Goal: Task Accomplishment & Management: Use online tool/utility

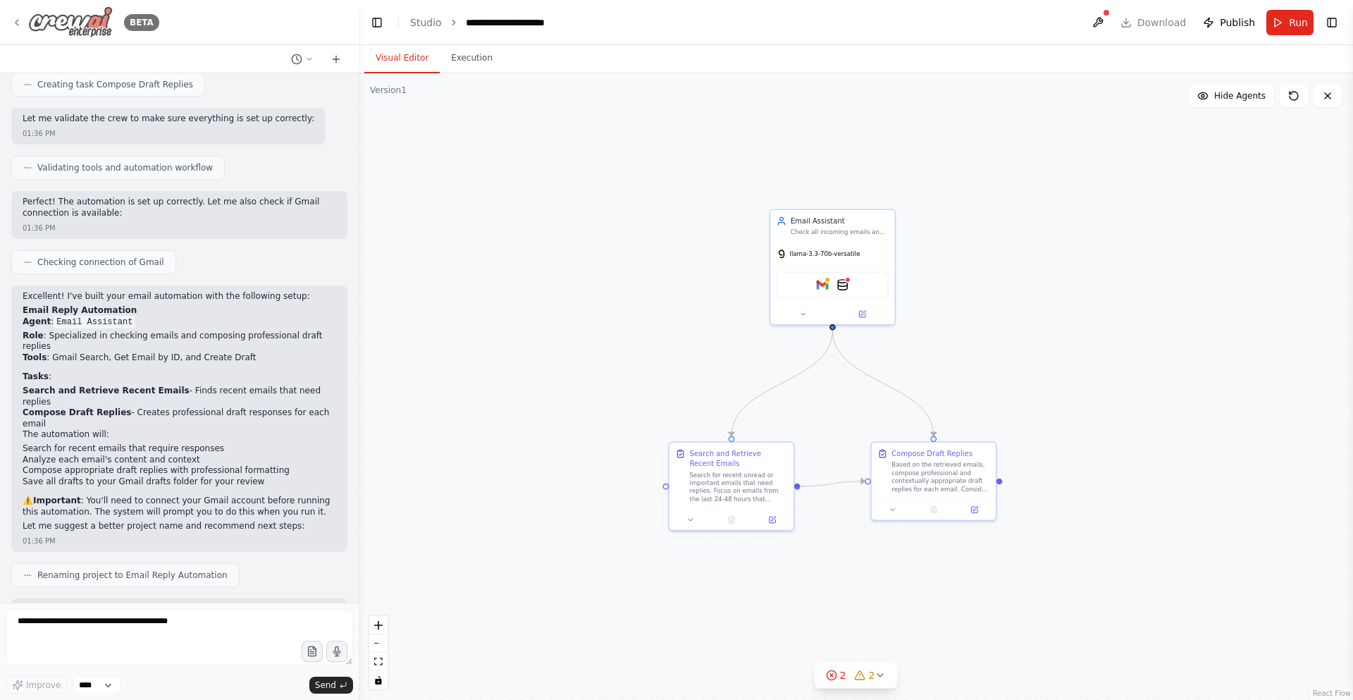
click at [18, 16] on div "BETA" at bounding box center [85, 22] width 148 height 32
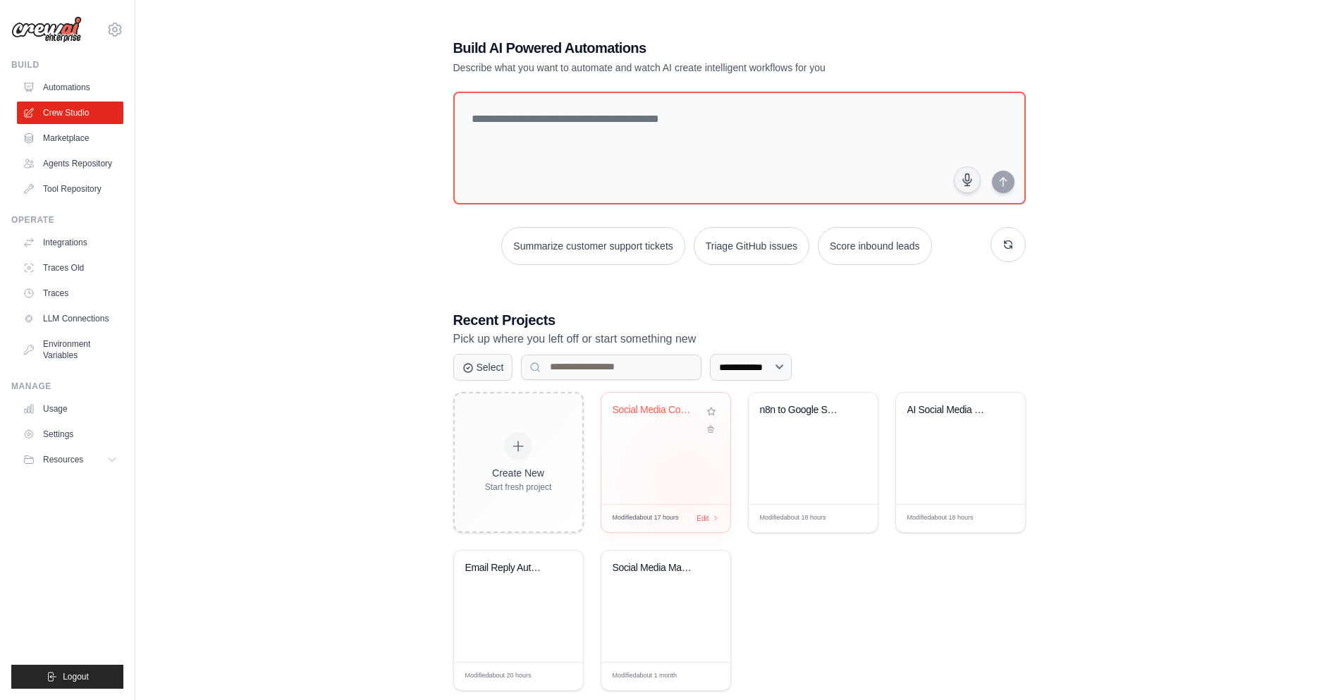
click at [687, 482] on div "Social Media Content Automation" at bounding box center [665, 448] width 129 height 111
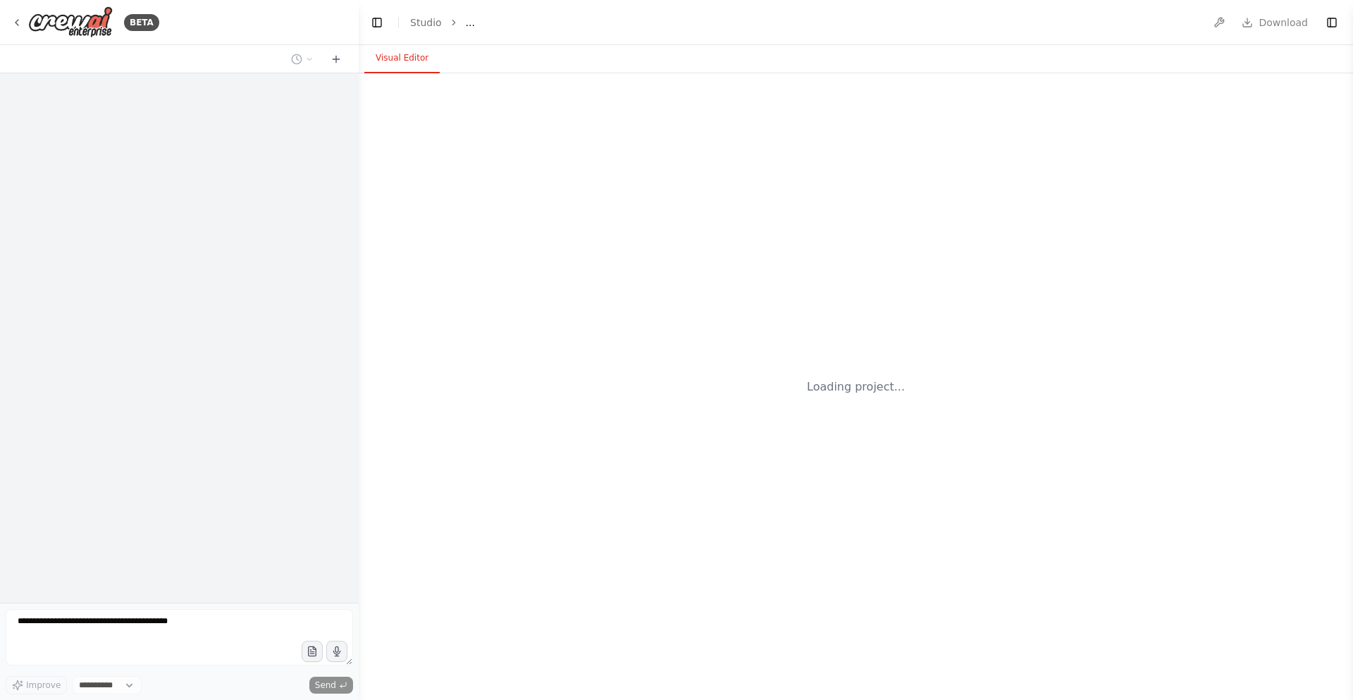
select select "****"
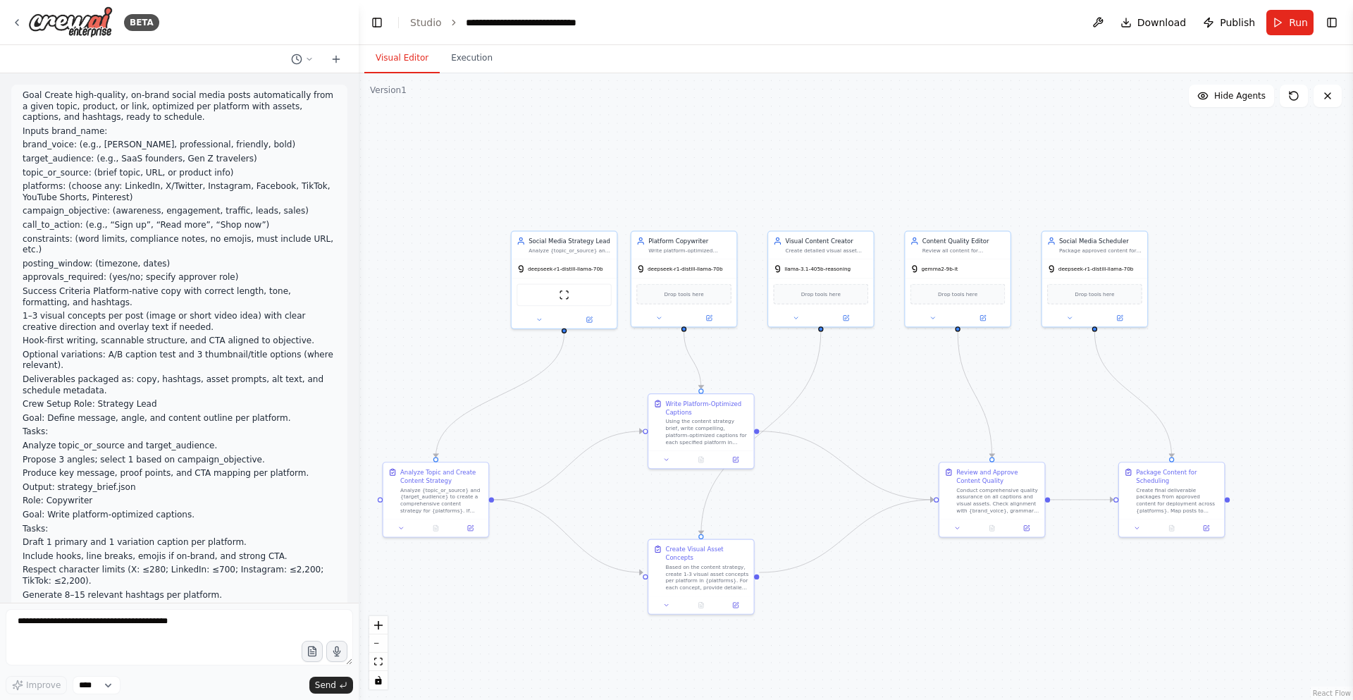
scroll to position [2035, 0]
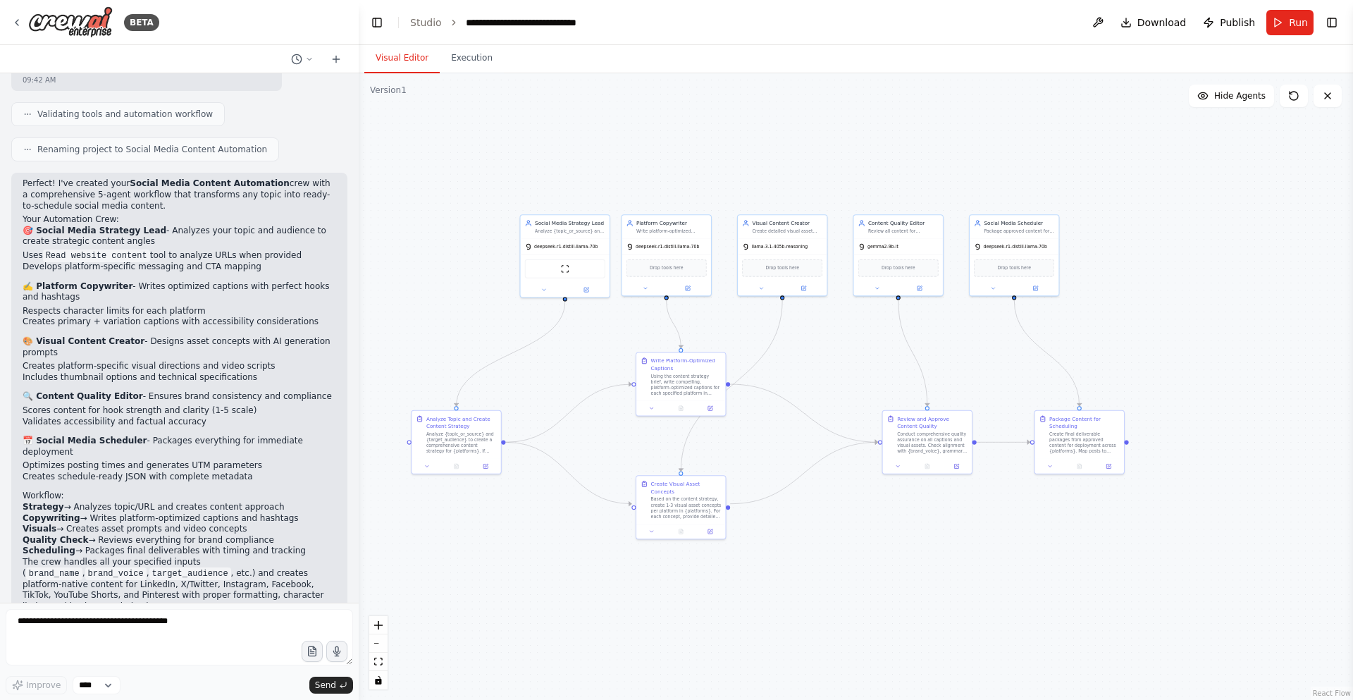
drag, startPoint x: 595, startPoint y: 362, endPoint x: 596, endPoint y: 312, distance: 50.8
click at [596, 312] on div ".deletable-edge-delete-btn { width: 20px; height: 20px; border: 0px solid #ffff…" at bounding box center [856, 386] width 995 height 627
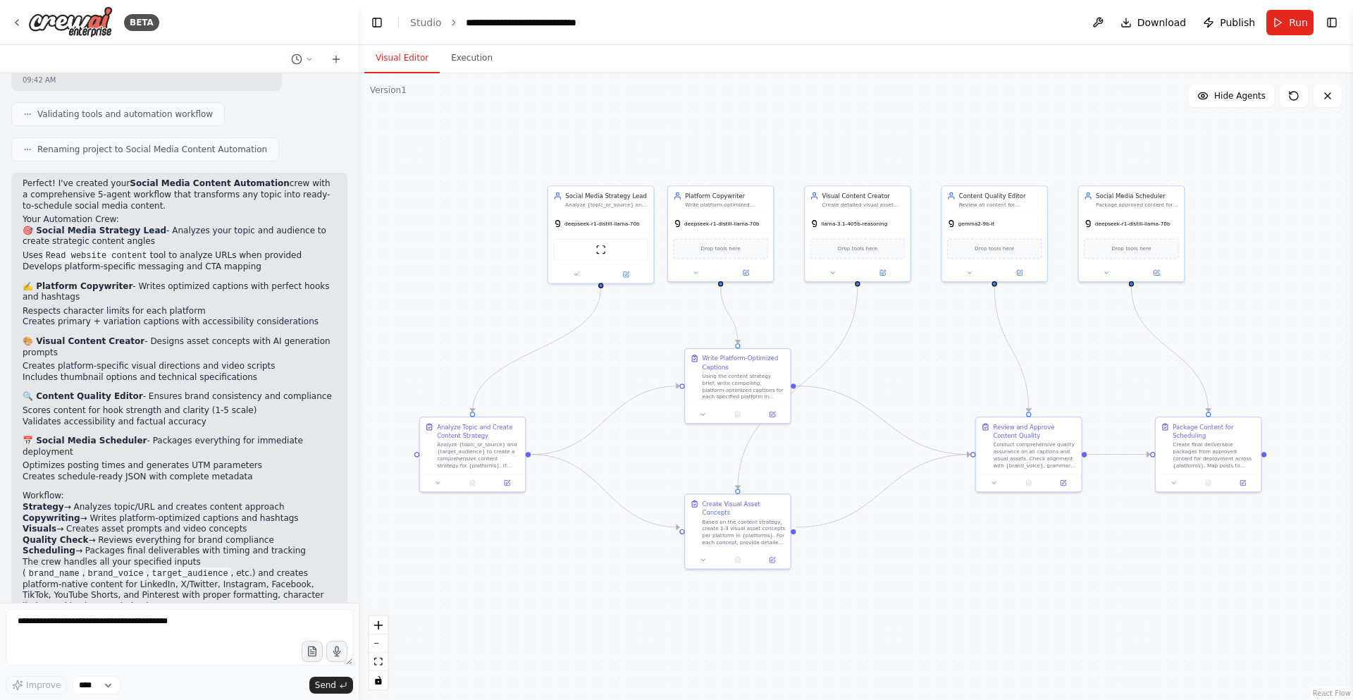
drag, startPoint x: 587, startPoint y: 315, endPoint x: 620, endPoint y: 319, distance: 33.3
click at [625, 321] on div ".deletable-edge-delete-btn { width: 20px; height: 20px; border: 0px solid #ffff…" at bounding box center [856, 386] width 995 height 627
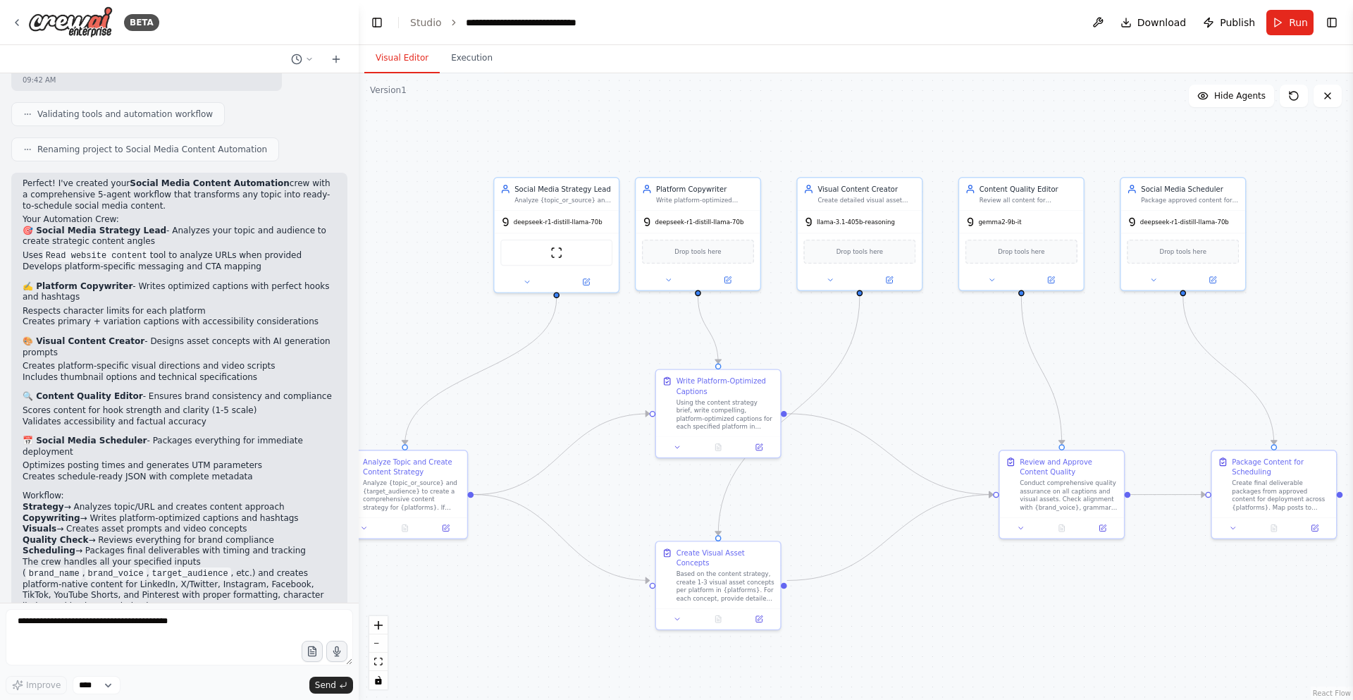
drag, startPoint x: 631, startPoint y: 323, endPoint x: 608, endPoint y: 336, distance: 26.5
click at [590, 338] on div ".deletable-edge-delete-btn { width: 20px; height: 20px; border: 0px solid #ffff…" at bounding box center [856, 386] width 995 height 627
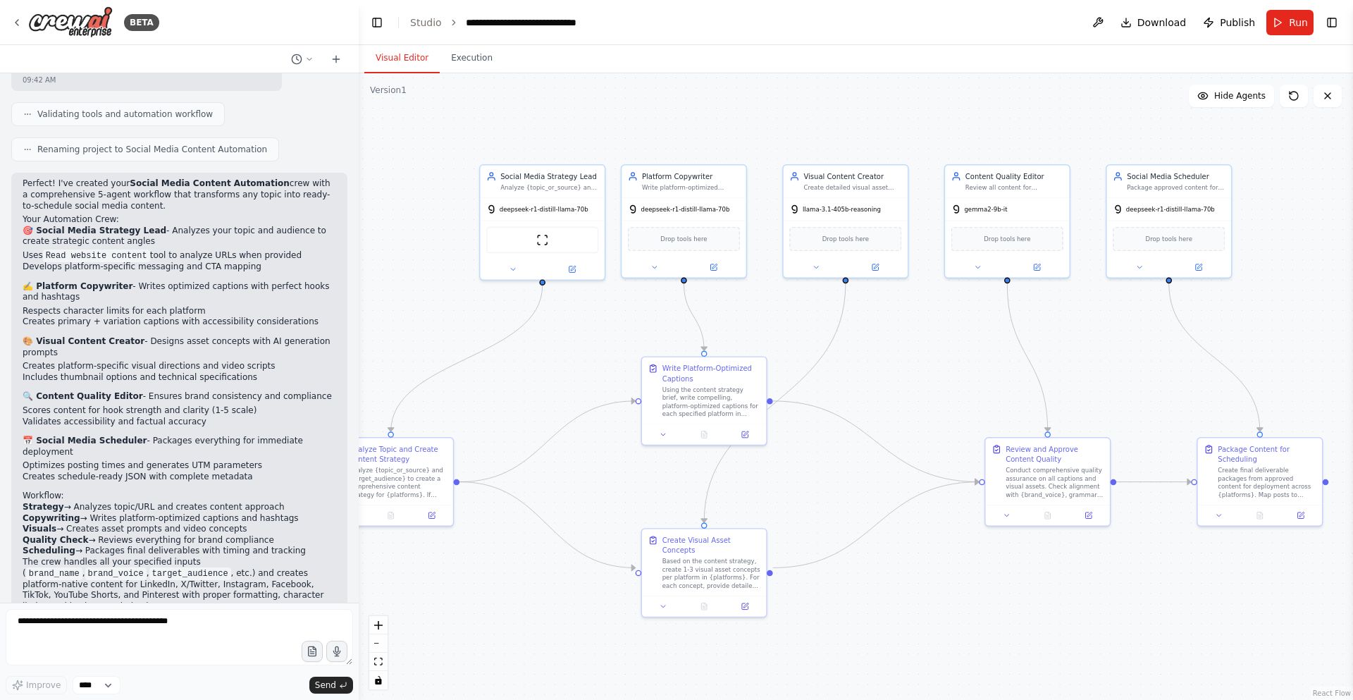
drag, startPoint x: 908, startPoint y: 414, endPoint x: 894, endPoint y: 402, distance: 18.5
click at [894, 402] on div ".deletable-edge-delete-btn { width: 20px; height: 20px; border: 0px solid #ffff…" at bounding box center [856, 386] width 995 height 627
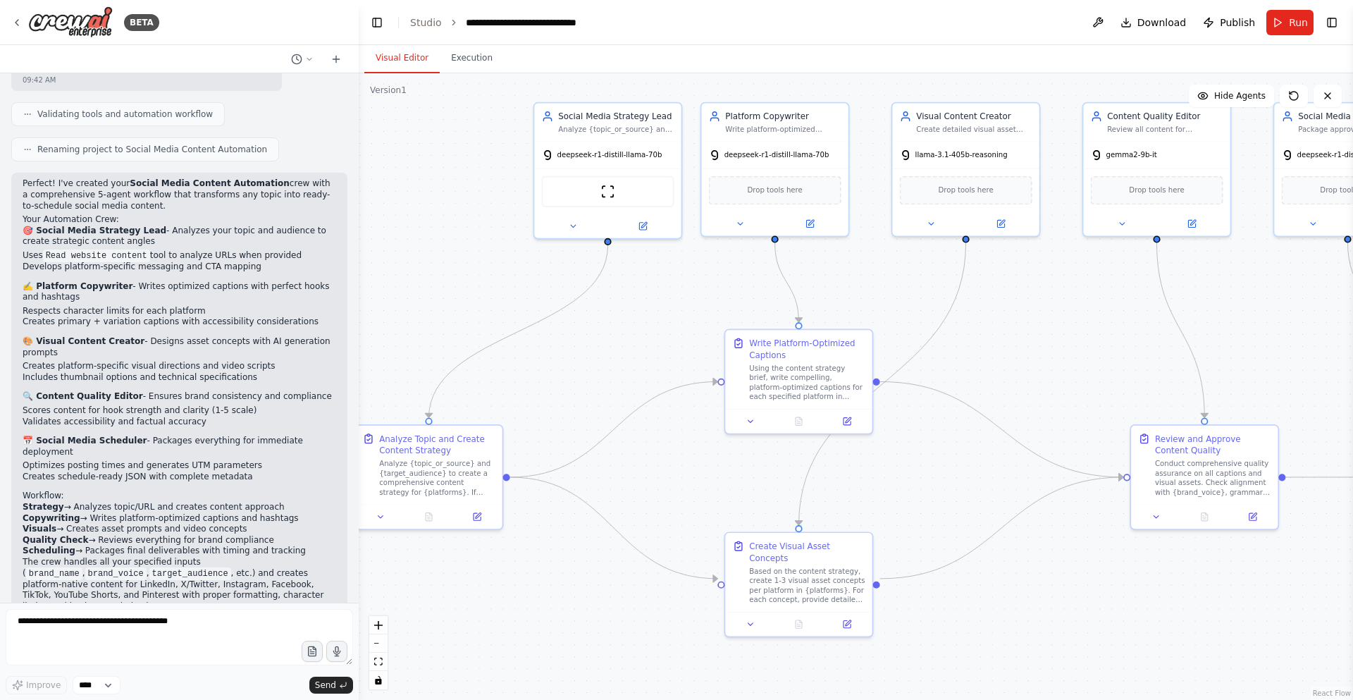
drag, startPoint x: 775, startPoint y: 472, endPoint x: 883, endPoint y: 464, distance: 108.8
click at [883, 464] on div ".deletable-edge-delete-btn { width: 20px; height: 20px; border: 0px solid #ffff…" at bounding box center [856, 386] width 995 height 627
click at [1295, 23] on span "Run" at bounding box center [1298, 23] width 19 height 14
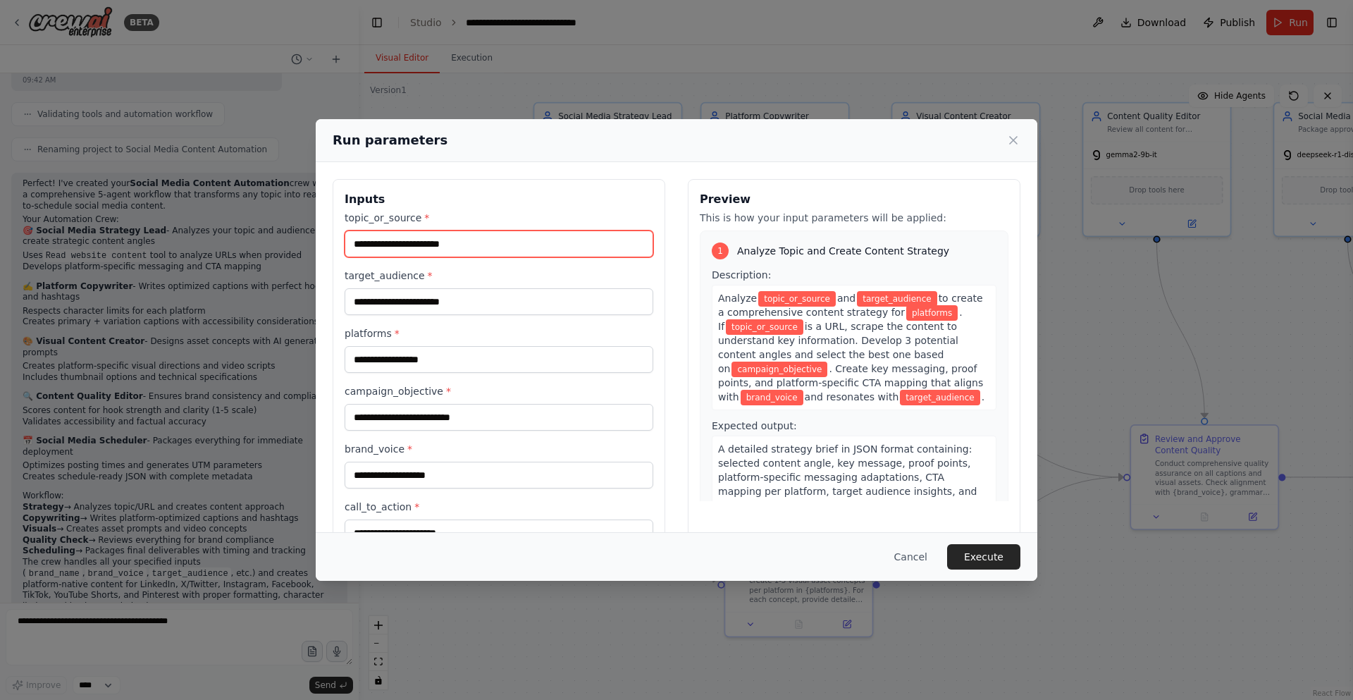
click at [429, 241] on input "topic_or_source *" at bounding box center [499, 244] width 309 height 27
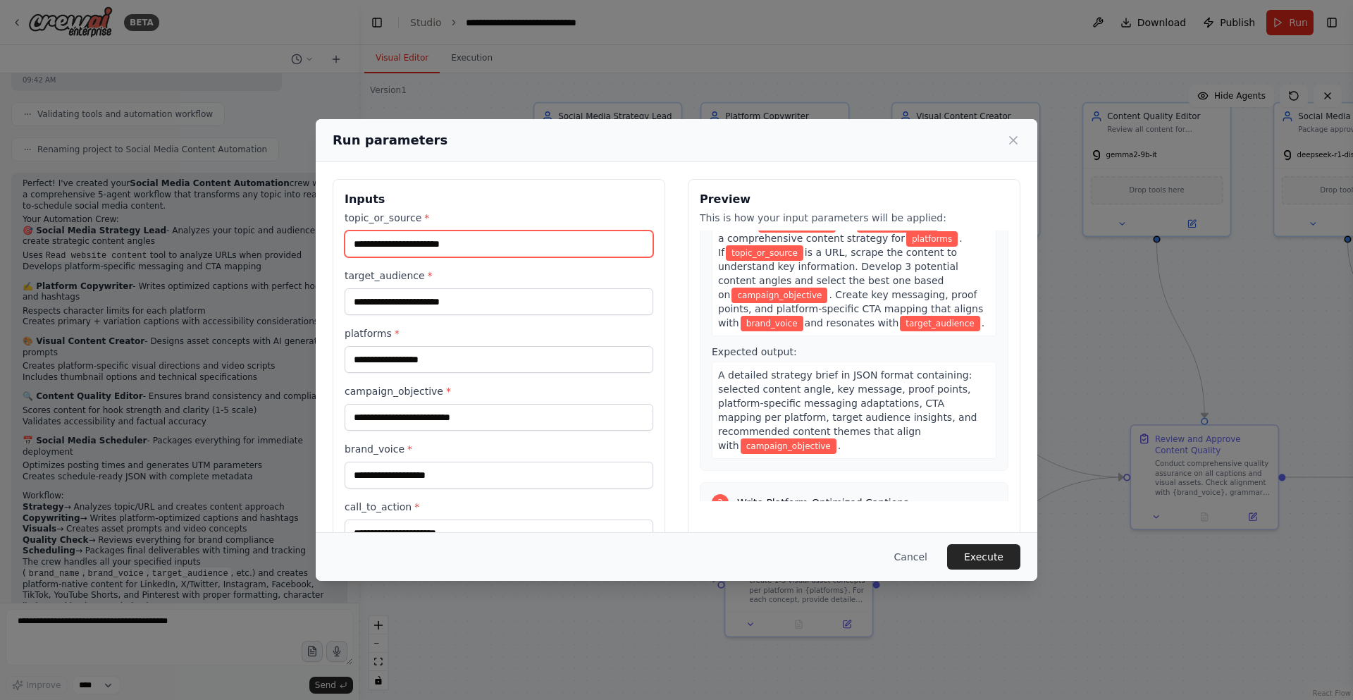
scroll to position [0, 0]
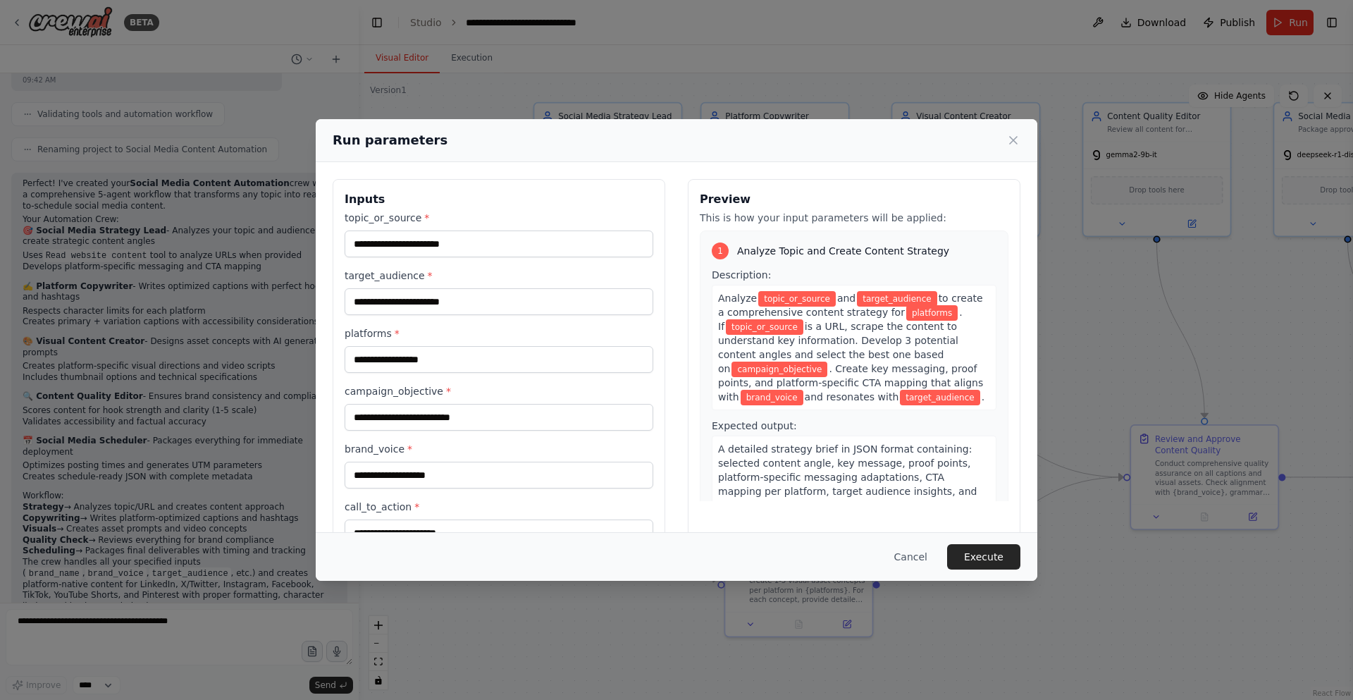
click at [434, 217] on label "topic_or_source *" at bounding box center [499, 218] width 309 height 14
click at [434, 231] on input "topic_or_source *" at bounding box center [499, 244] width 309 height 27
click at [427, 238] on input "topic_or_source *" at bounding box center [499, 244] width 309 height 27
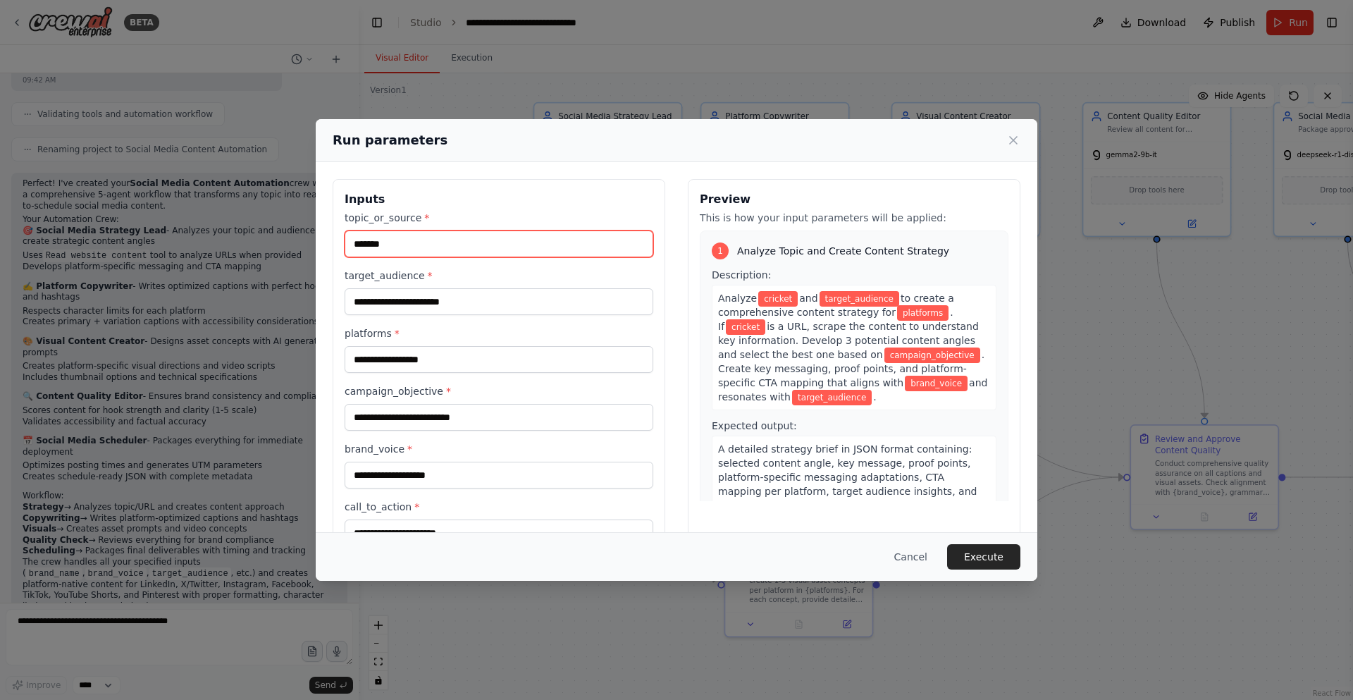
type input "*******"
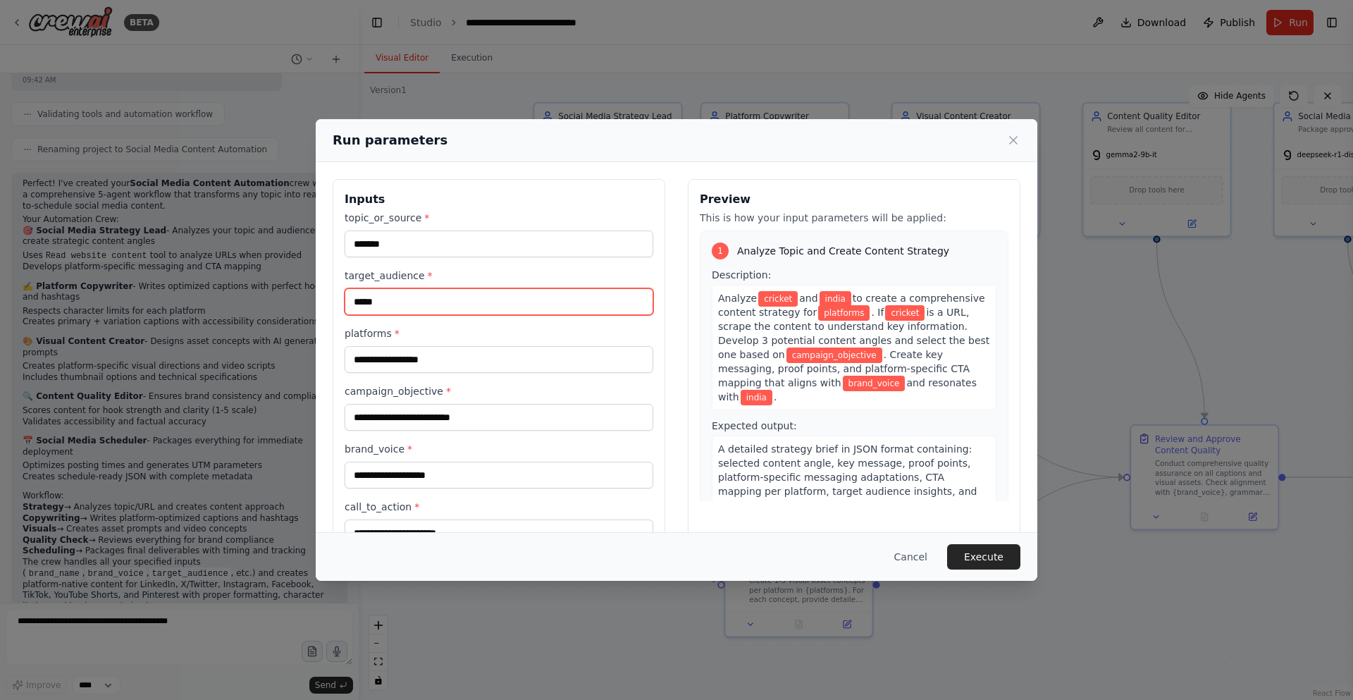
type input "*****"
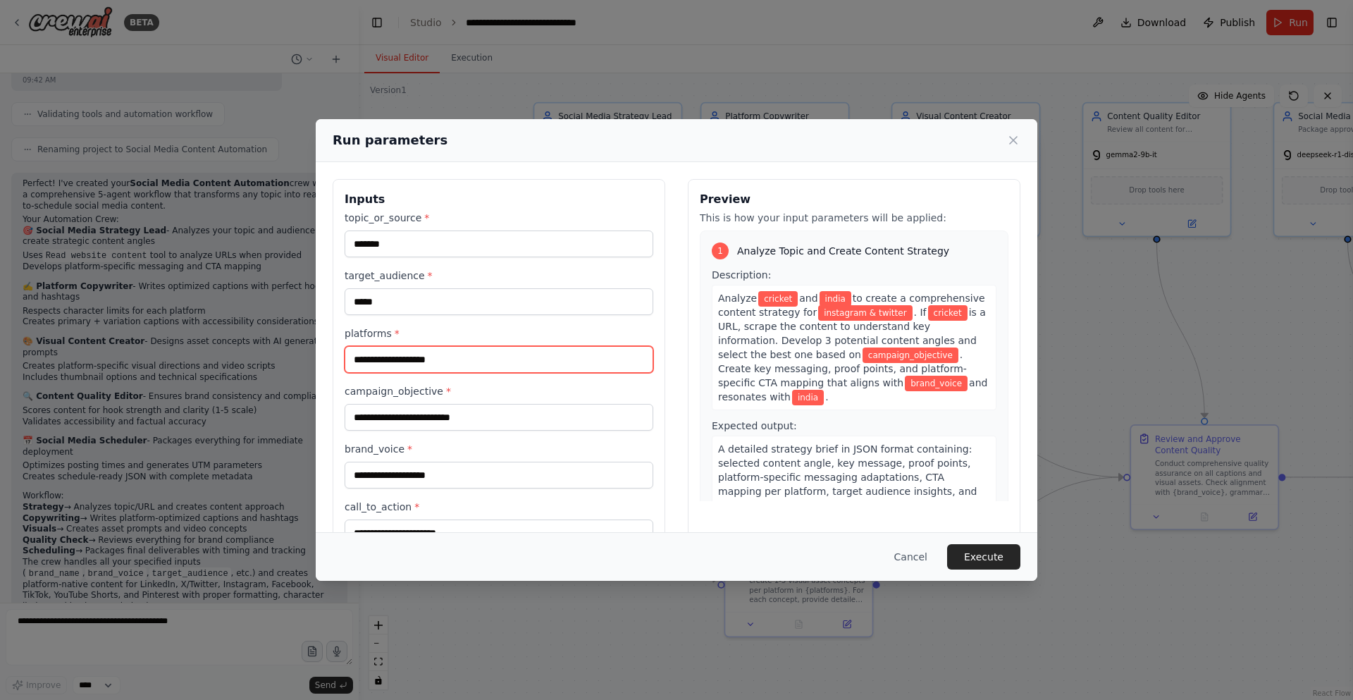
type input "**********"
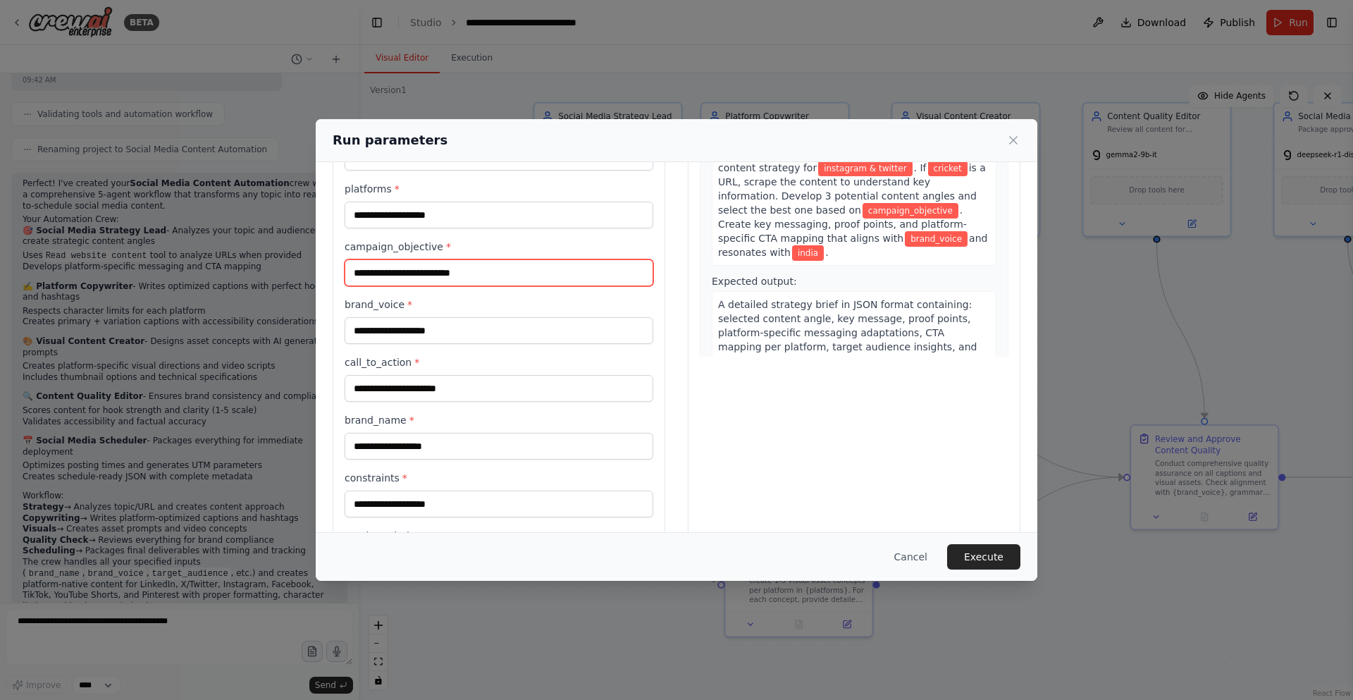
scroll to position [130, 0]
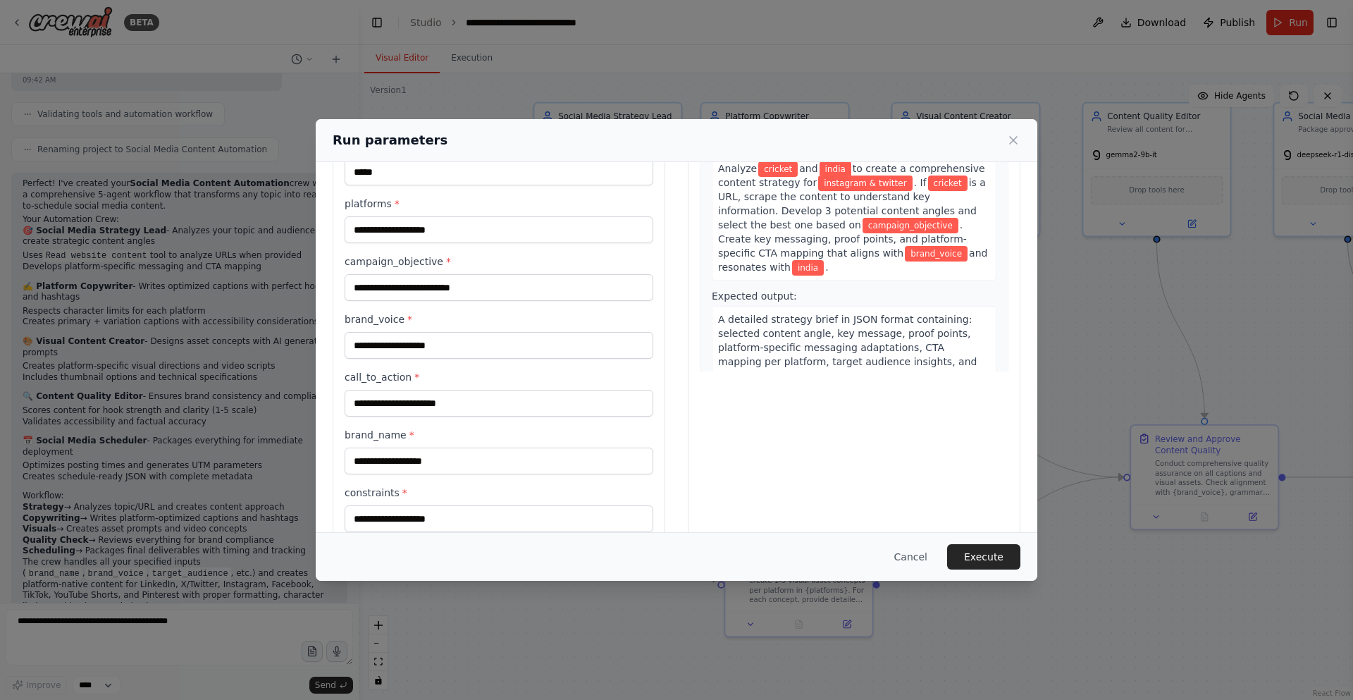
click at [376, 251] on div "**********" at bounding box center [499, 335] width 309 height 509
click at [375, 251] on div "**********" at bounding box center [499, 335] width 309 height 509
click at [431, 346] on input "brand_voice *" at bounding box center [499, 345] width 309 height 27
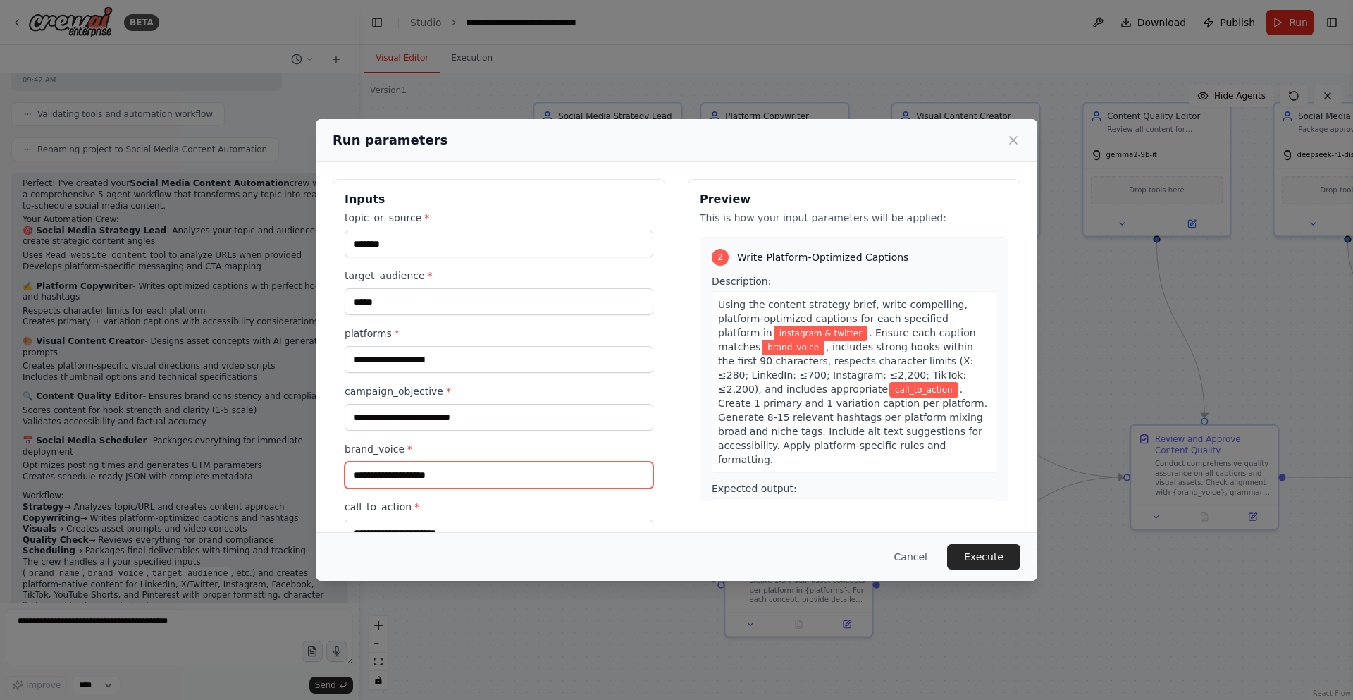
scroll to position [0, 0]
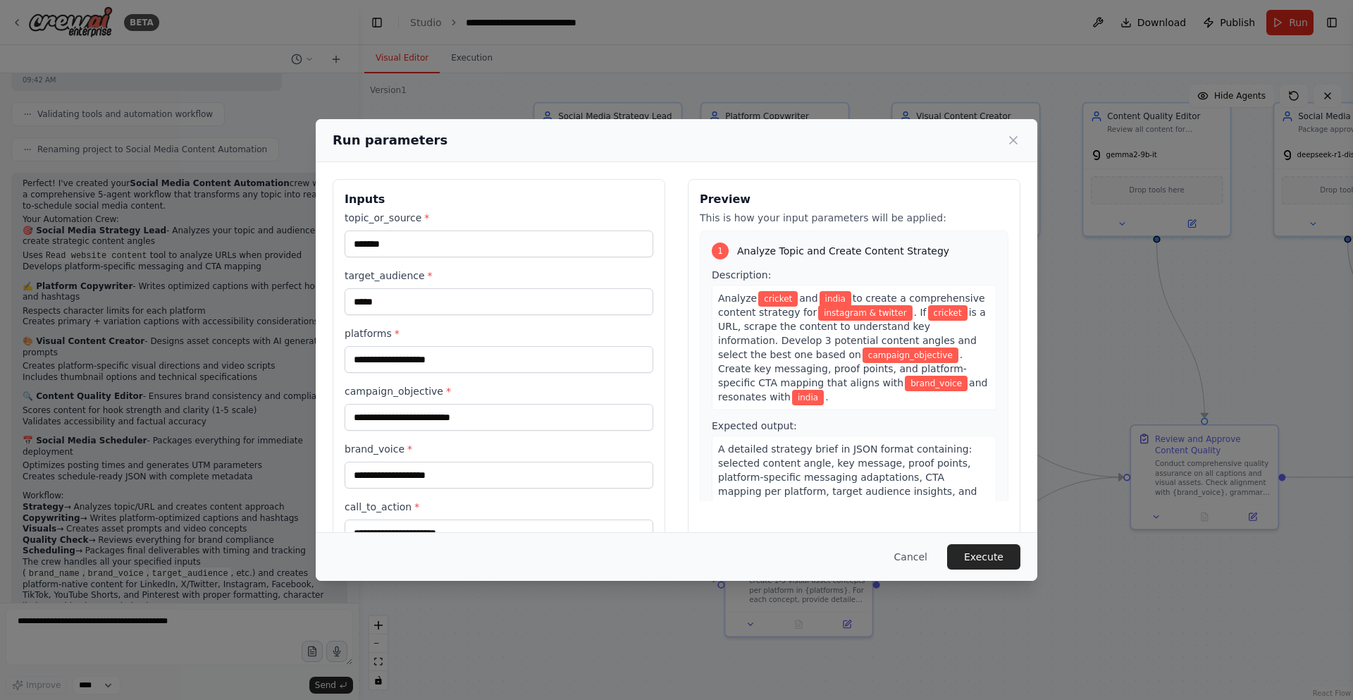
click at [1002, 153] on div "Run parameters" at bounding box center [677, 140] width 722 height 43
click at [1013, 141] on icon at bounding box center [1014, 140] width 14 height 14
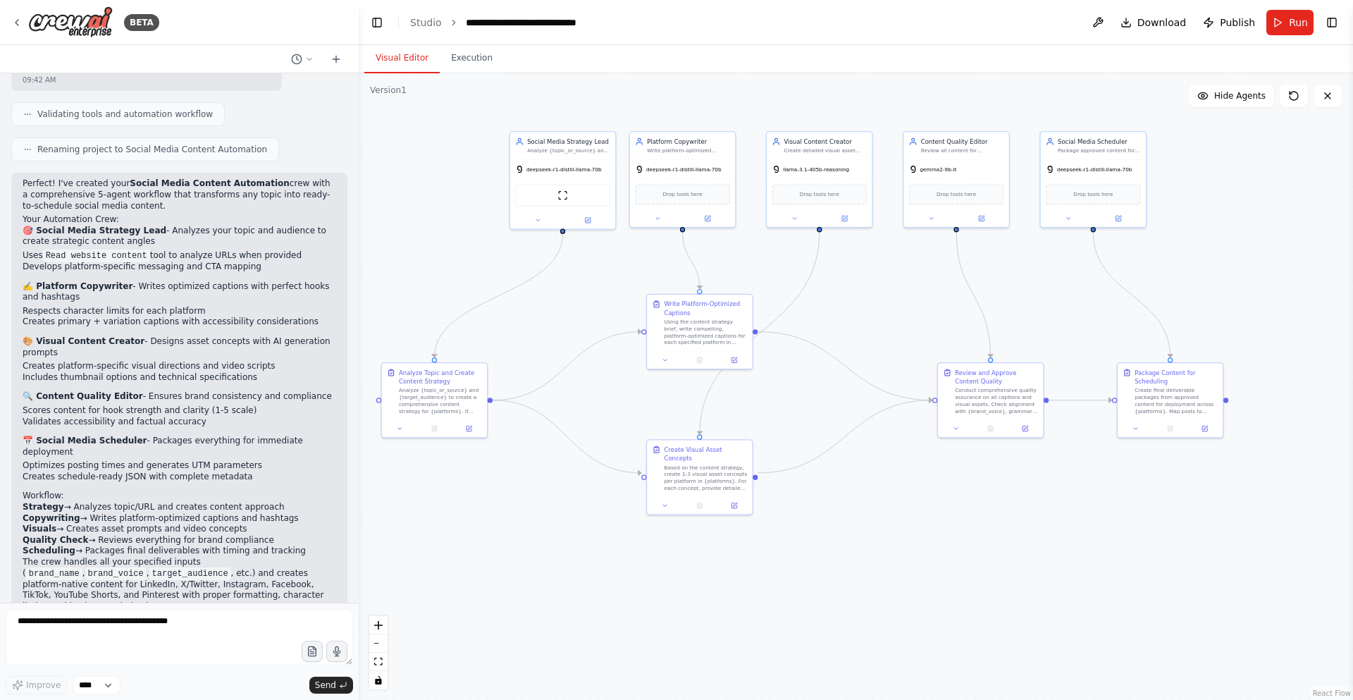
drag, startPoint x: 1060, startPoint y: 392, endPoint x: 954, endPoint y: 438, distance: 116.2
click at [928, 345] on div ".deletable-edge-delete-btn { width: 20px; height: 20px; border: 0px solid #ffff…" at bounding box center [856, 386] width 995 height 627
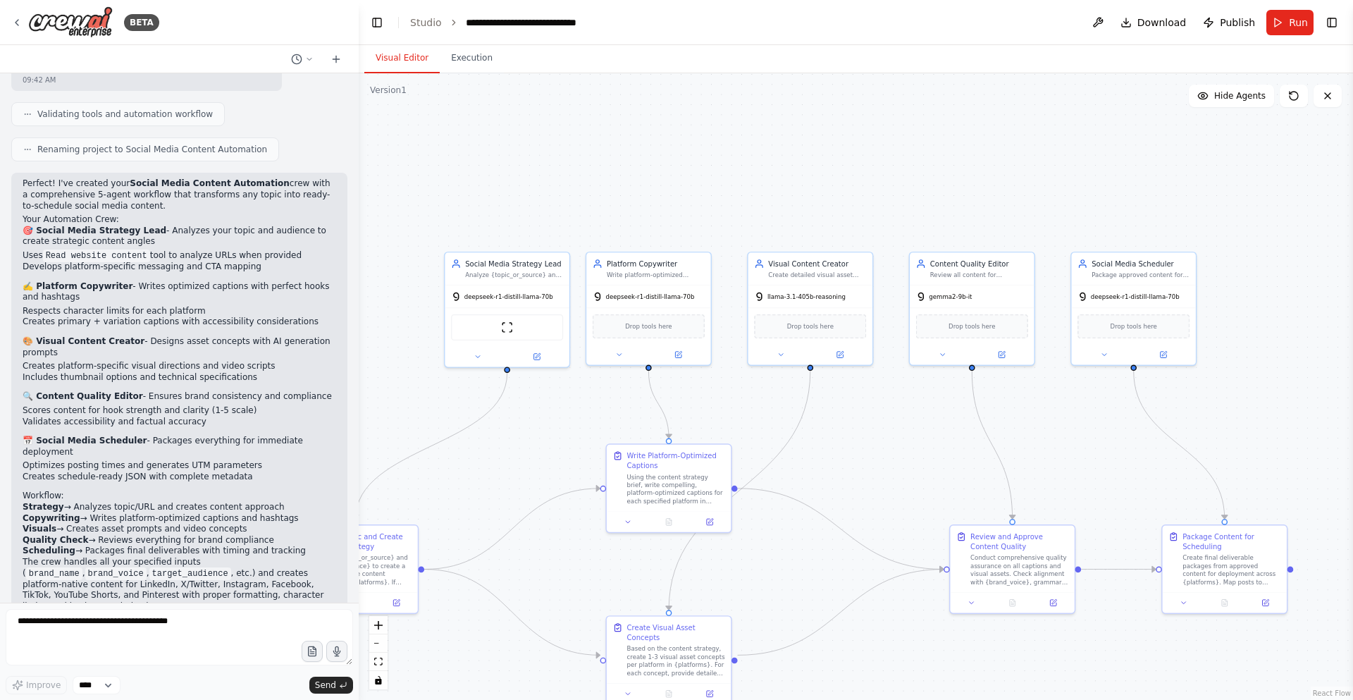
drag, startPoint x: 1007, startPoint y: 469, endPoint x: 1032, endPoint y: 666, distance: 198.3
click at [1032, 666] on div ".deletable-edge-delete-btn { width: 20px; height: 20px; border: 0px solid #ffff…" at bounding box center [856, 386] width 995 height 627
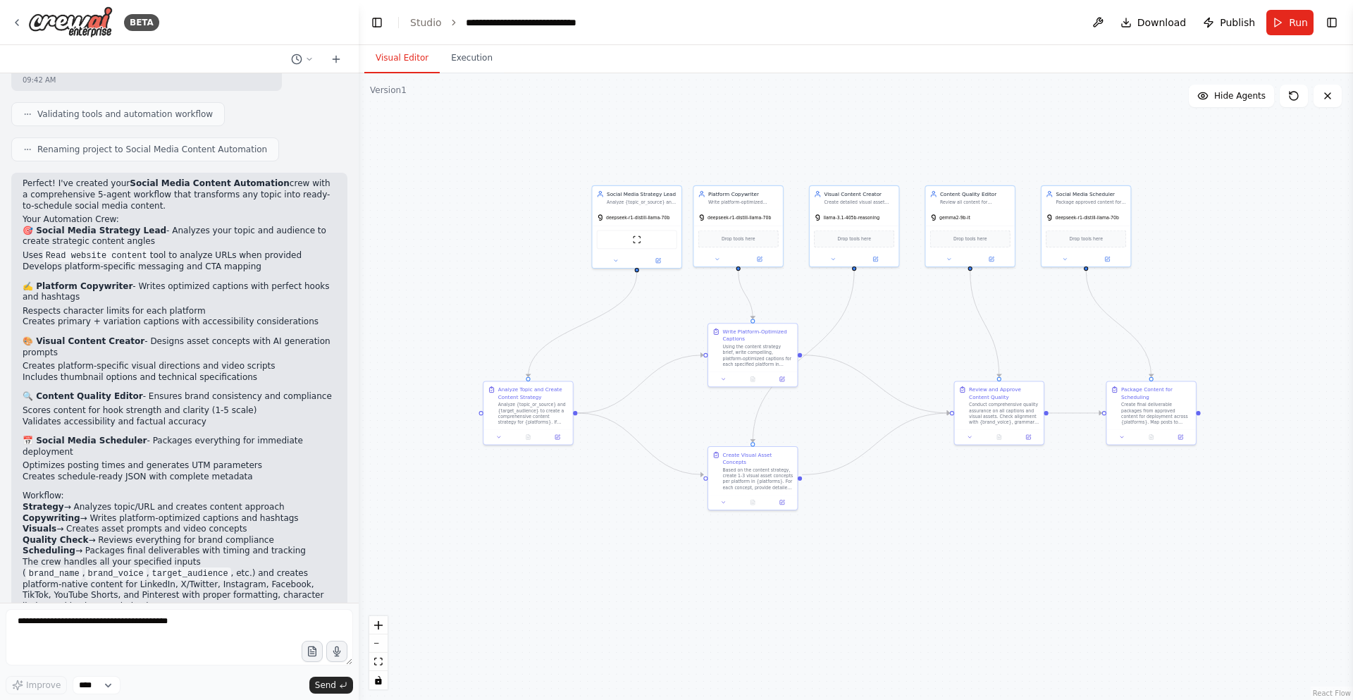
drag, startPoint x: 1117, startPoint y: 493, endPoint x: 1069, endPoint y: 360, distance: 140.9
click at [1069, 360] on div ".deletable-edge-delete-btn { width: 20px; height: 20px; border: 0px solid #ffff…" at bounding box center [856, 386] width 995 height 627
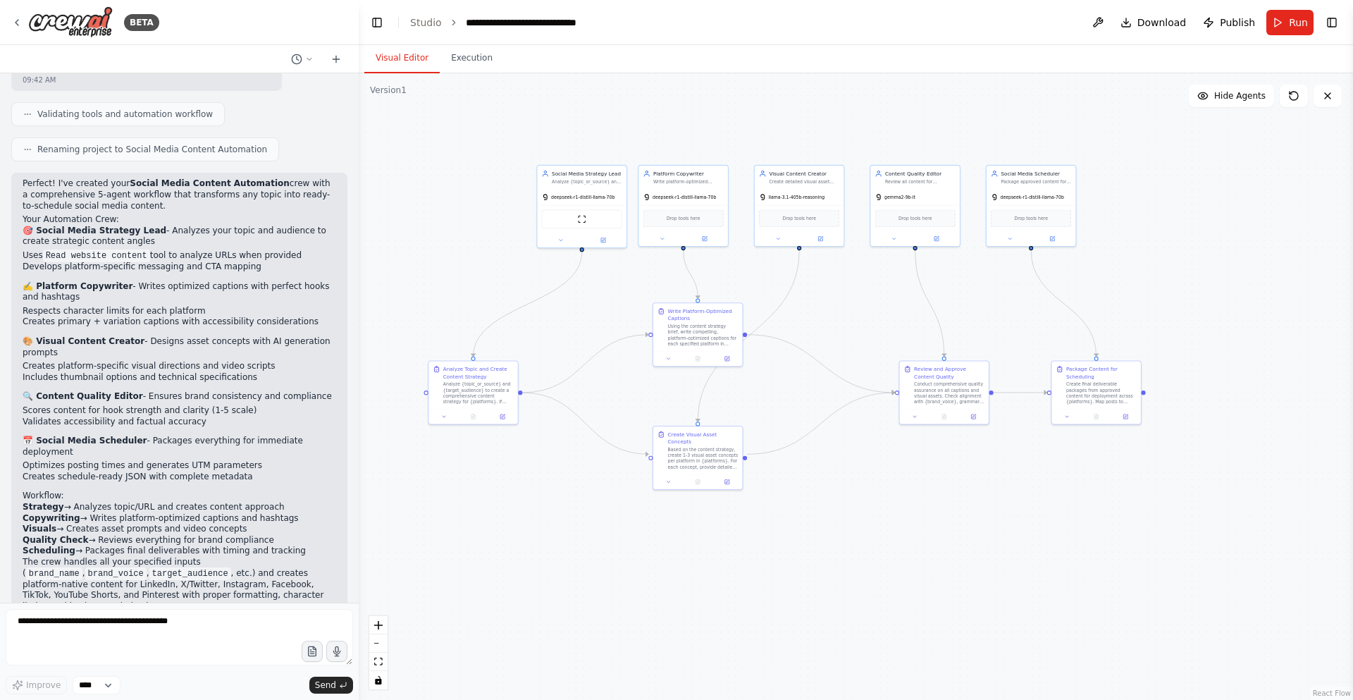
drag, startPoint x: 977, startPoint y: 544, endPoint x: 922, endPoint y: 524, distance: 58.7
click at [922, 524] on div ".deletable-edge-delete-btn { width: 20px; height: 20px; border: 0px solid #ffff…" at bounding box center [856, 386] width 995 height 627
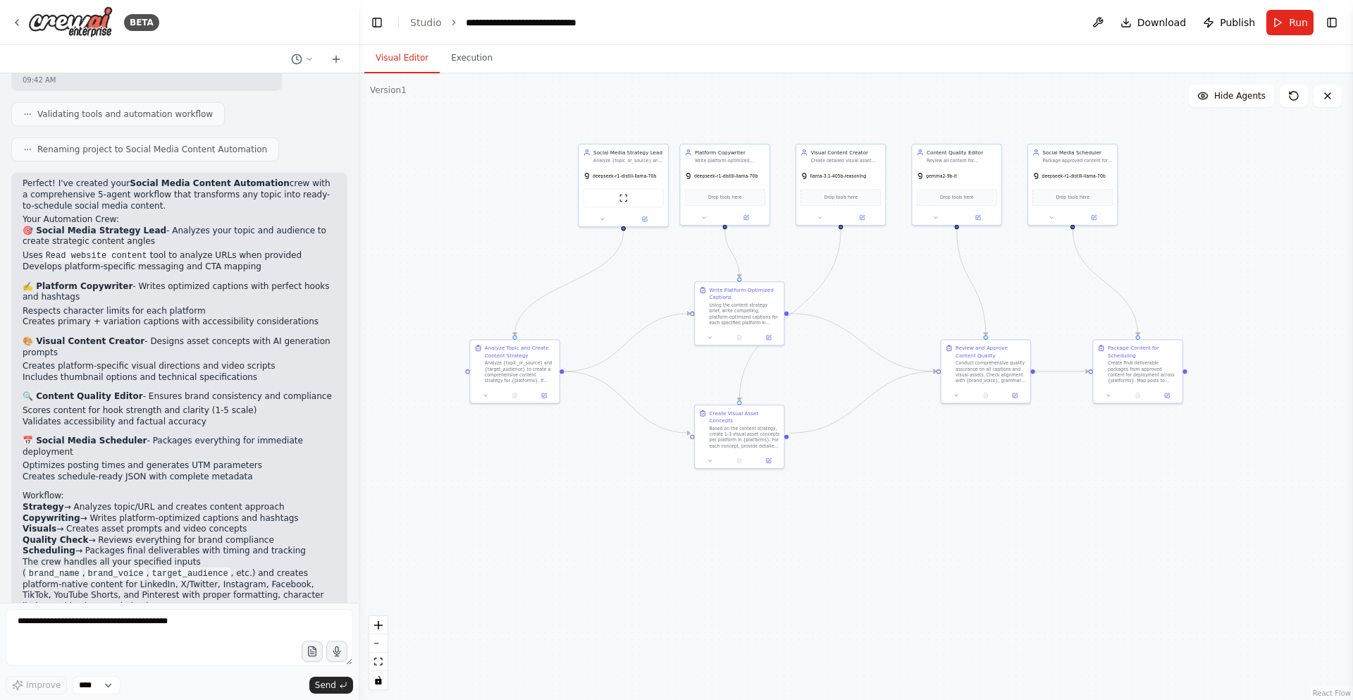
drag, startPoint x: 1095, startPoint y: 385, endPoint x: 1136, endPoint y: 231, distance: 159.7
click at [1136, 231] on div ".deletable-edge-delete-btn { width: 20px; height: 20px; border: 0px solid #ffff…" at bounding box center [856, 386] width 995 height 627
click at [1083, 188] on span "Drop tools here" at bounding box center [1068, 187] width 34 height 7
click at [1026, 324] on div ".deletable-edge-delete-btn { width: 20px; height: 20px; border: 0px solid #ffff…" at bounding box center [856, 386] width 995 height 627
click at [1293, 99] on icon at bounding box center [1294, 96] width 8 height 8
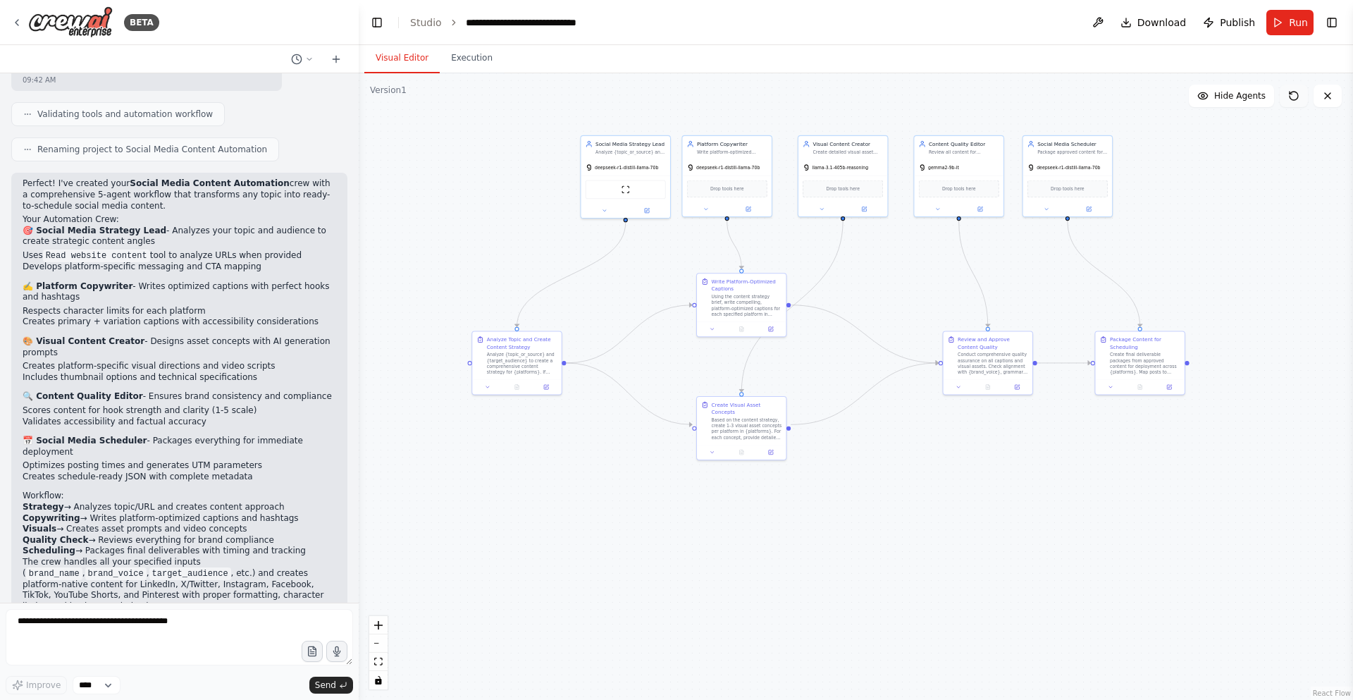
click at [1293, 99] on icon at bounding box center [1294, 96] width 8 height 8
click at [1337, 102] on button at bounding box center [1328, 96] width 28 height 23
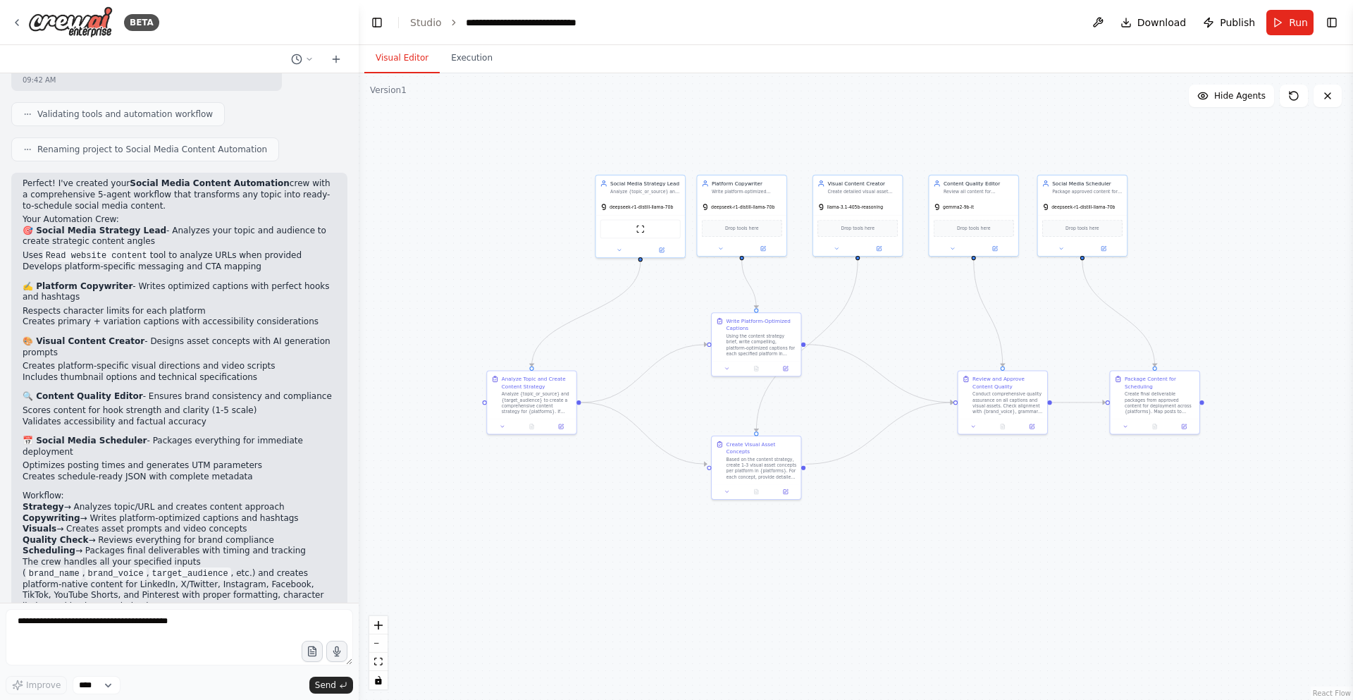
drag, startPoint x: 842, startPoint y: 403, endPoint x: 857, endPoint y: 442, distance: 42.2
click at [857, 442] on div ".deletable-edge-delete-btn { width: 20px; height: 20px; border: 0px solid #ffff…" at bounding box center [856, 386] width 995 height 627
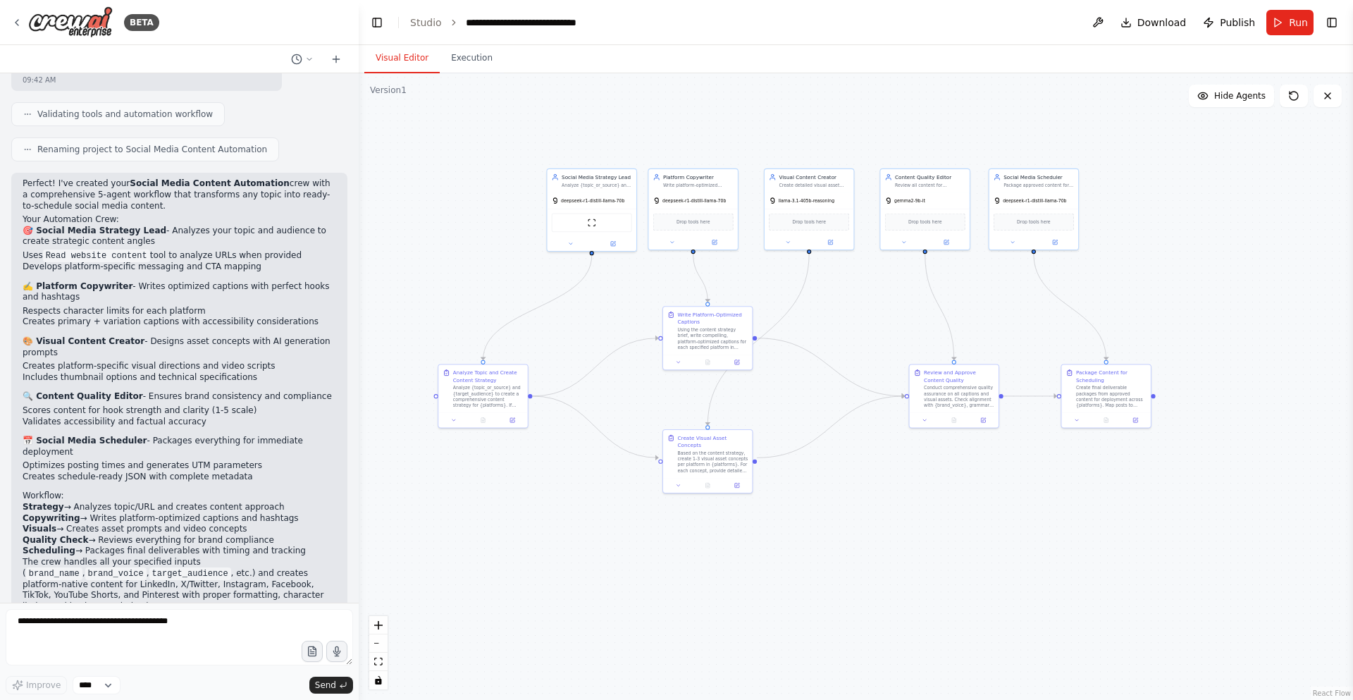
drag, startPoint x: 904, startPoint y: 314, endPoint x: 854, endPoint y: 303, distance: 51.3
click at [854, 303] on div ".deletable-edge-delete-btn { width: 20px; height: 20px; border: 0px solid #ffff…" at bounding box center [856, 386] width 995 height 627
click at [477, 166] on div ".deletable-edge-delete-btn { width: 20px; height: 20px; border: 0px solid #ffff…" at bounding box center [856, 386] width 995 height 627
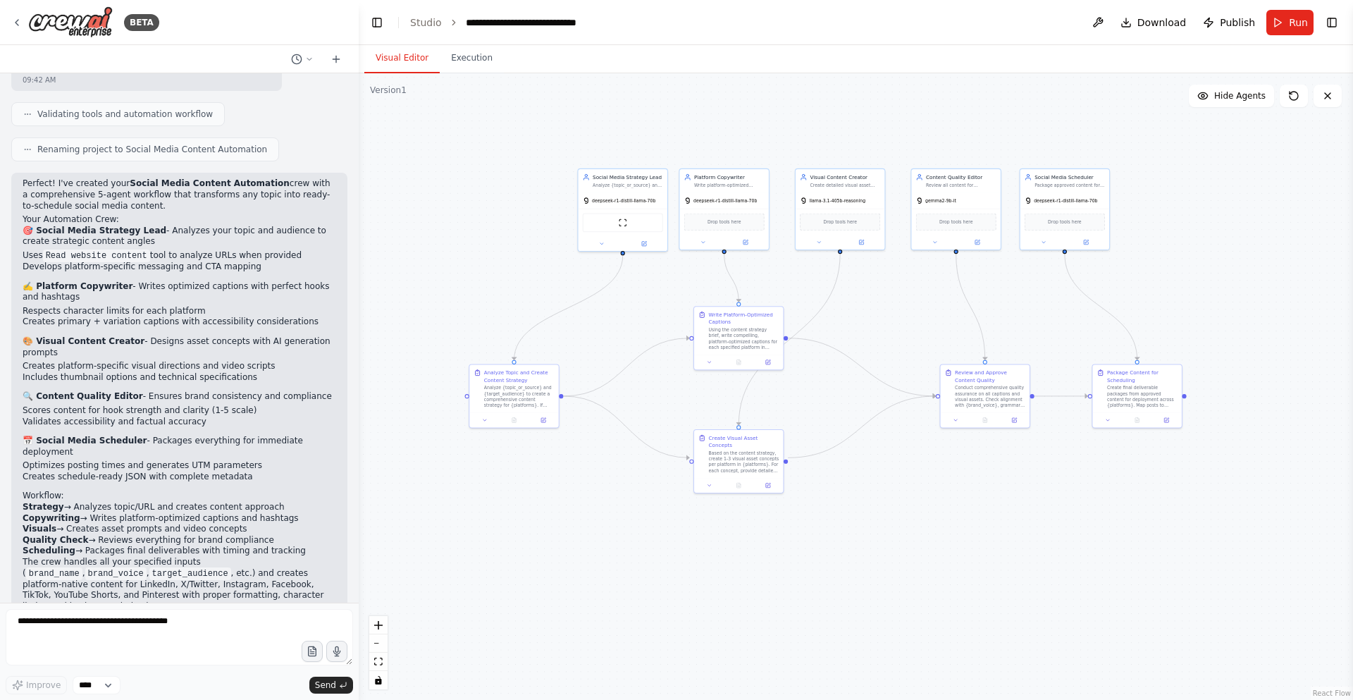
drag, startPoint x: 368, startPoint y: 87, endPoint x: 398, endPoint y: 92, distance: 30.6
click at [398, 92] on div "Version 1 Show Tools Hide Agents .deletable-edge-delete-btn { width: 20px; heig…" at bounding box center [856, 386] width 995 height 627
click at [398, 92] on div "Version 1" at bounding box center [388, 90] width 37 height 11
click at [399, 91] on div "Version 1" at bounding box center [388, 90] width 37 height 11
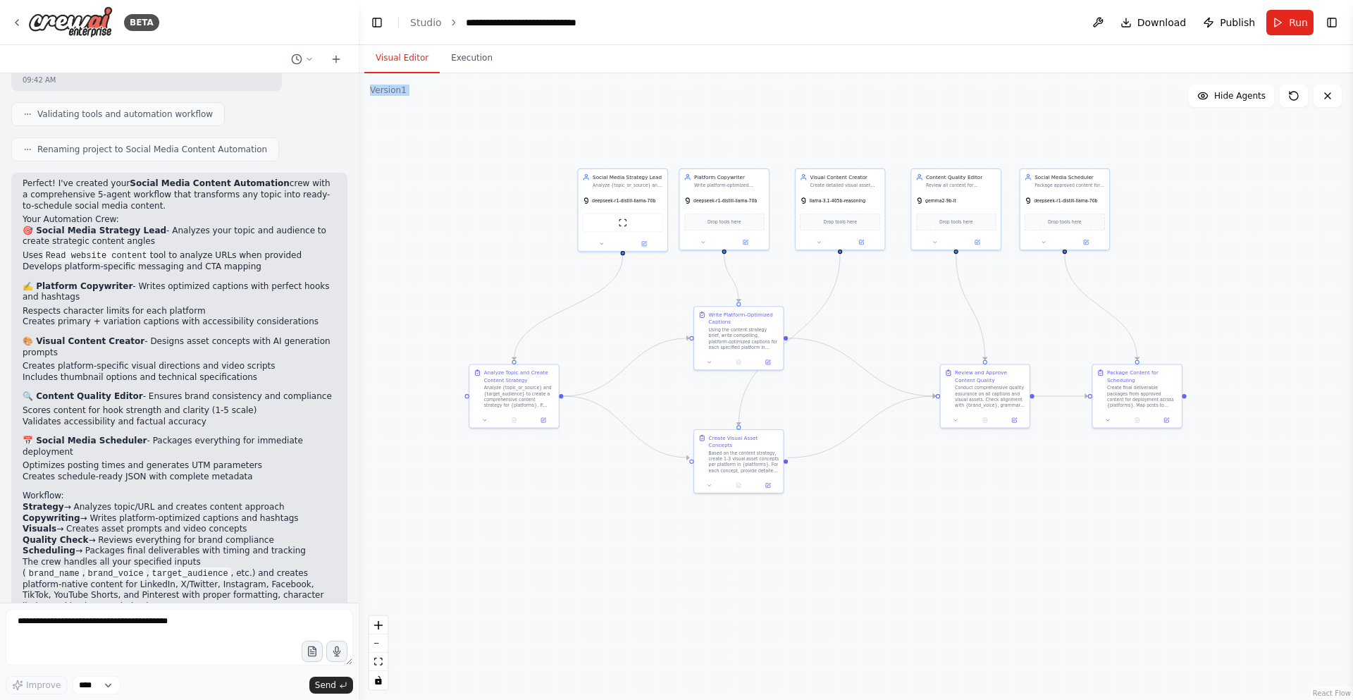
click at [458, 135] on div ".deletable-edge-delete-btn { width: 20px; height: 20px; border: 0px solid #ffff…" at bounding box center [856, 386] width 995 height 627
click at [517, 87] on div ".deletable-edge-delete-btn { width: 20px; height: 20px; border: 0px solid #ffff…" at bounding box center [856, 386] width 995 height 627
click at [412, 97] on div ".deletable-edge-delete-btn { width: 20px; height: 20px; border: 0px solid #ffff…" at bounding box center [856, 386] width 995 height 627
click at [393, 88] on div "Version 1" at bounding box center [388, 90] width 37 height 11
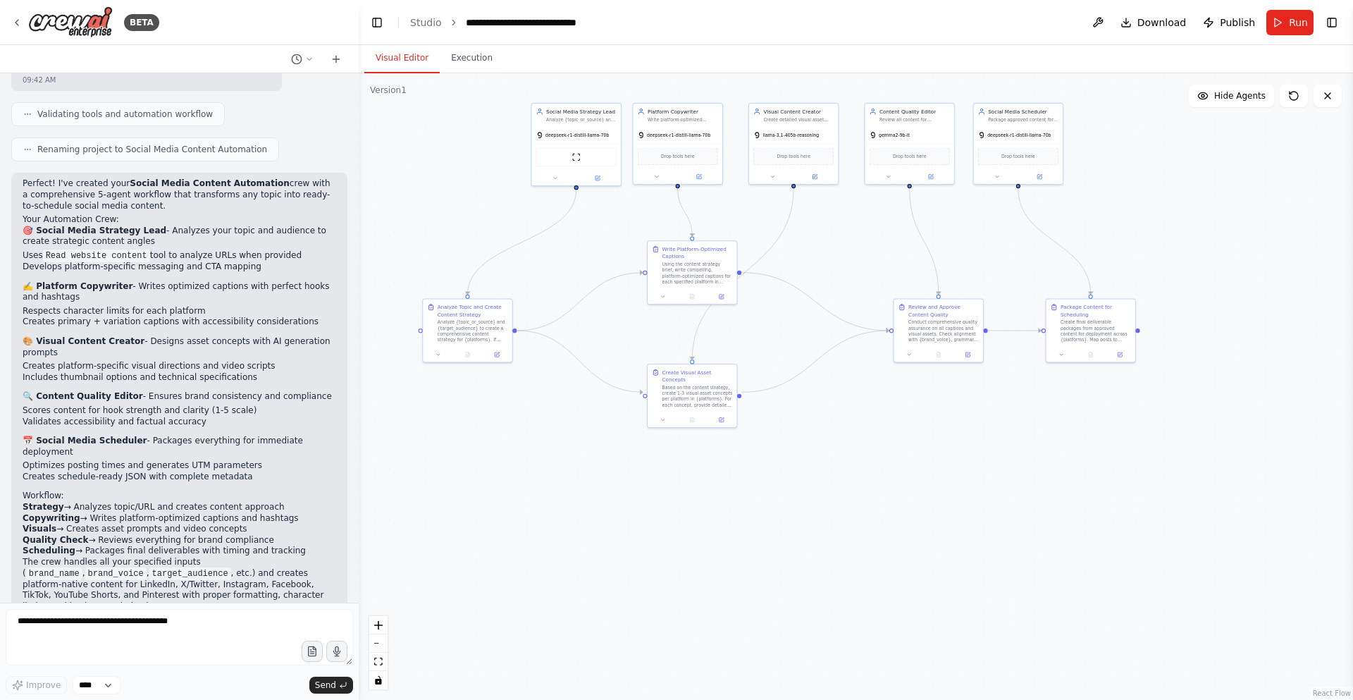
drag, startPoint x: 1016, startPoint y: 316, endPoint x: 969, endPoint y: 250, distance: 80.4
click at [969, 250] on div ".deletable-edge-delete-btn { width: 20px; height: 20px; border: 0px solid #ffff…" at bounding box center [856, 386] width 995 height 627
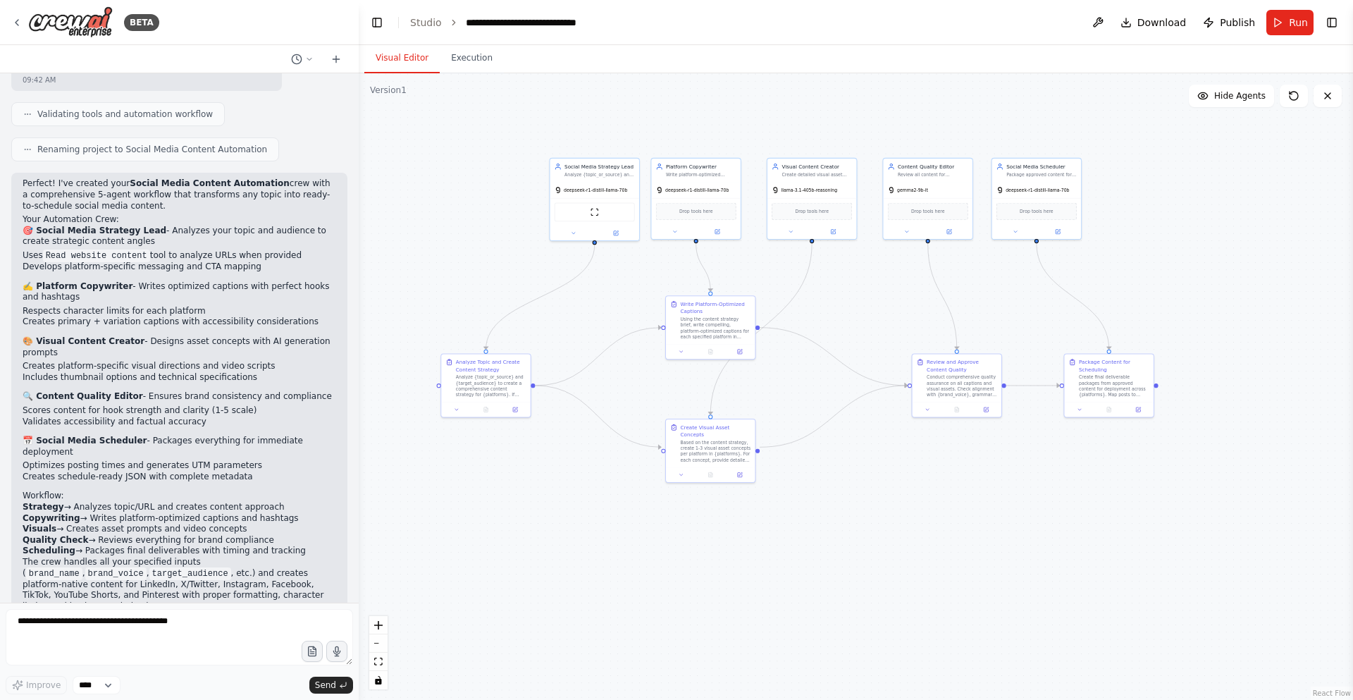
drag, startPoint x: 895, startPoint y: 407, endPoint x: 914, endPoint y: 474, distance: 69.1
click at [914, 474] on div ".deletable-edge-delete-btn { width: 20px; height: 20px; border: 0px solid #ffff…" at bounding box center [856, 386] width 995 height 627
click at [703, 345] on div "Using the content strategy brief, write compelling, platform-optimized captions…" at bounding box center [717, 337] width 70 height 23
click at [962, 379] on div "Review and Approve Content Quality" at bounding box center [963, 376] width 70 height 15
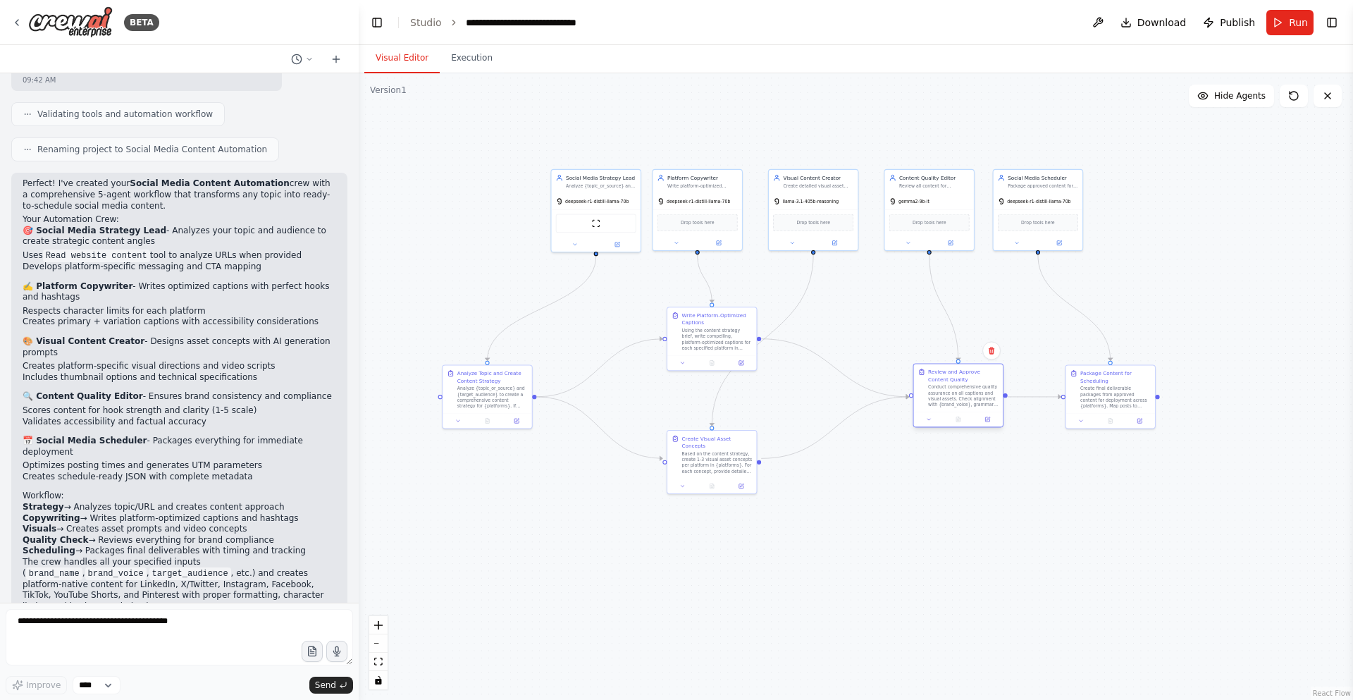
click at [962, 379] on div "Review and Approve Content Quality" at bounding box center [963, 376] width 70 height 15
click at [962, 378] on div "Review and Approve Content Quality" at bounding box center [963, 376] width 70 height 15
click at [1107, 394] on div "Create final deliverable packages from approved content for deployment across {…" at bounding box center [1116, 395] width 70 height 23
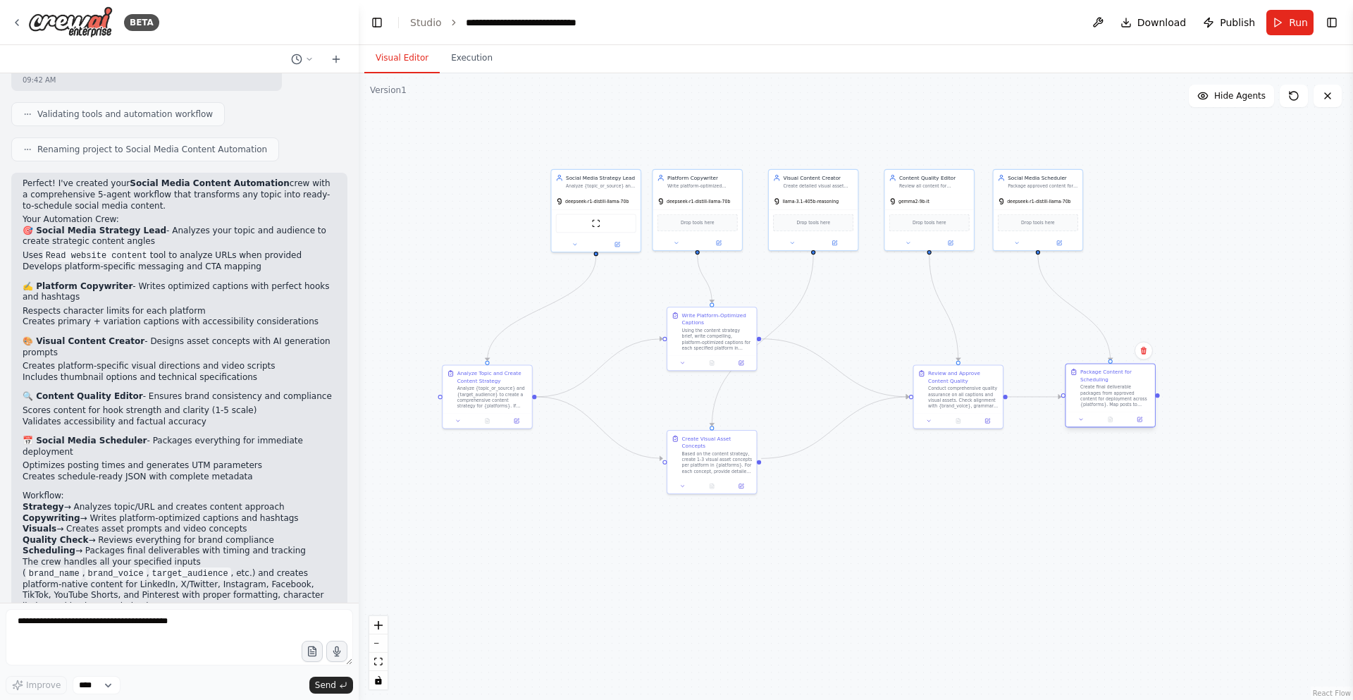
click at [1107, 394] on div "Create final deliverable packages from approved content for deployment across {…" at bounding box center [1116, 395] width 70 height 23
click at [1335, 27] on button "Toggle Right Sidebar" at bounding box center [1332, 23] width 20 height 20
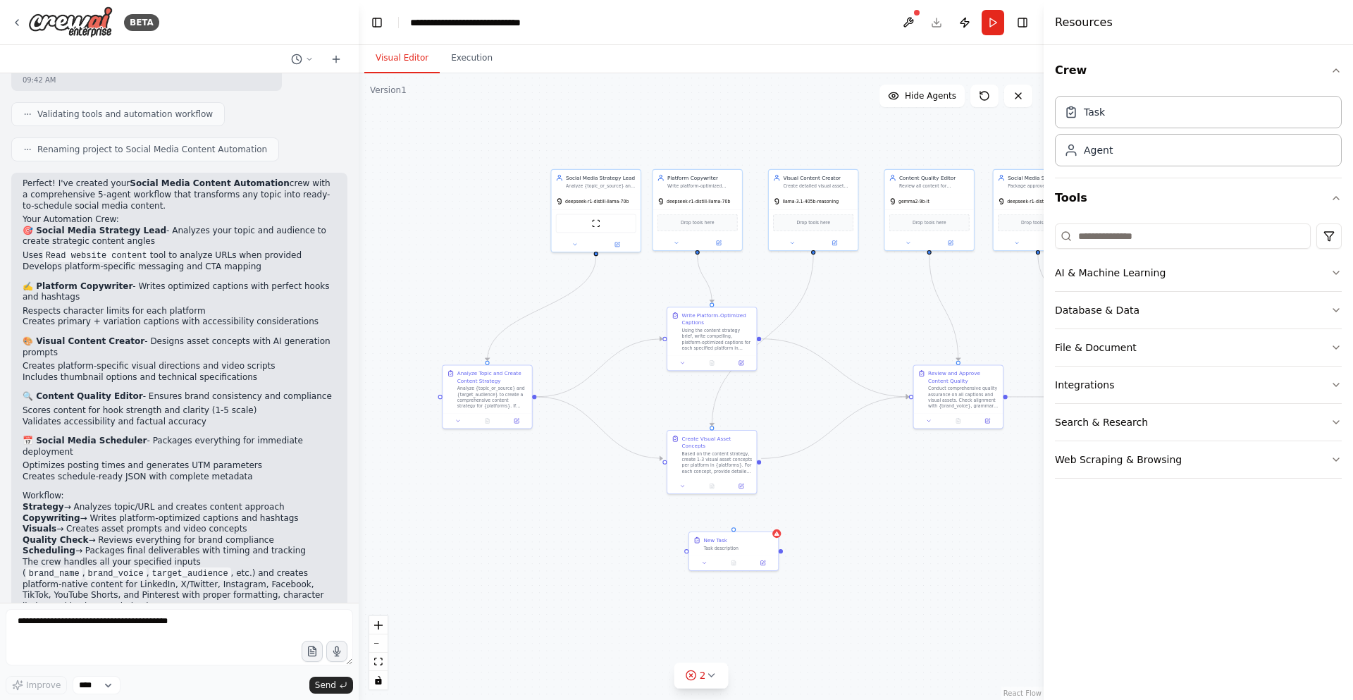
click at [770, 518] on div ".deletable-edge-delete-btn { width: 20px; height: 20px; border: 0px solid #ffff…" at bounding box center [701, 386] width 685 height 627
click at [774, 531] on icon at bounding box center [777, 532] width 6 height 6
click at [770, 515] on icon at bounding box center [767, 518] width 6 height 8
click at [766, 514] on icon at bounding box center [767, 517] width 8 height 8
click at [727, 517] on button "Confirm" at bounding box center [728, 517] width 50 height 17
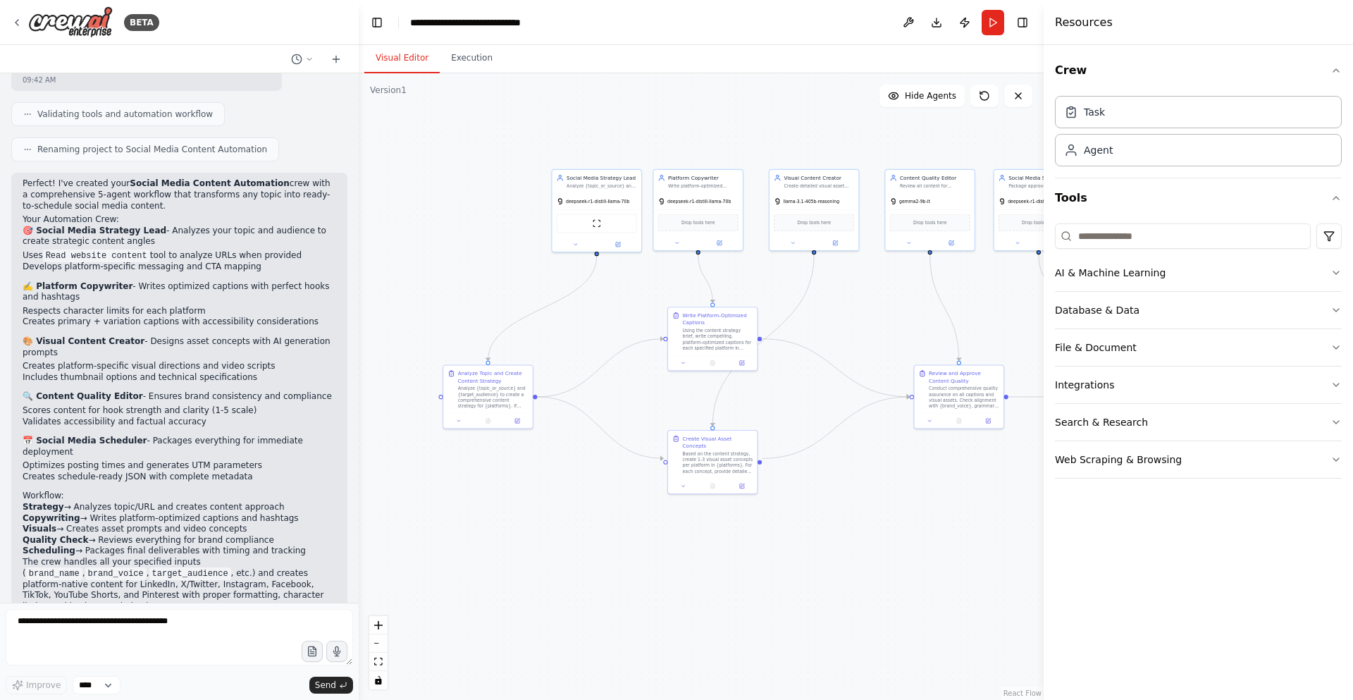
click at [1031, 18] on button "Toggle Right Sidebar" at bounding box center [1023, 23] width 20 height 20
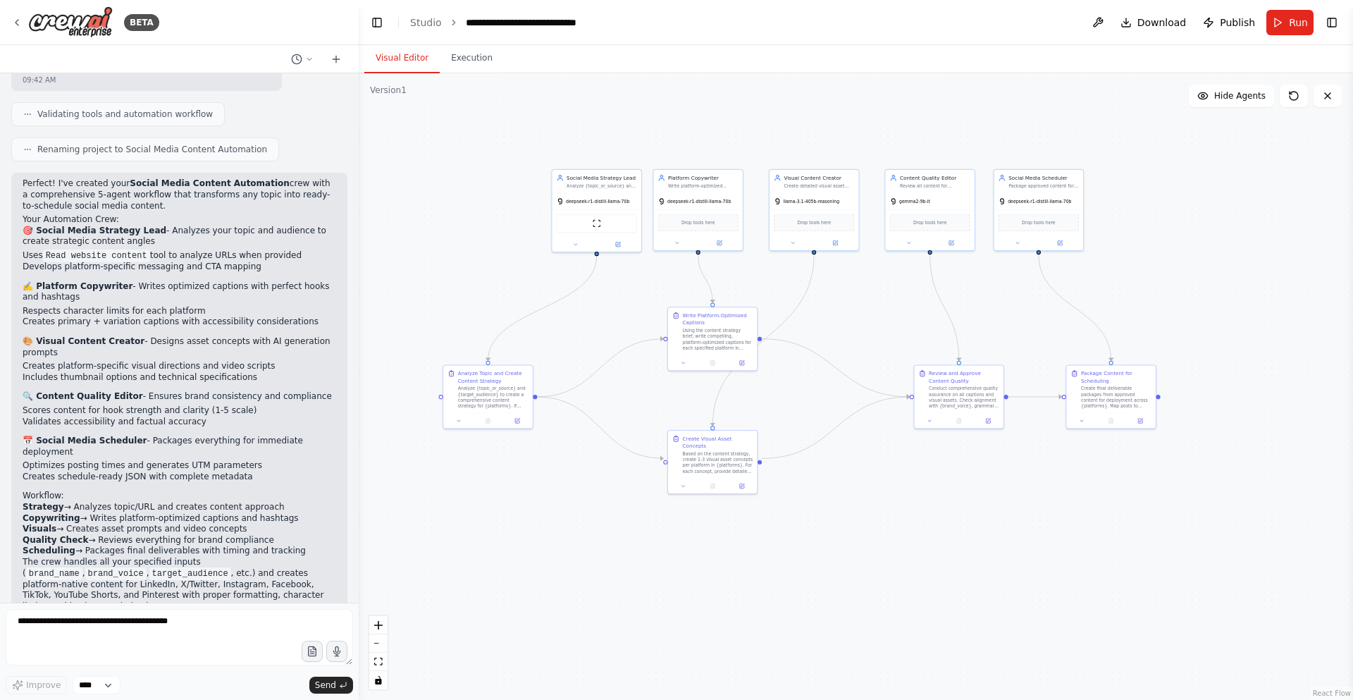
click at [1327, 696] on link "React Flow" at bounding box center [1332, 693] width 38 height 8
drag, startPoint x: 813, startPoint y: 543, endPoint x: 797, endPoint y: 543, distance: 16.2
click at [797, 543] on div ".deletable-edge-delete-btn { width: 20px; height: 20px; border: 0px solid #ffff…" at bounding box center [856, 386] width 995 height 627
click at [1317, 99] on button at bounding box center [1328, 96] width 28 height 23
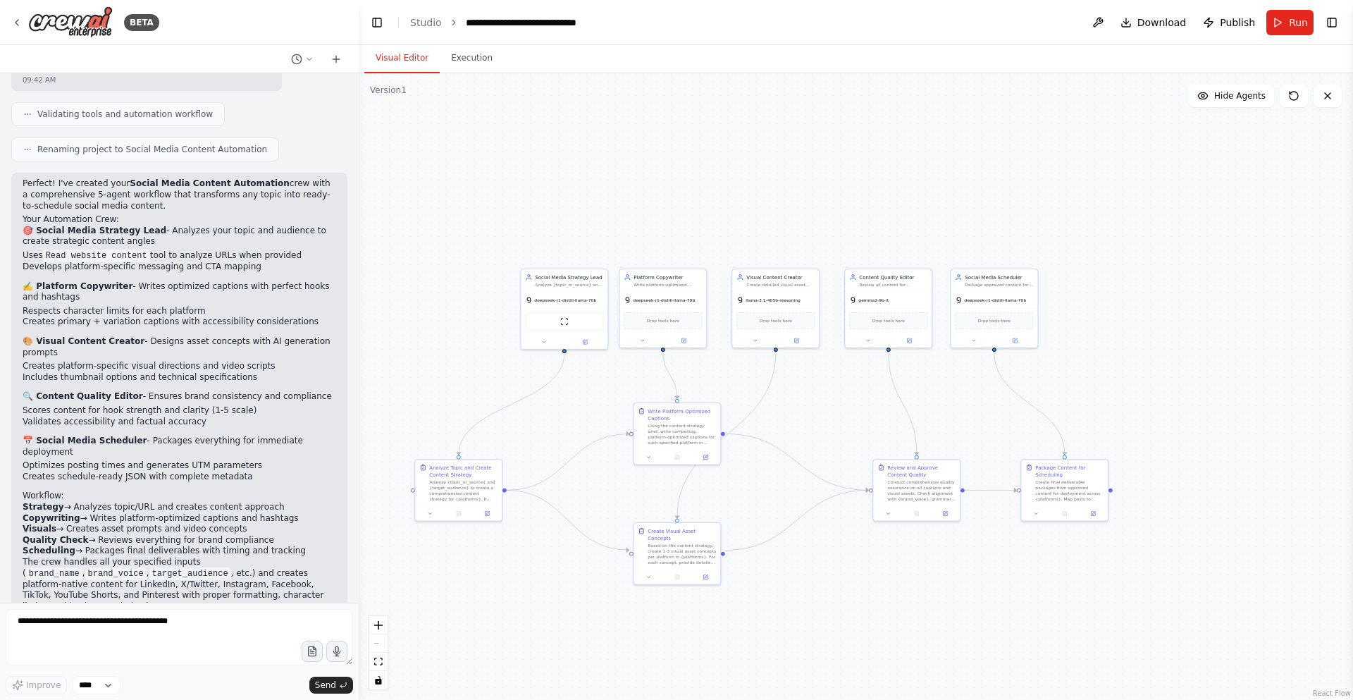
drag, startPoint x: 840, startPoint y: 495, endPoint x: 813, endPoint y: 594, distance: 102.4
click at [813, 594] on div ".deletable-edge-delete-btn { width: 20px; height: 20px; border: 0px solid #ffff…" at bounding box center [856, 386] width 995 height 627
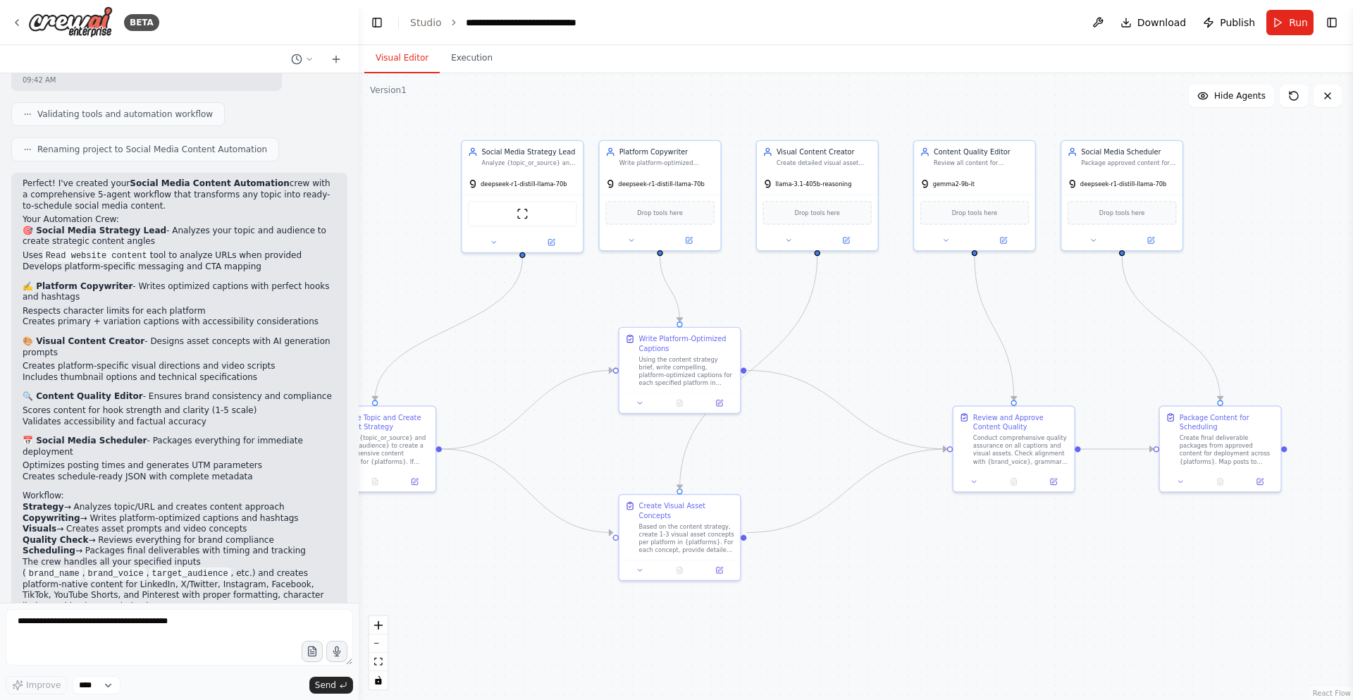
drag, startPoint x: 809, startPoint y: 574, endPoint x: 871, endPoint y: 564, distance: 62.1
click at [871, 564] on div ".deletable-edge-delete-btn { width: 20px; height: 20px; border: 0px solid #ffff…" at bounding box center [856, 386] width 995 height 627
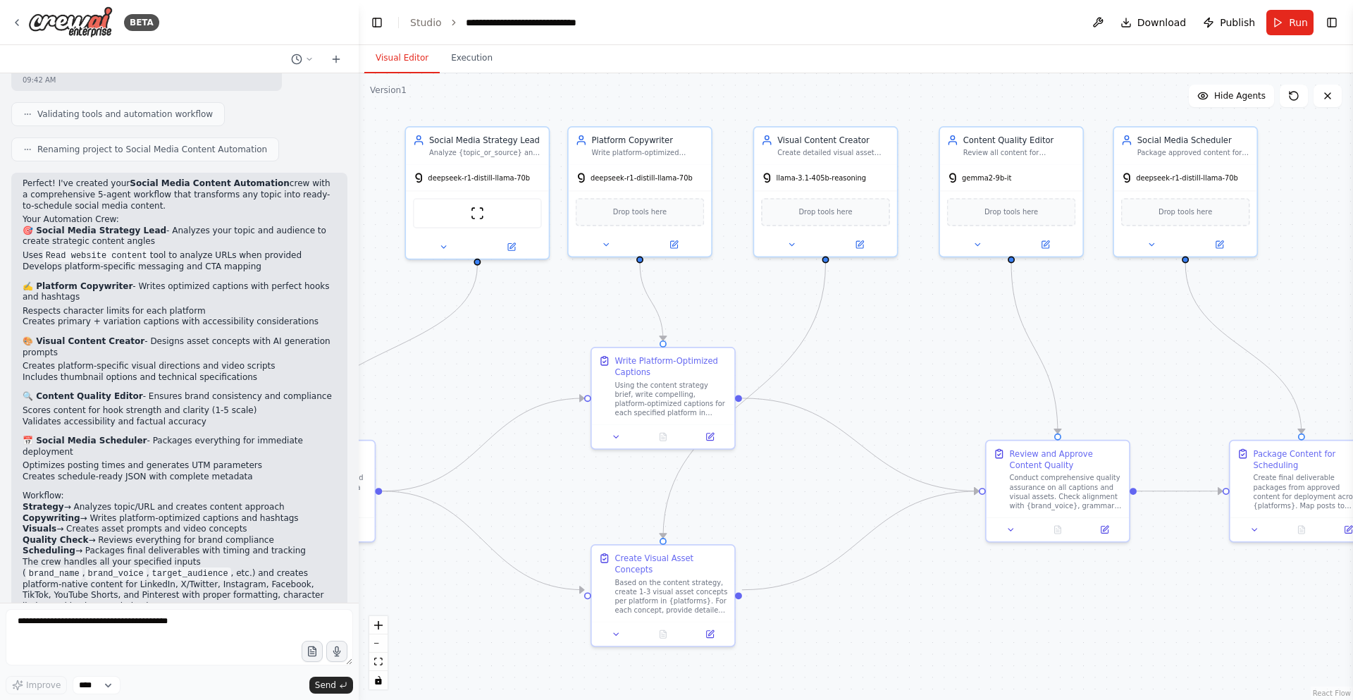
drag, startPoint x: 872, startPoint y: 312, endPoint x: 912, endPoint y: 383, distance: 82.4
click at [908, 383] on div ".deletable-edge-delete-btn { width: 20px; height: 20px; border: 0px solid #ffff…" at bounding box center [856, 386] width 995 height 627
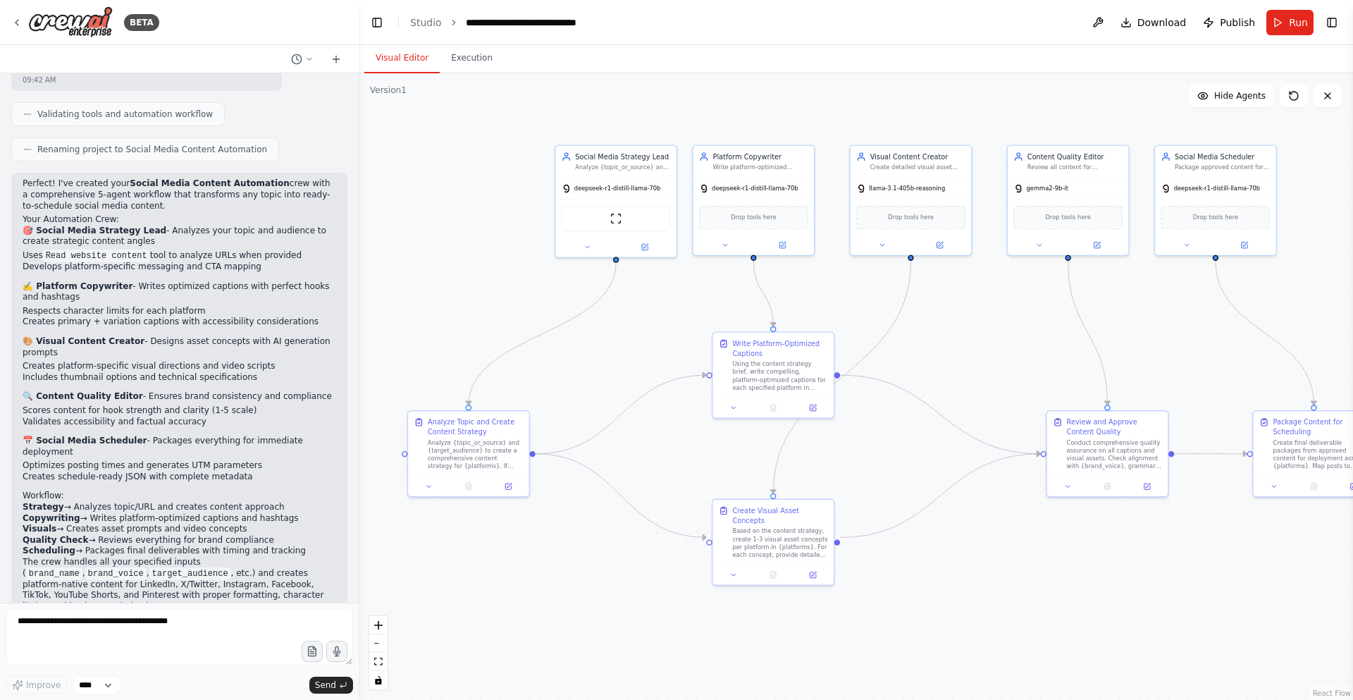
drag, startPoint x: 915, startPoint y: 384, endPoint x: 974, endPoint y: 356, distance: 65.6
click at [974, 356] on div ".deletable-edge-delete-btn { width: 20px; height: 20px; border: 0px solid #ffff…" at bounding box center [856, 386] width 995 height 627
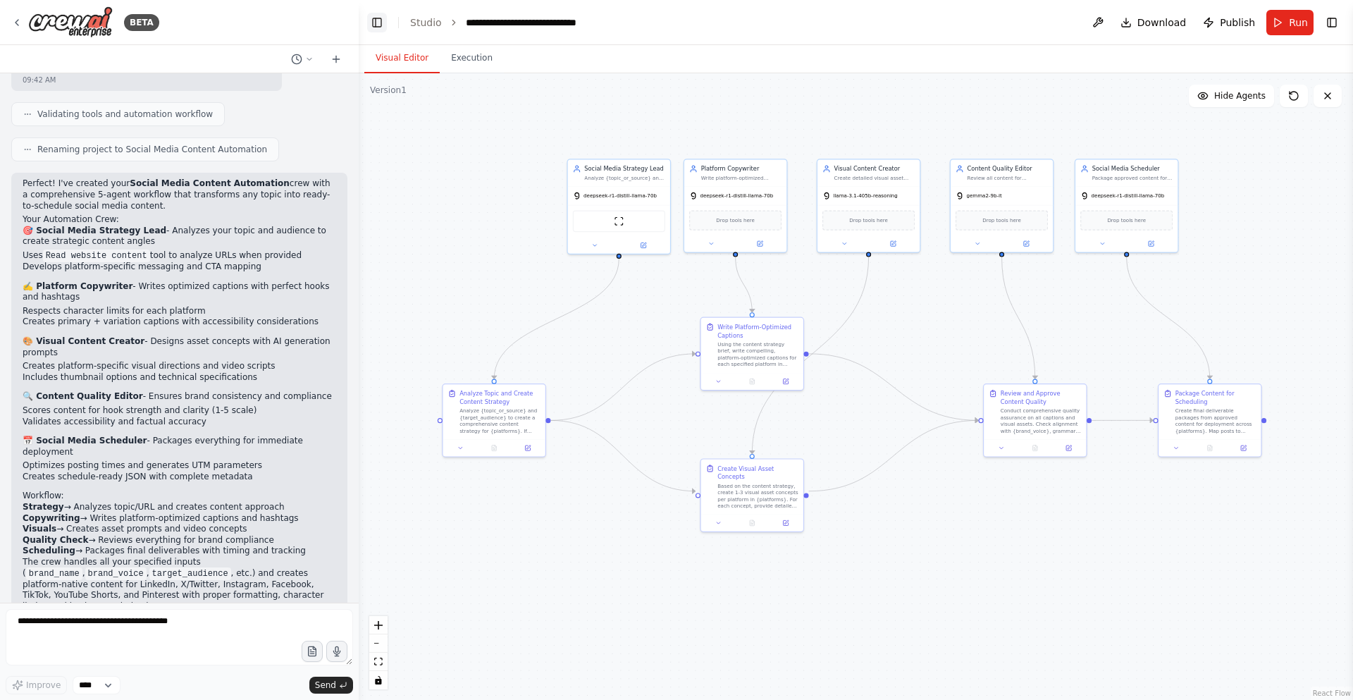
click at [367, 28] on button "Toggle Left Sidebar" at bounding box center [377, 23] width 20 height 20
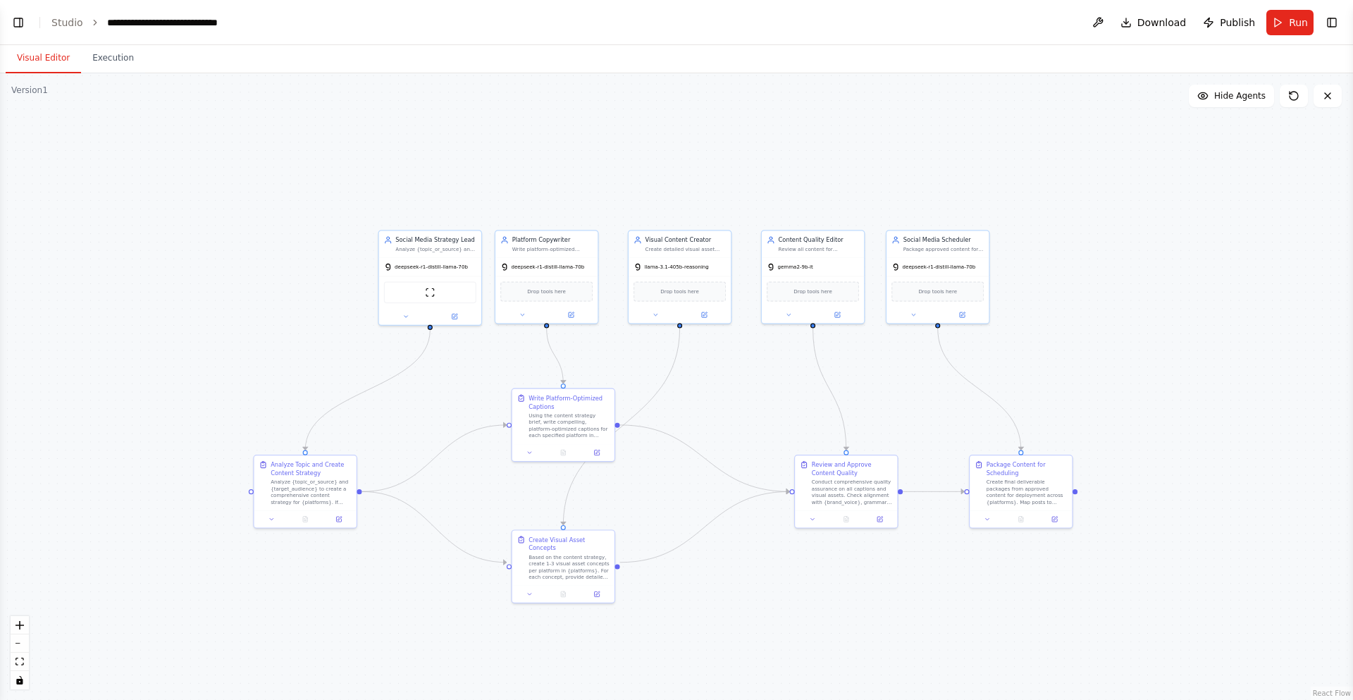
drag, startPoint x: 155, startPoint y: 190, endPoint x: 323, endPoint y: 225, distance: 171.3
click at [323, 225] on div ".deletable-edge-delete-btn { width: 20px; height: 20px; border: 0px solid #ffff…" at bounding box center [676, 386] width 1353 height 627
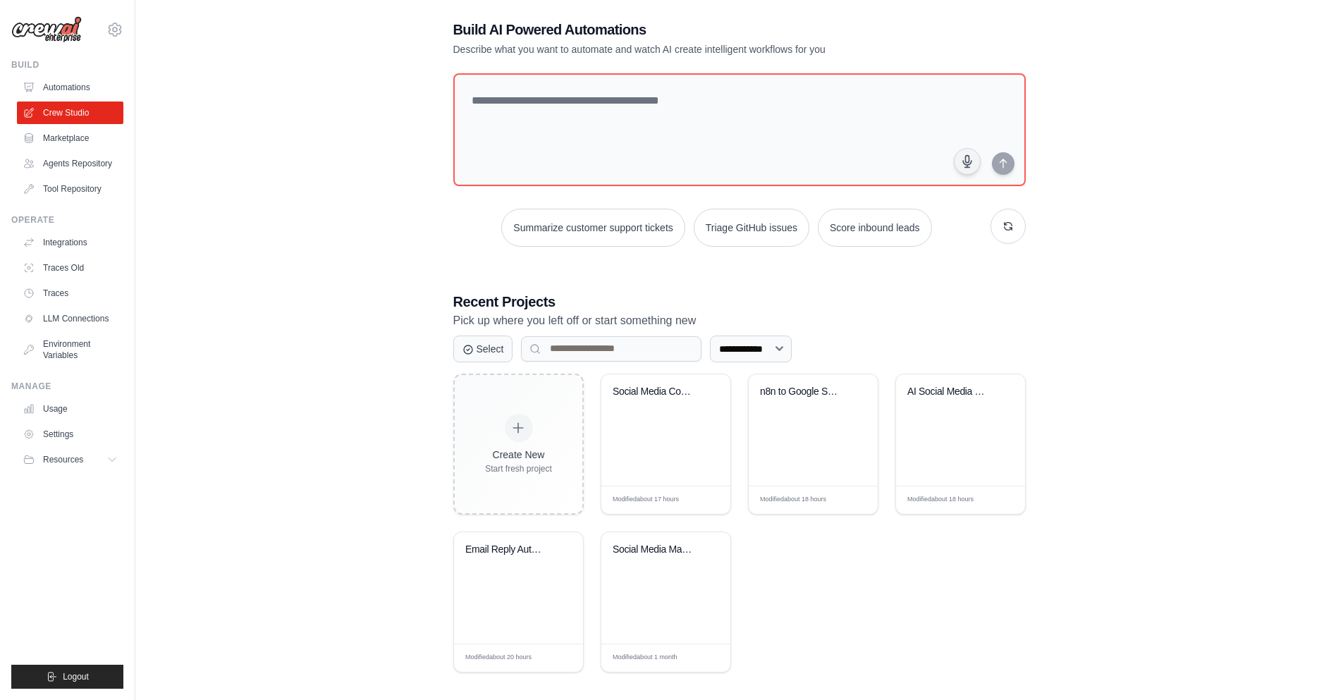
scroll to position [28, 0]
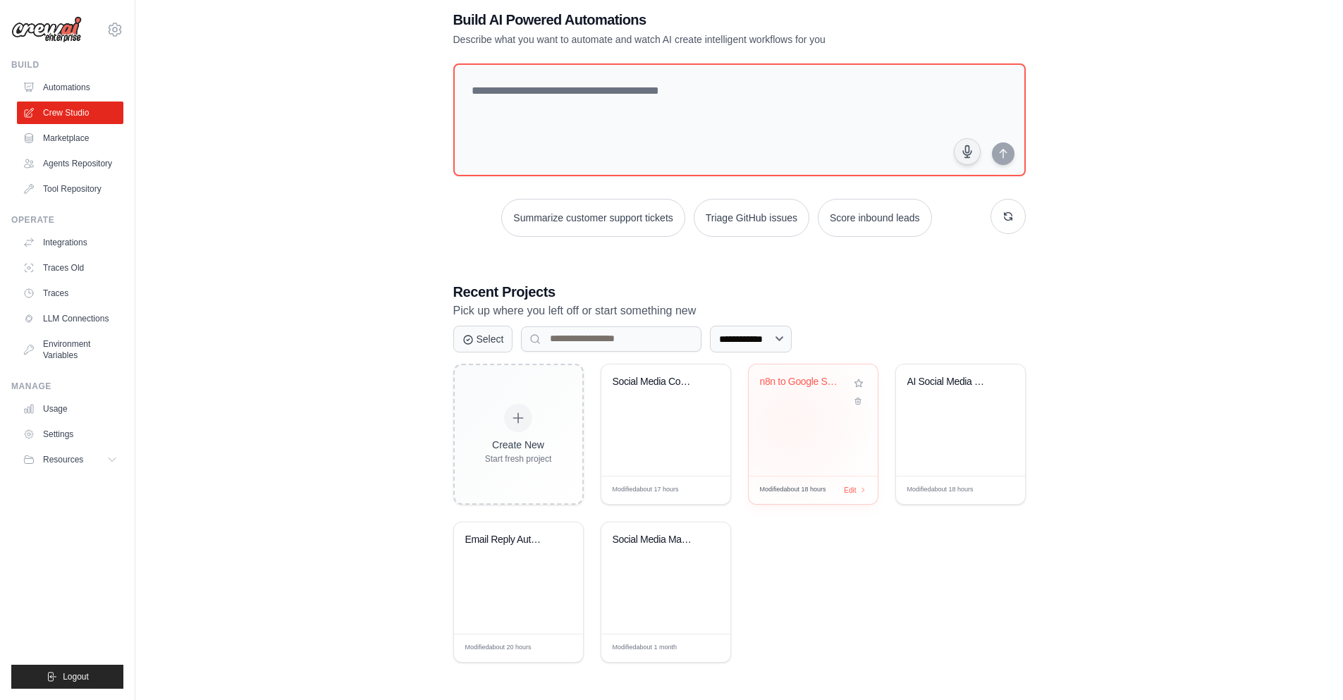
click at [790, 422] on div "n8n to Google Sheets Log Tracker" at bounding box center [813, 419] width 129 height 111
click at [112, 326] on link "LLM Connections" at bounding box center [71, 318] width 106 height 23
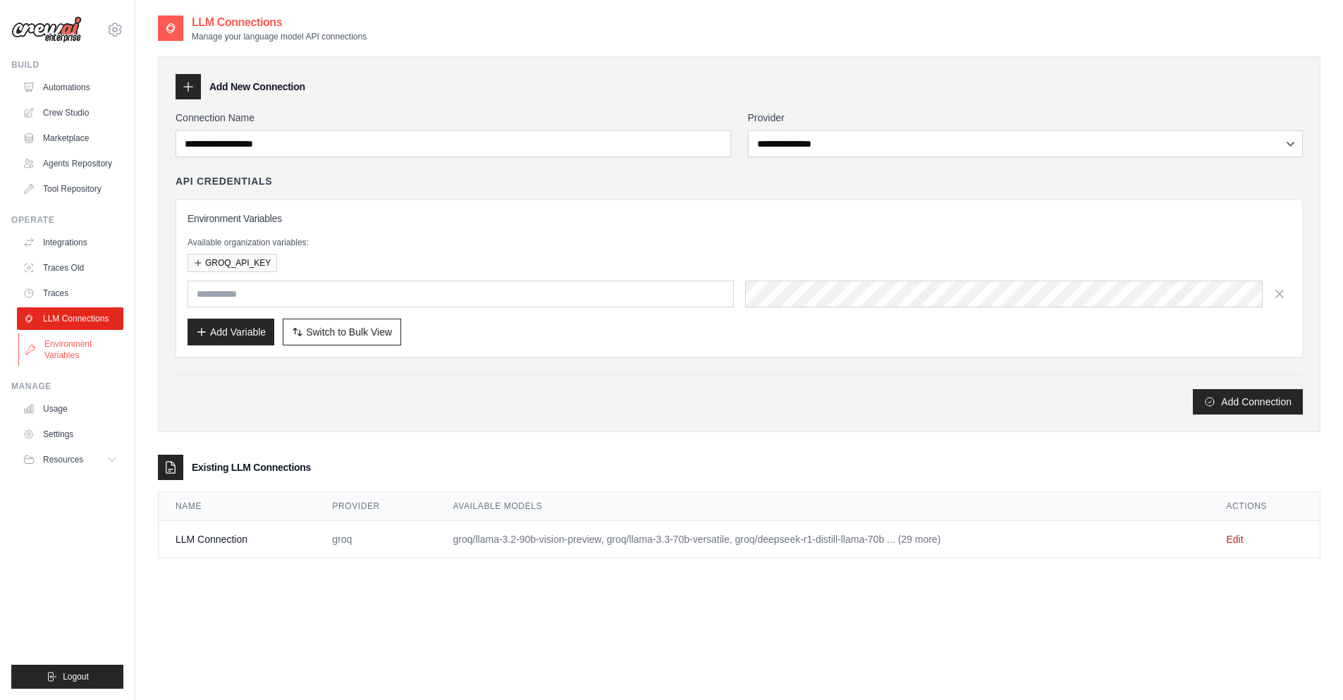
click at [80, 338] on link "Environment Variables" at bounding box center [71, 350] width 106 height 34
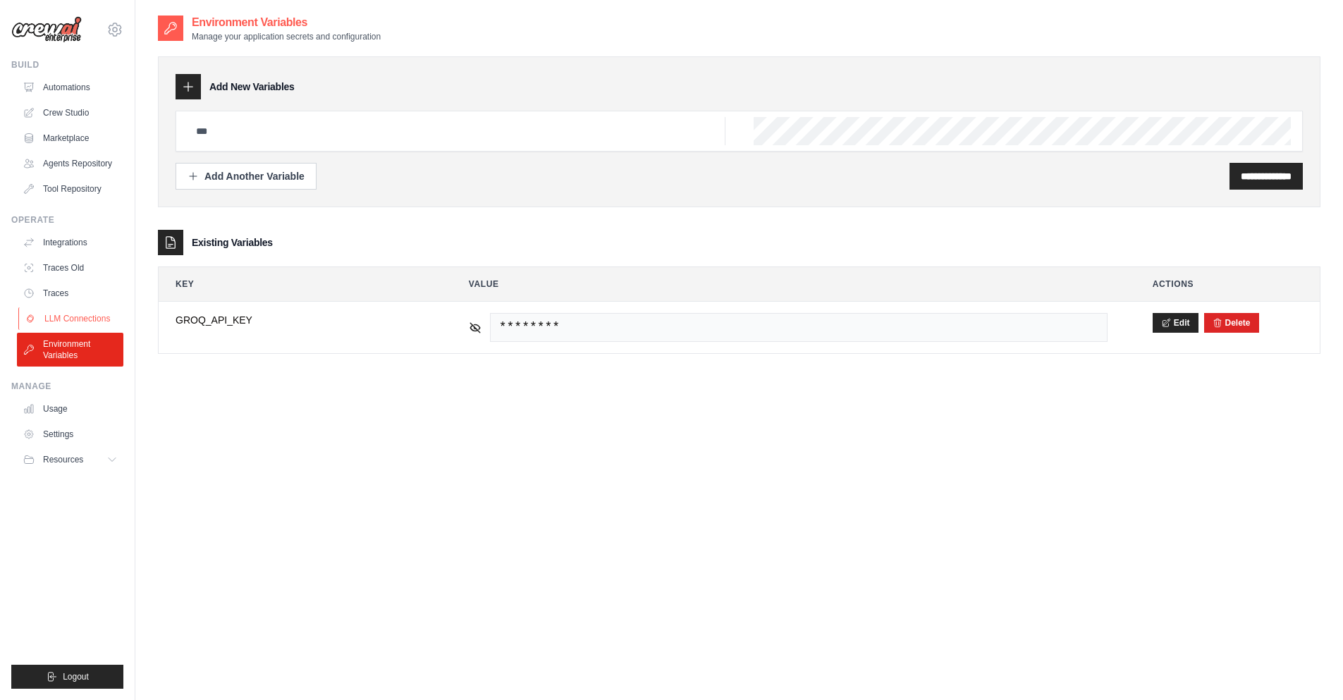
click at [102, 328] on link "LLM Connections" at bounding box center [71, 318] width 106 height 23
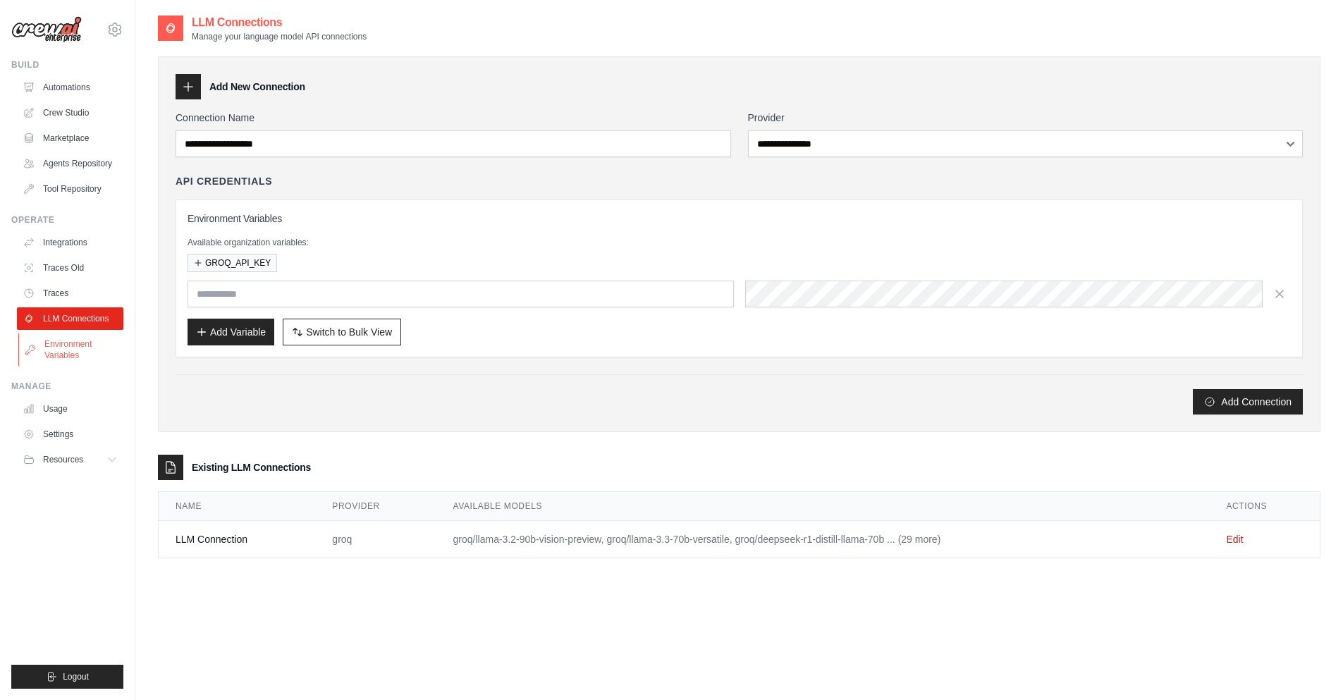
click at [66, 355] on link "Environment Variables" at bounding box center [71, 350] width 106 height 34
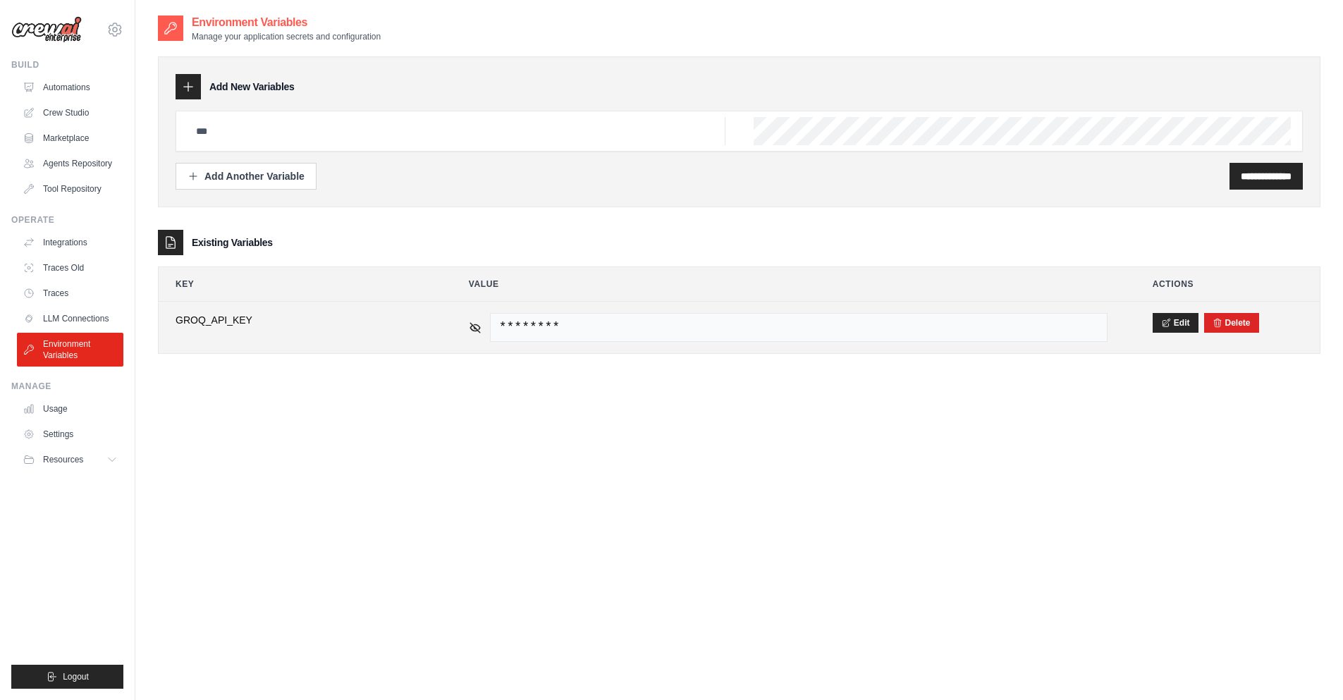
click at [606, 318] on span "********" at bounding box center [799, 327] width 618 height 29
click at [570, 336] on span "********" at bounding box center [799, 327] width 618 height 29
click at [529, 319] on span "********" at bounding box center [799, 327] width 618 height 29
click at [476, 324] on icon at bounding box center [475, 327] width 13 height 13
click at [474, 326] on icon at bounding box center [475, 327] width 2 height 2
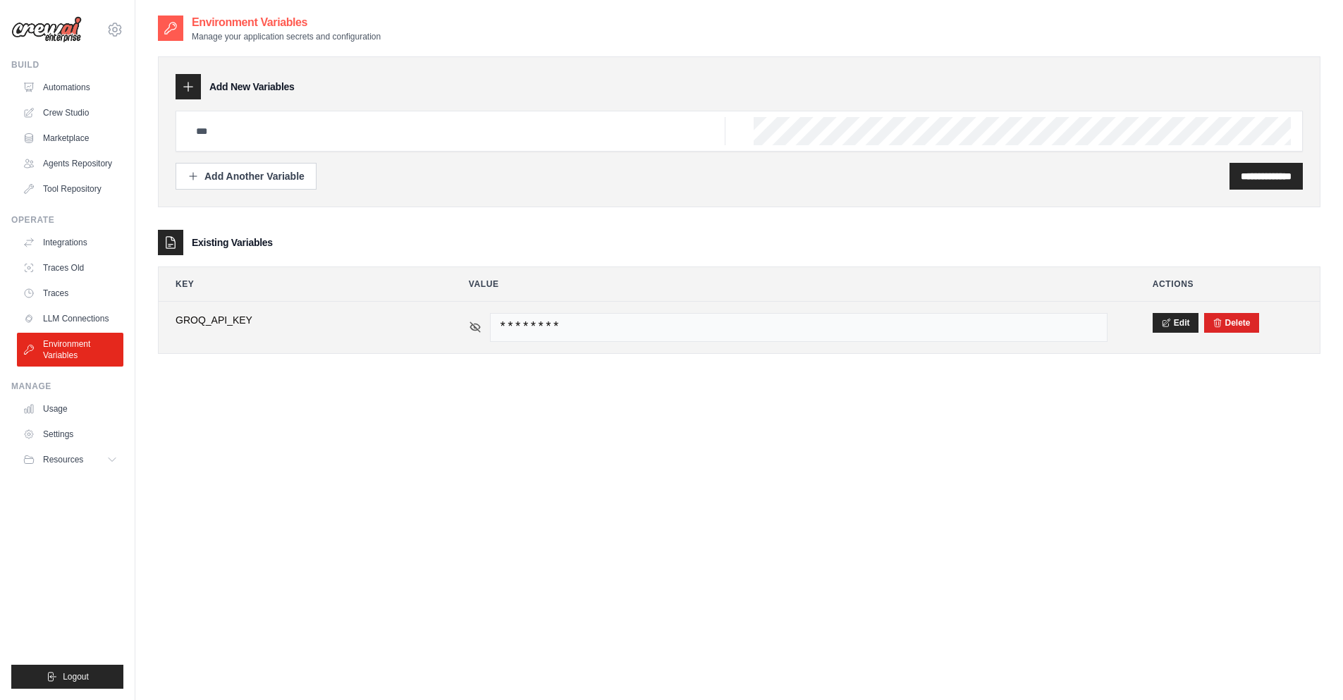
click at [474, 326] on icon at bounding box center [475, 327] width 10 height 10
click at [475, 326] on icon at bounding box center [475, 327] width 13 height 13
drag, startPoint x: 503, startPoint y: 325, endPoint x: 565, endPoint y: 334, distance: 62.7
click at [565, 334] on span "********" at bounding box center [799, 327] width 618 height 29
click at [565, 335] on span "********" at bounding box center [799, 327] width 618 height 29
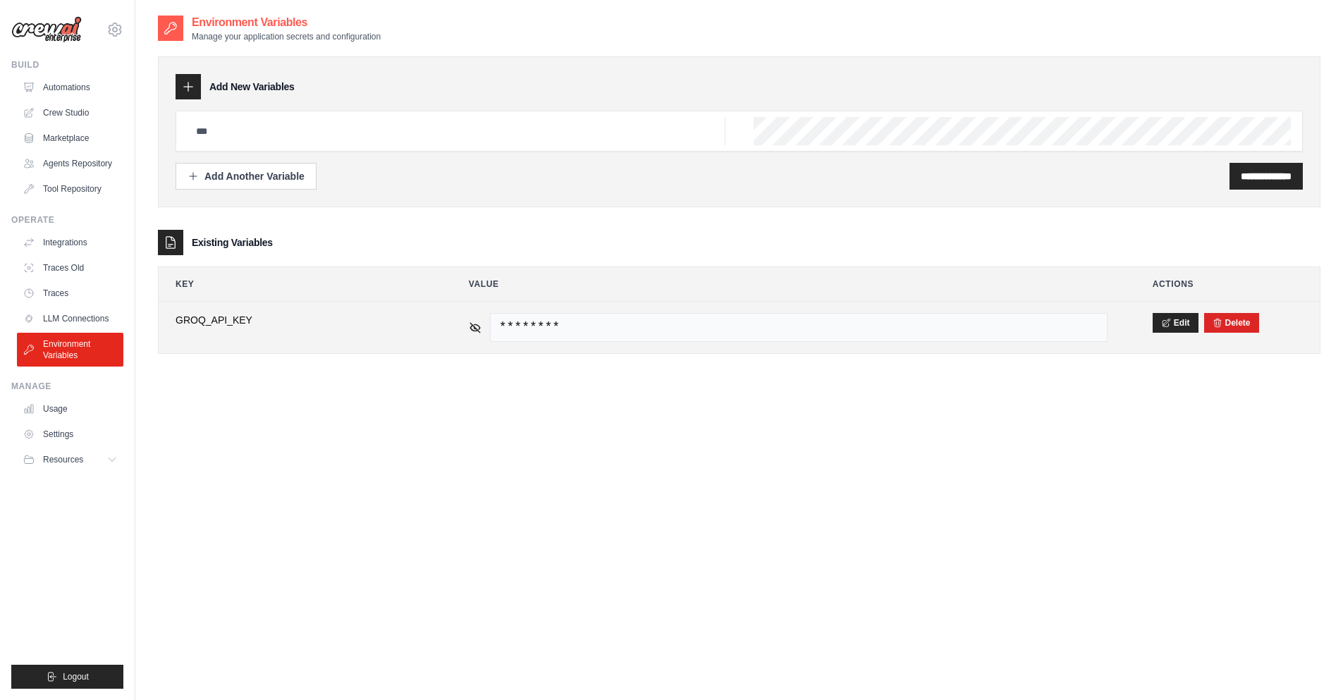
click at [481, 333] on div "********" at bounding box center [788, 327] width 639 height 29
click at [473, 332] on icon at bounding box center [475, 327] width 13 height 13
drag, startPoint x: 498, startPoint y: 330, endPoint x: 582, endPoint y: 336, distance: 84.1
click at [582, 336] on span "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" at bounding box center [799, 327] width 618 height 29
click at [583, 328] on span "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" at bounding box center [799, 327] width 618 height 29
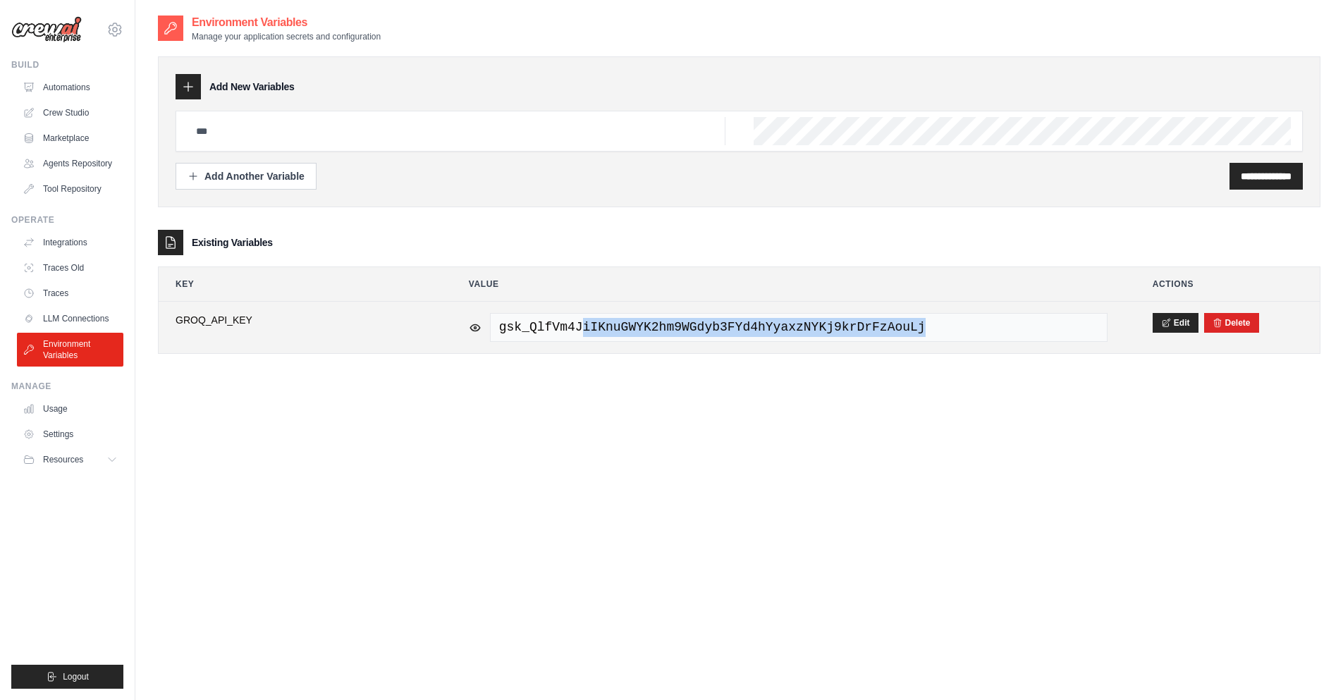
drag, startPoint x: 583, startPoint y: 328, endPoint x: 661, endPoint y: 345, distance: 79.5
click at [661, 345] on td "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" at bounding box center [788, 327] width 673 height 51
click at [661, 350] on td "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" at bounding box center [788, 327] width 673 height 51
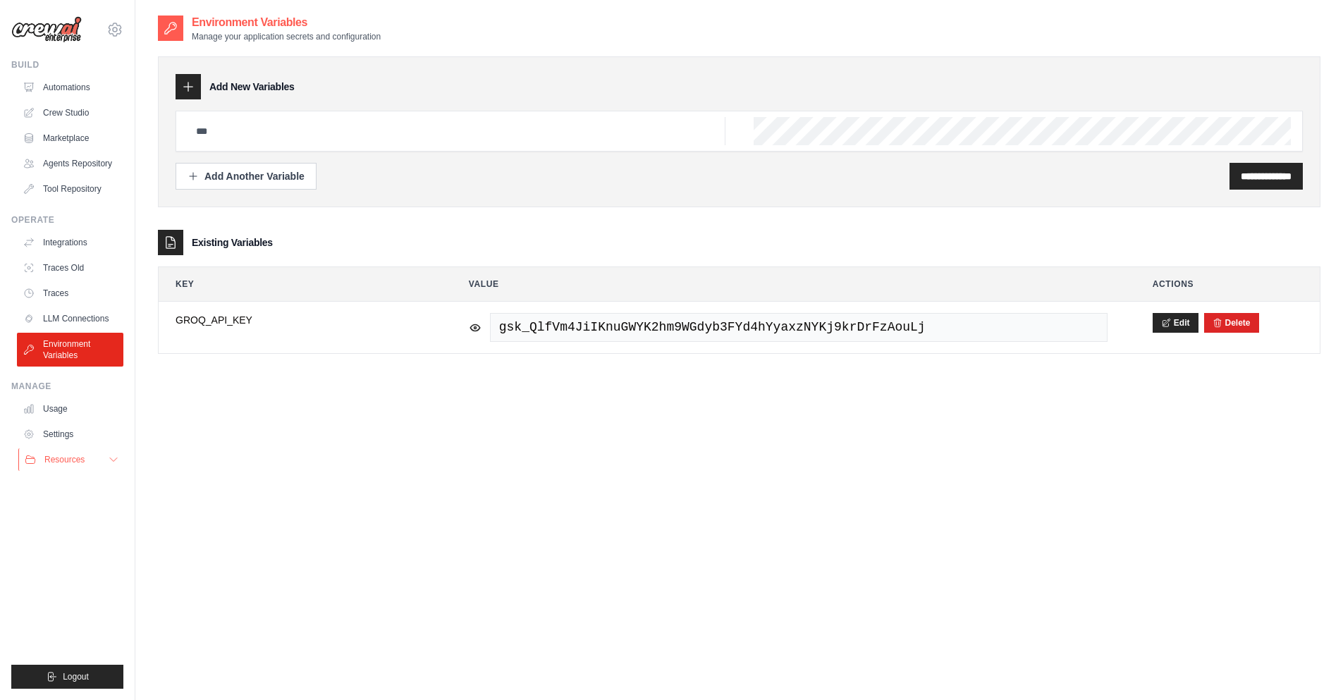
click at [116, 464] on icon at bounding box center [113, 459] width 11 height 11
click at [115, 465] on icon at bounding box center [113, 459] width 11 height 11
click at [115, 465] on button "Resources" at bounding box center [71, 459] width 106 height 23
click at [87, 458] on button "Resources" at bounding box center [71, 459] width 106 height 23
click at [87, 118] on link "Crew Studio" at bounding box center [71, 113] width 106 height 23
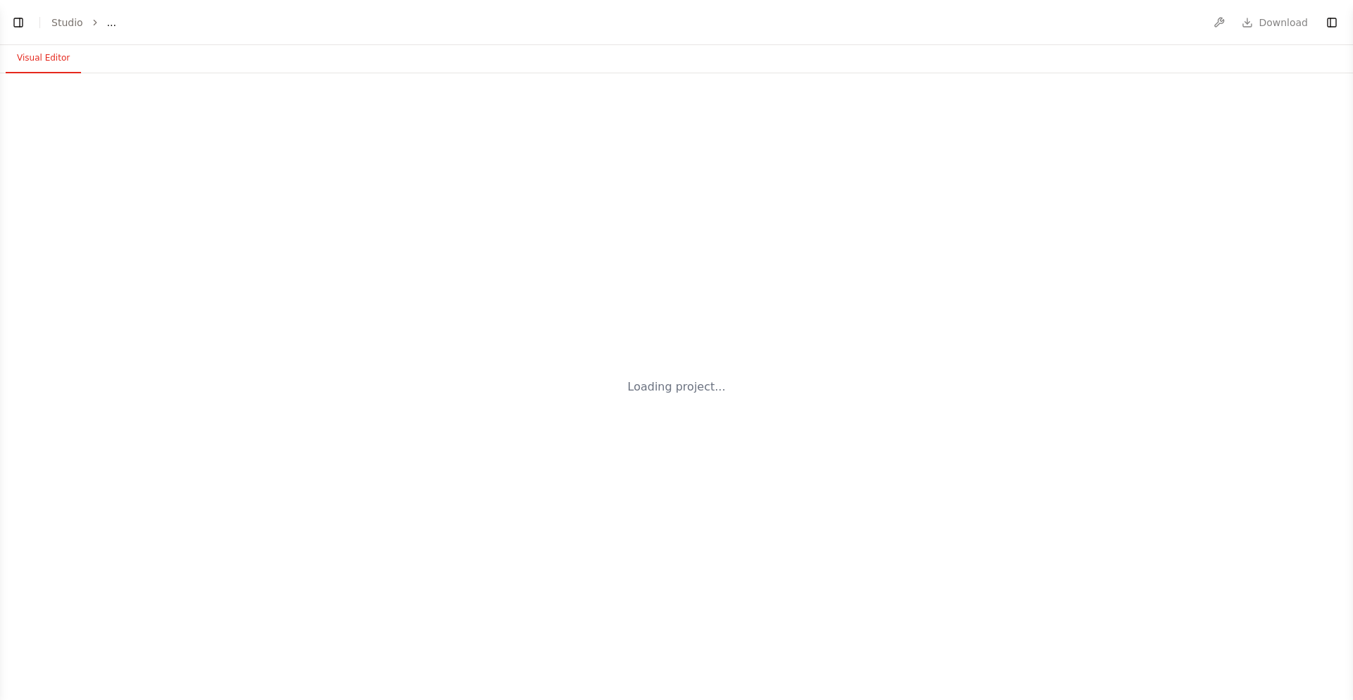
select select "****"
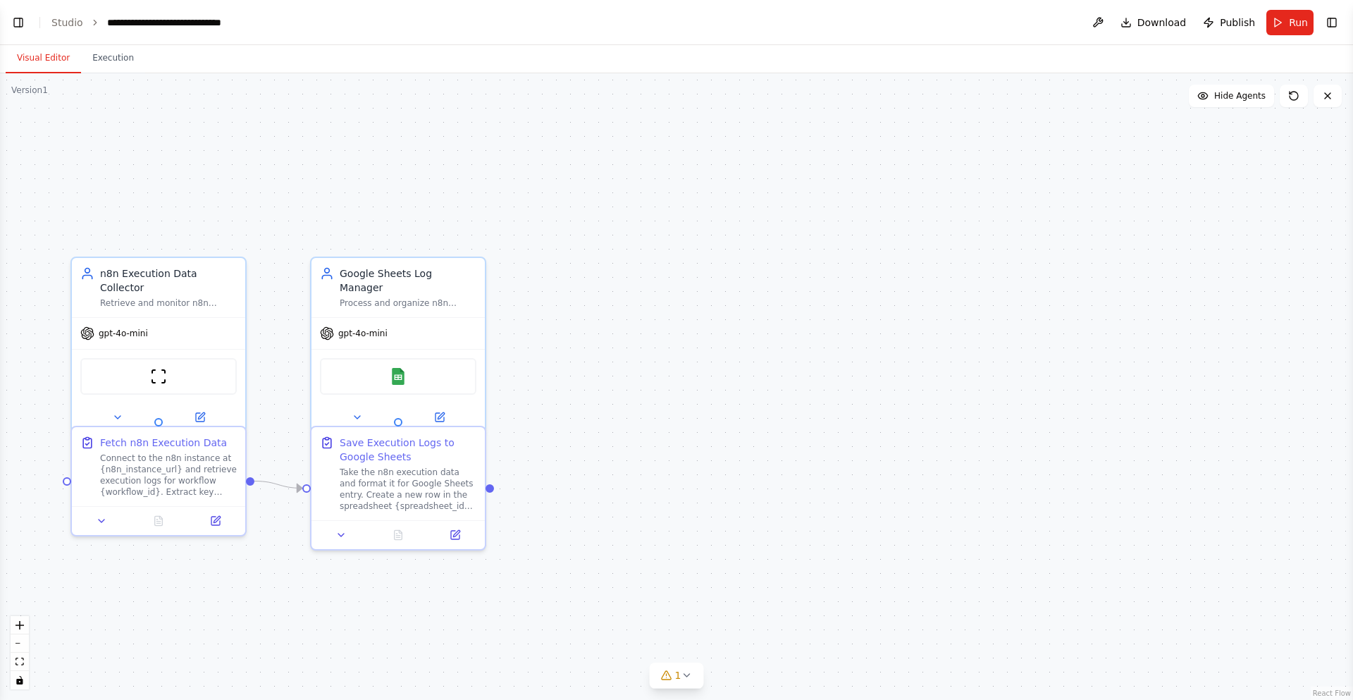
scroll to position [1106, 0]
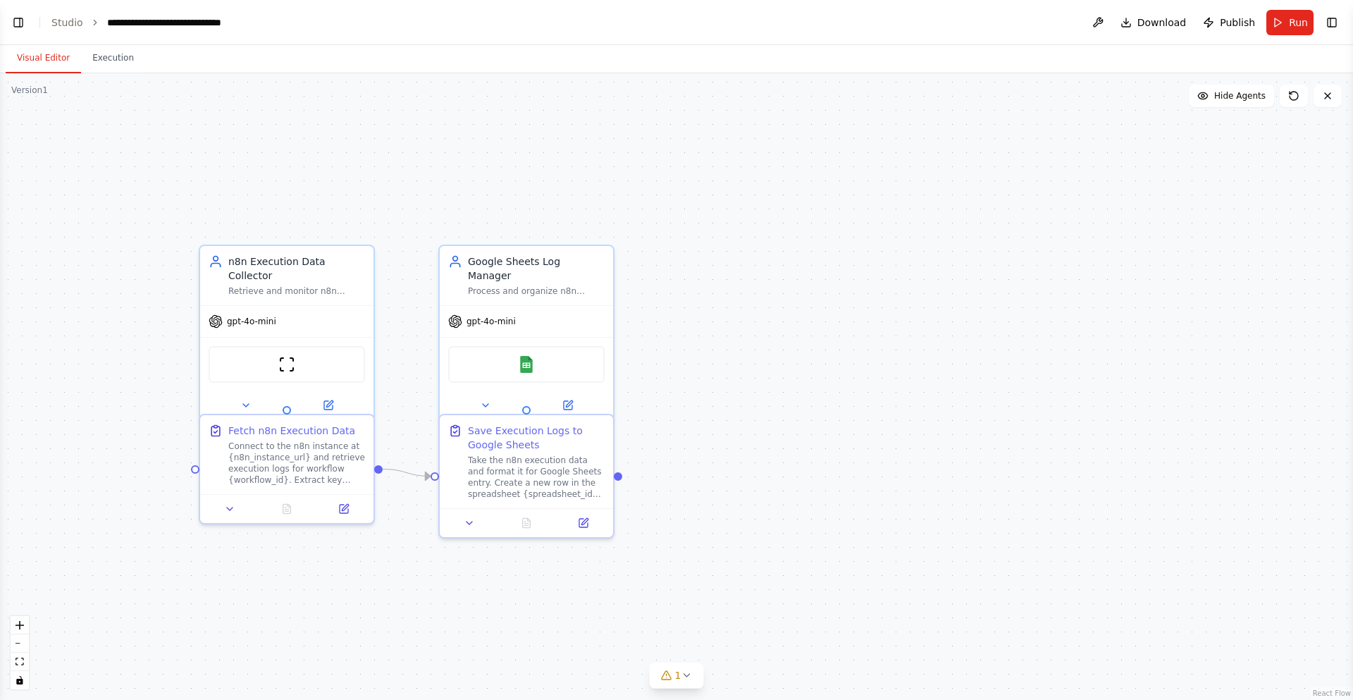
drag, startPoint x: 275, startPoint y: 417, endPoint x: 408, endPoint y: 406, distance: 133.7
click at [408, 406] on div ".deletable-edge-delete-btn { width: 20px; height: 20px; border: 0px solid #ffff…" at bounding box center [676, 386] width 1353 height 627
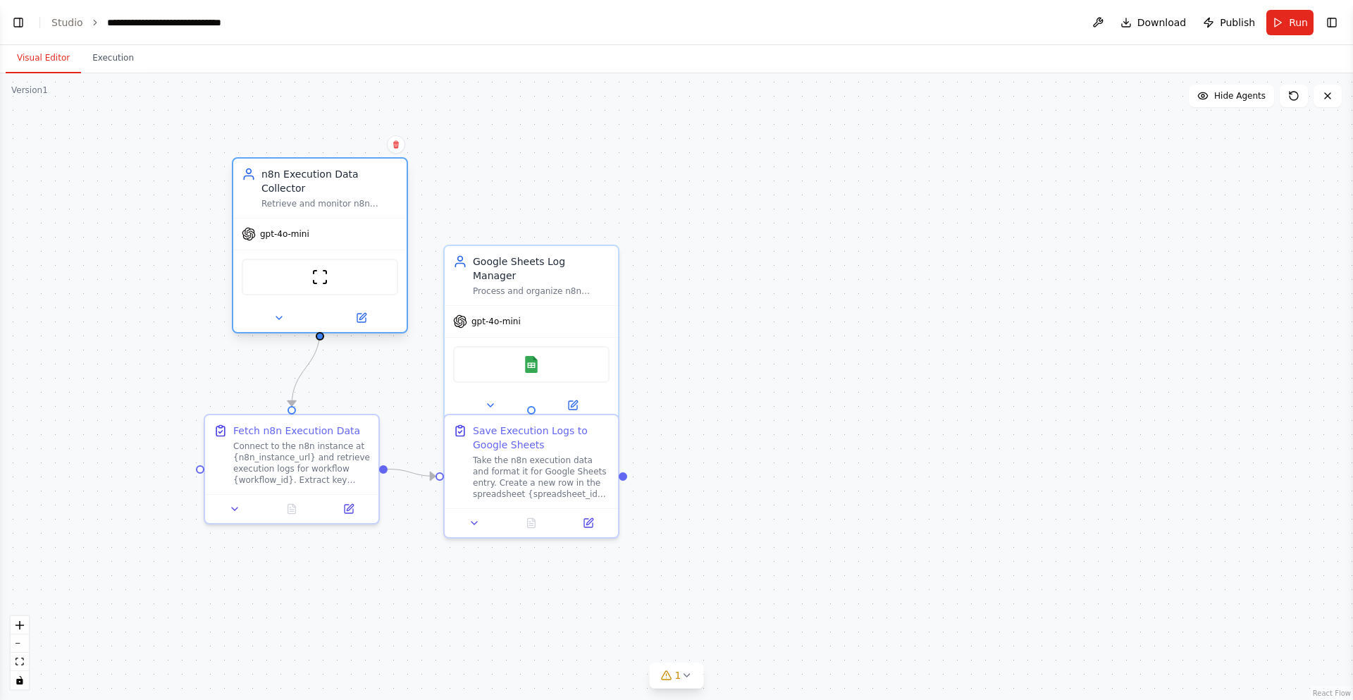
drag, startPoint x: 362, startPoint y: 374, endPoint x: 392, endPoint y: 283, distance: 95.6
click at [391, 283] on div "ScrapeWebsiteTool" at bounding box center [319, 277] width 173 height 54
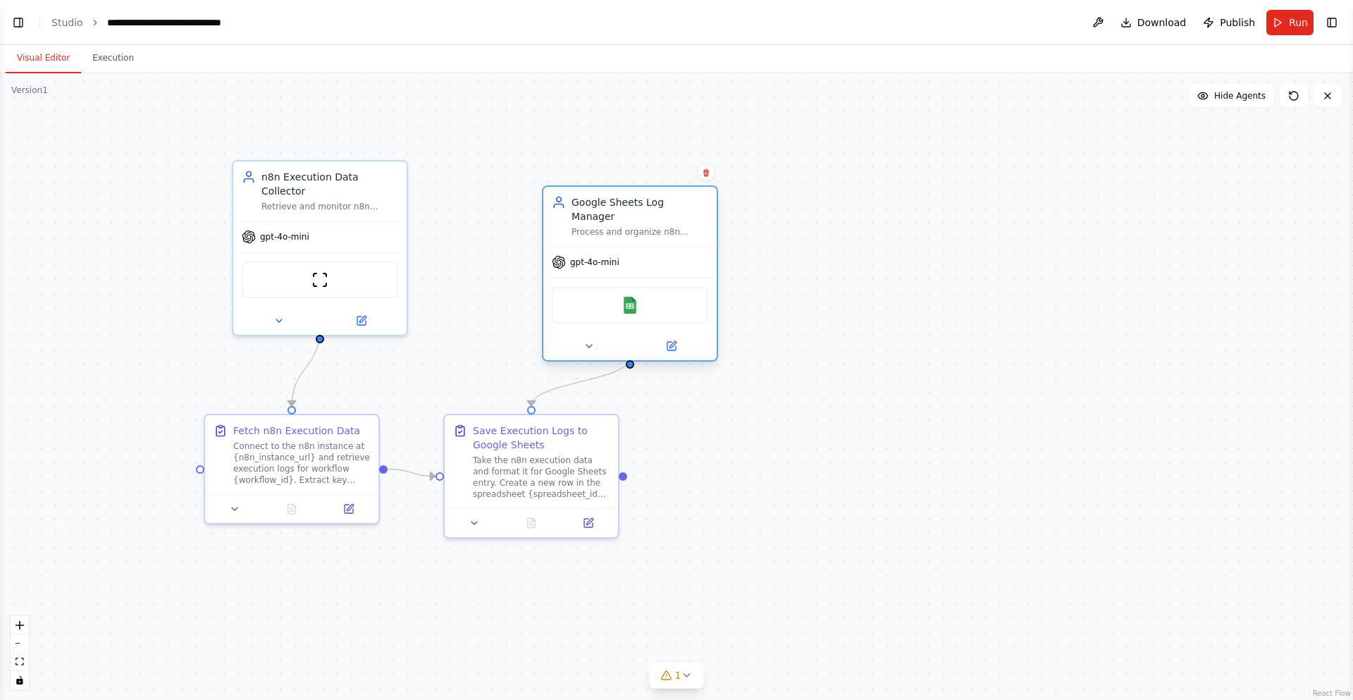
drag, startPoint x: 472, startPoint y: 306, endPoint x: 570, endPoint y: 245, distance: 115.2
click at [570, 255] on div "gpt-4o-mini" at bounding box center [586, 262] width 68 height 14
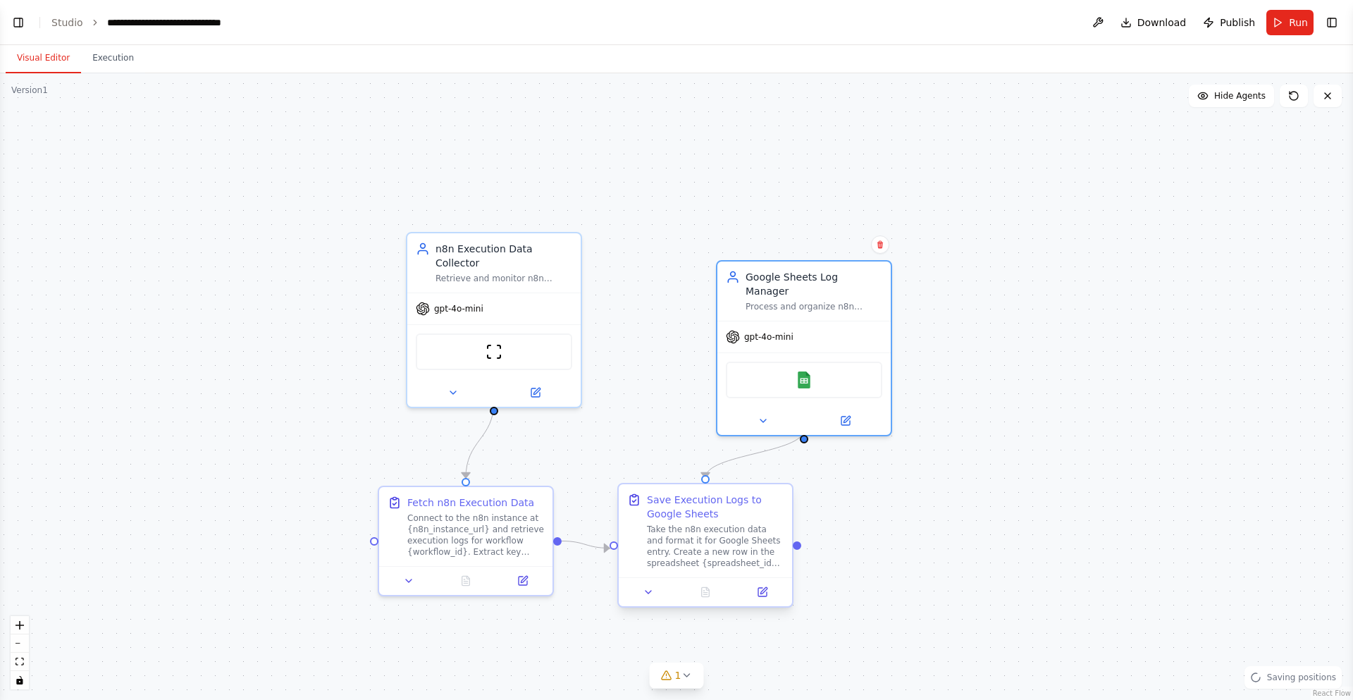
drag, startPoint x: 615, startPoint y: 427, endPoint x: 773, endPoint y: 484, distance: 168.3
click at [773, 484] on div ".deletable-edge-delete-btn { width: 20px; height: 20px; border: 0px solid #ffff…" at bounding box center [676, 386] width 1353 height 627
click at [496, 341] on img at bounding box center [494, 348] width 17 height 17
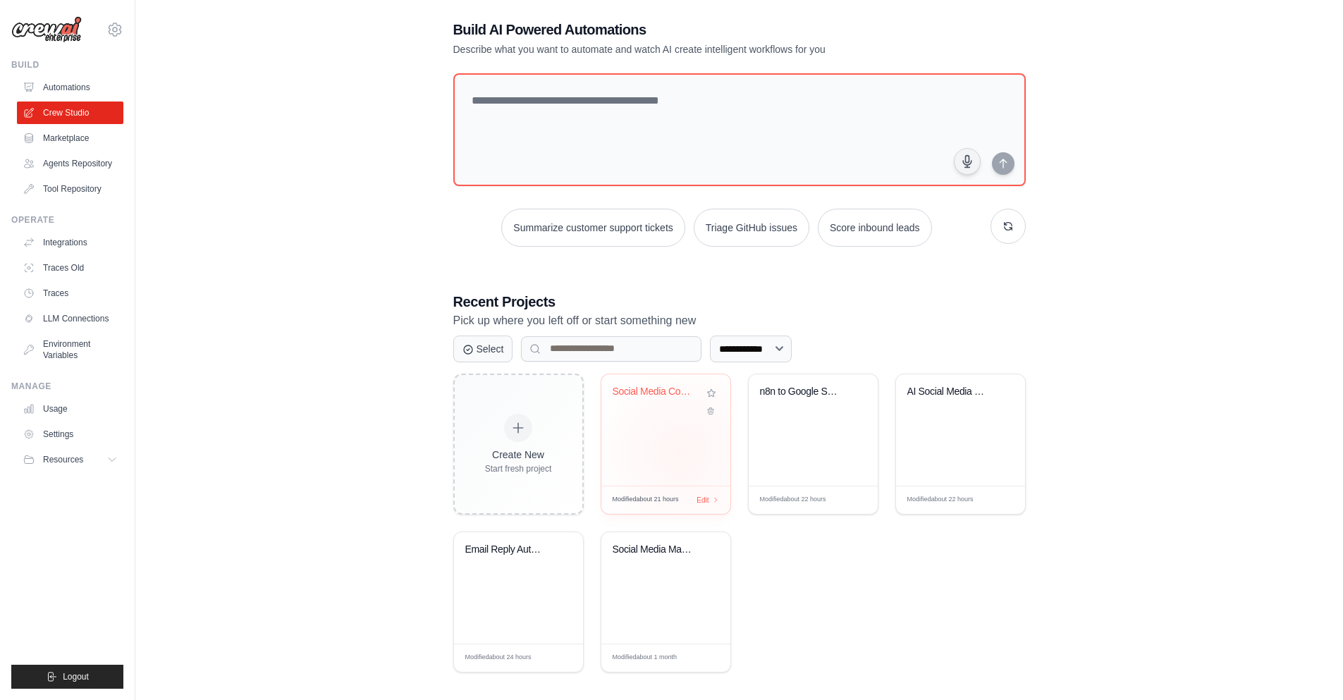
scroll to position [28, 0]
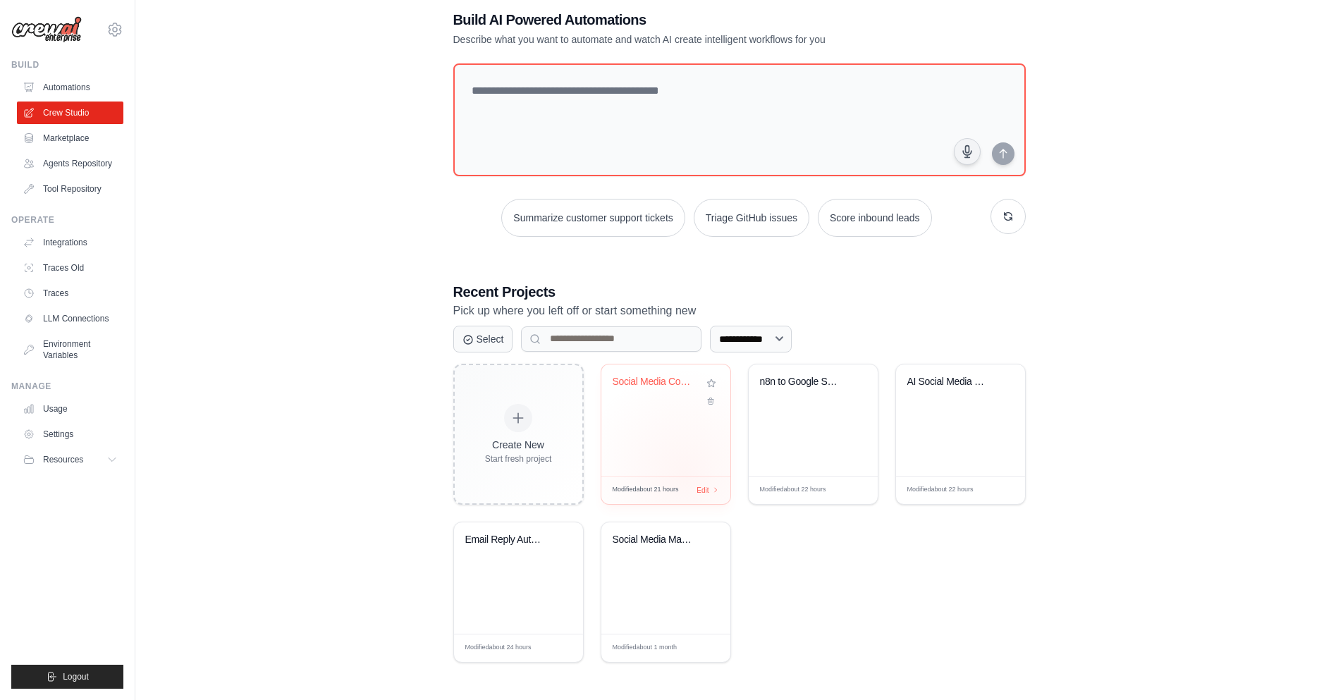
click at [684, 473] on div "Social Media Content Automation Modified about 21 hours Edit" at bounding box center [666, 434] width 130 height 141
click at [67, 240] on link "Integrations" at bounding box center [71, 242] width 106 height 23
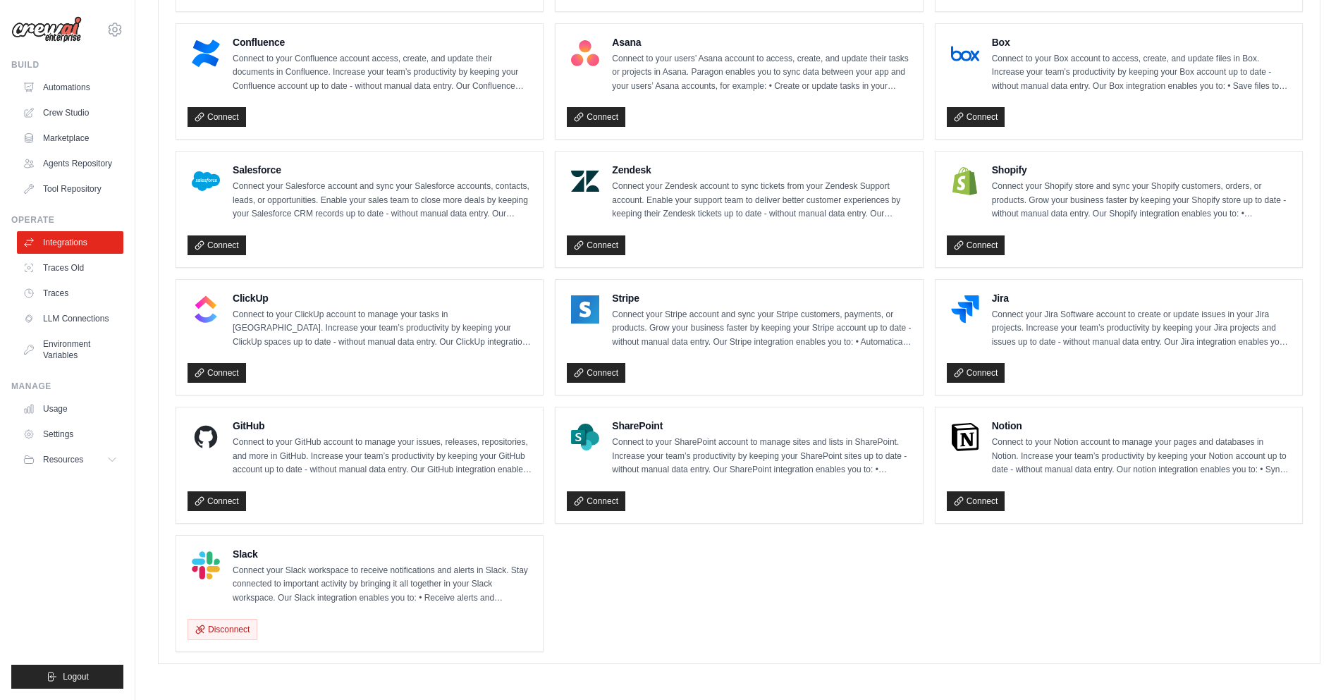
scroll to position [790, 0]
click at [1015, 317] on p "Connect your Jira Software account to create or update issues in your Jira proj…" at bounding box center [1141, 328] width 299 height 42
drag, startPoint x: 1015, startPoint y: 317, endPoint x: 1136, endPoint y: 321, distance: 120.6
click at [1141, 319] on p "Connect your Jira Software account to create or update issues in your Jira proj…" at bounding box center [1141, 328] width 299 height 42
click at [965, 314] on img at bounding box center [965, 309] width 28 height 28
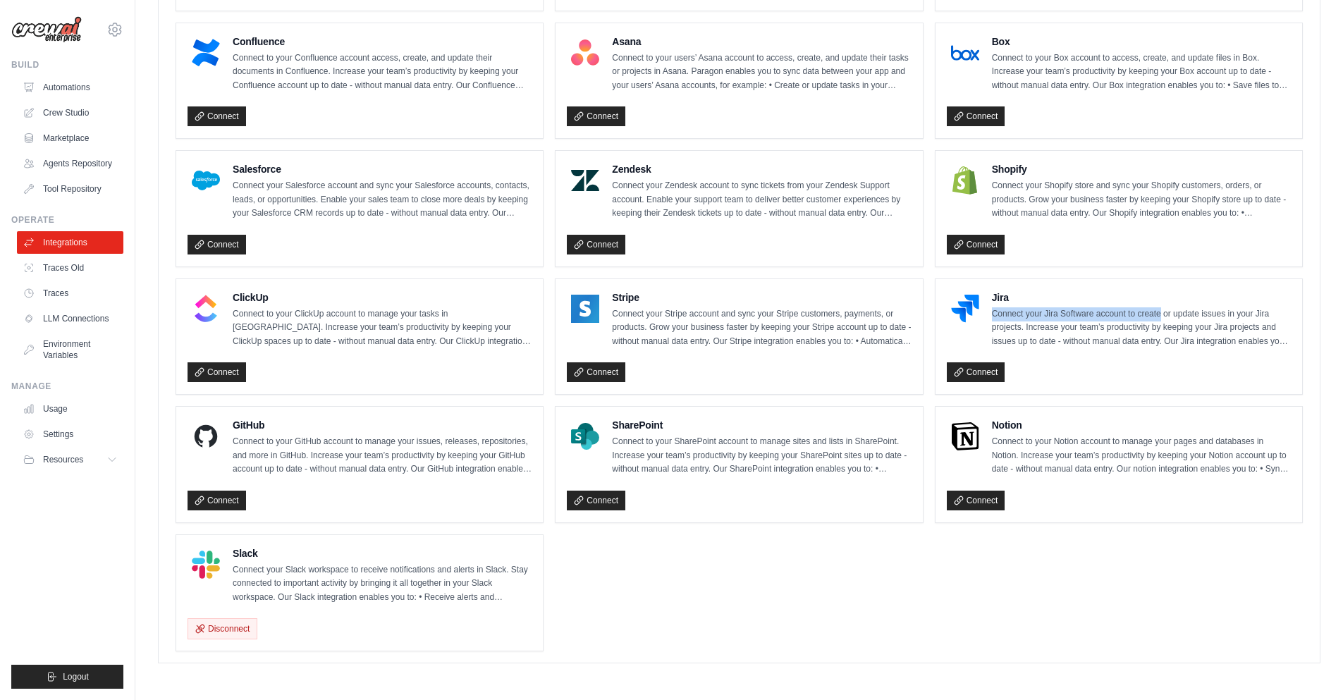
drag, startPoint x: 966, startPoint y: 313, endPoint x: 1043, endPoint y: 381, distance: 101.9
click at [1043, 381] on div "Jira Connect your Jira Software account to create or update issues in your Jira…" at bounding box center [1119, 336] width 344 height 93
click at [1083, 338] on p "Connect your Jira Software account to create or update issues in your Jira proj…" at bounding box center [1141, 328] width 299 height 42
click at [959, 307] on div "Jira Connect your Jira Software account to create or update issues in your Jira…" at bounding box center [1119, 319] width 344 height 59
click at [976, 427] on img at bounding box center [965, 436] width 28 height 28
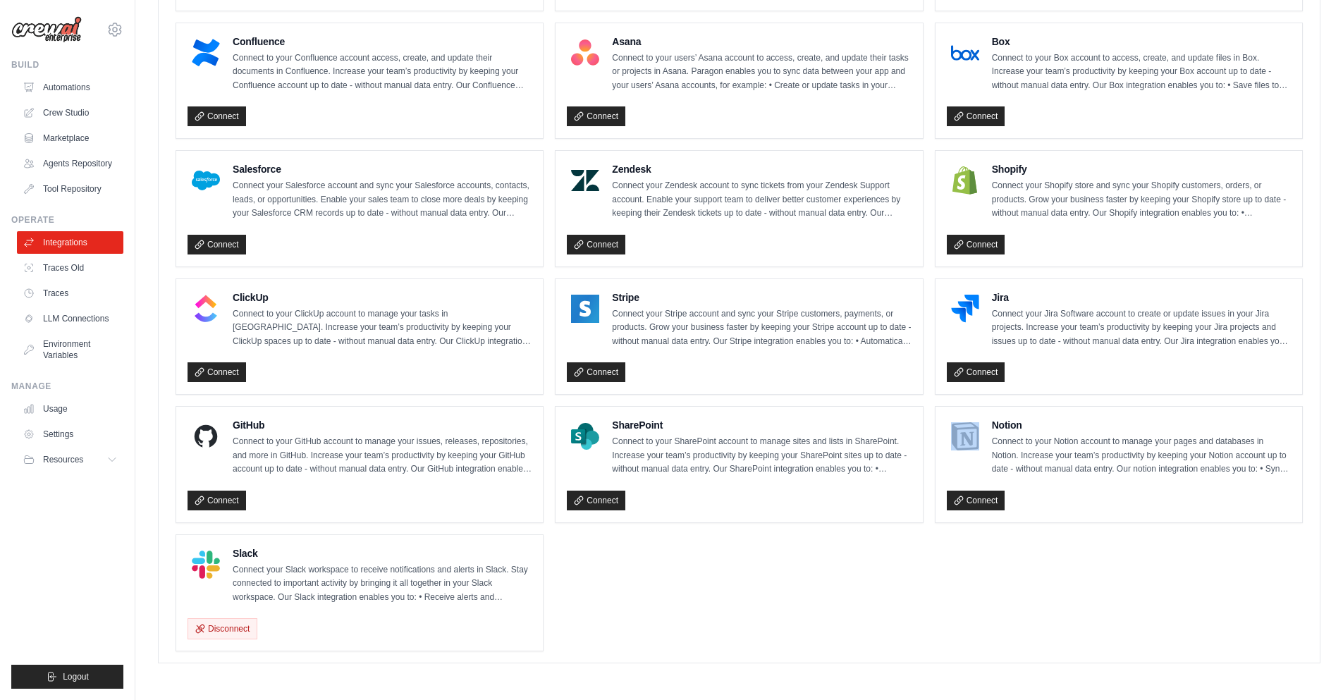
drag, startPoint x: 990, startPoint y: 426, endPoint x: 944, endPoint y: 445, distance: 49.6
click at [944, 445] on div "Notion Connect to your Notion account to manage your pages and databases in Not…" at bounding box center [1118, 465] width 367 height 116
click at [854, 561] on ul "Gmail Connect to your Gmail account to manage your emails and drafts in Gmail. …" at bounding box center [739, 143] width 1127 height 1015
drag, startPoint x: 603, startPoint y: 286, endPoint x: 589, endPoint y: 313, distance: 30.9
click at [589, 313] on div "Stripe Connect your Stripe account and sync your Stripe customers, payments, or…" at bounding box center [738, 337] width 367 height 116
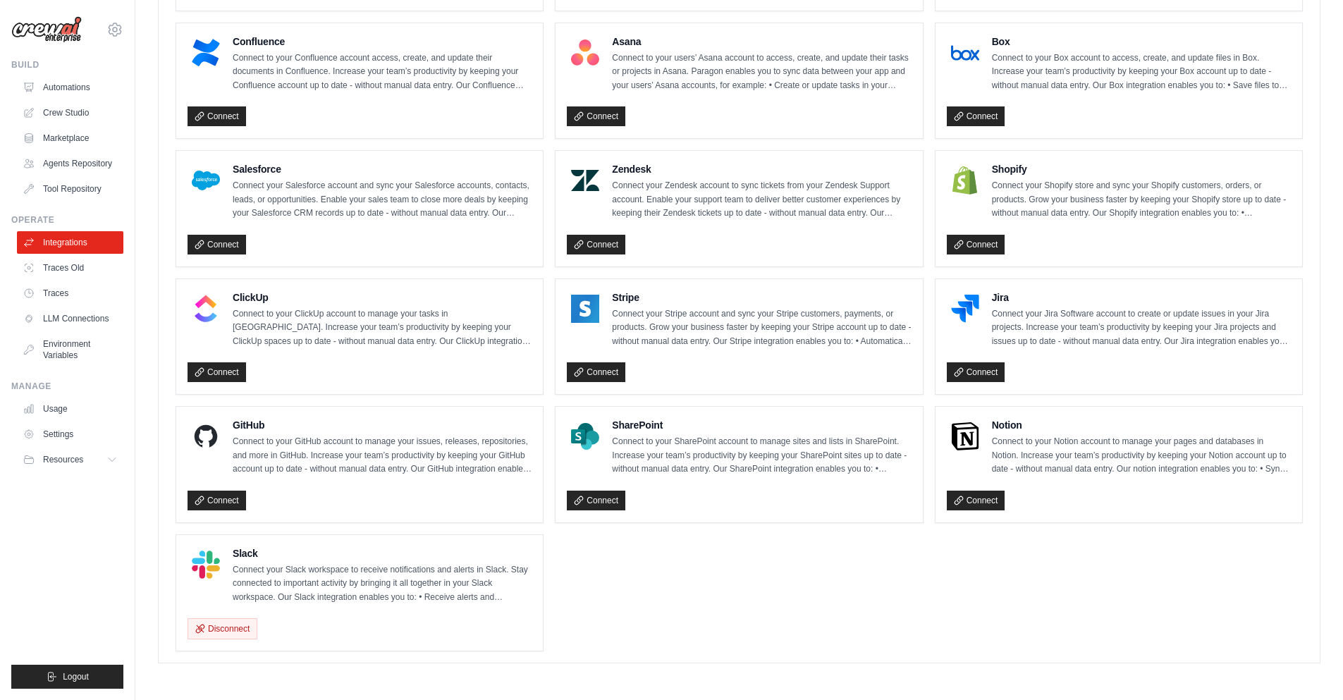
click at [573, 625] on ul "Gmail Connect to your Gmail account to manage your emails and drafts in Gmail. …" at bounding box center [739, 143] width 1127 height 1015
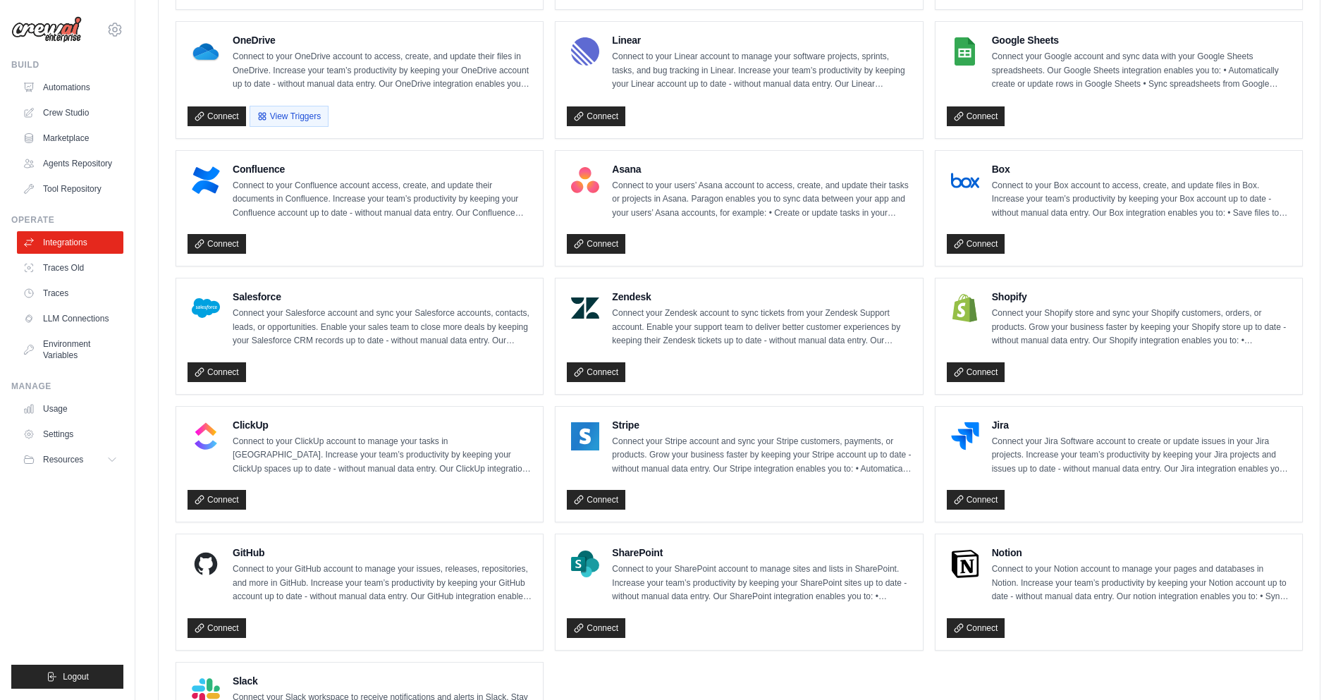
scroll to position [536, 0]
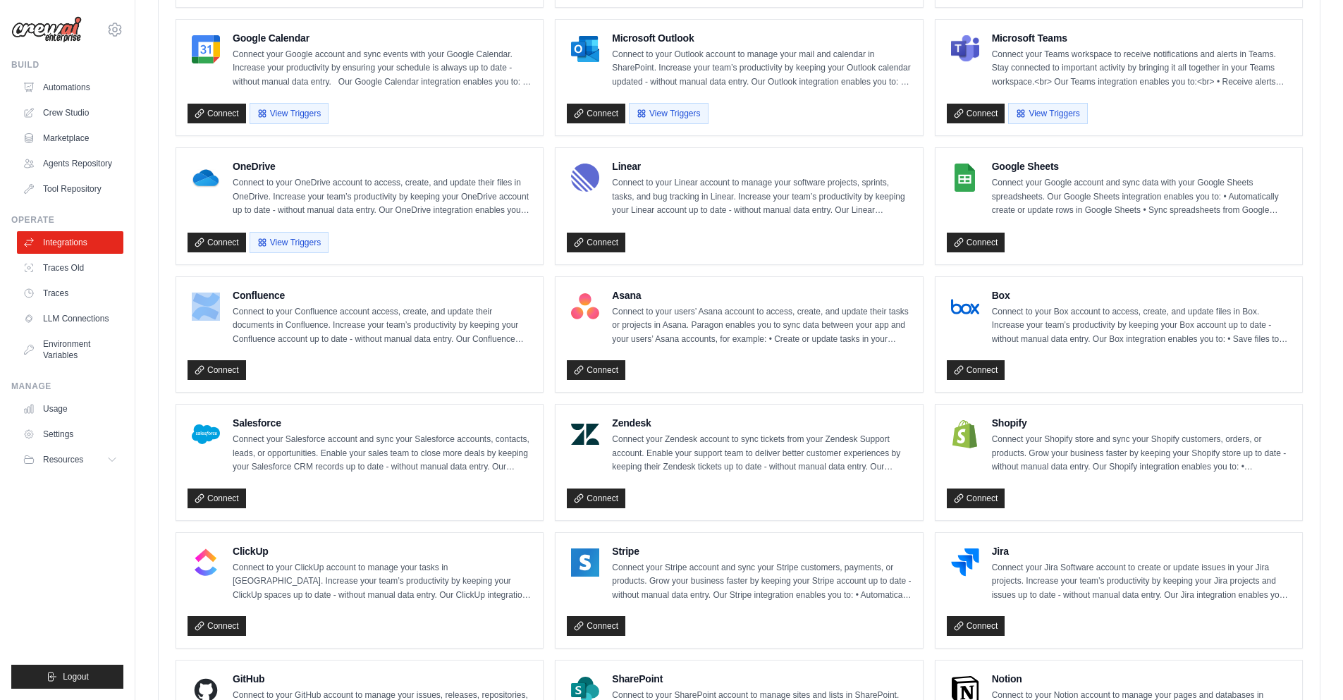
drag, startPoint x: 231, startPoint y: 298, endPoint x: 178, endPoint y: 326, distance: 59.6
click at [178, 326] on div "Confluence Connect to your Confluence account access, create, and update their …" at bounding box center [359, 335] width 367 height 116
drag, startPoint x: 233, startPoint y: 333, endPoint x: 120, endPoint y: 384, distance: 123.7
click at [120, 384] on div "ajitkhior.conversantech@gmail.com Settings Build Automations Resources Blog" at bounding box center [671, 209] width 1343 height 1490
click at [208, 331] on div "Confluence Connect to your Confluence account access, create, and update their …" at bounding box center [360, 317] width 344 height 59
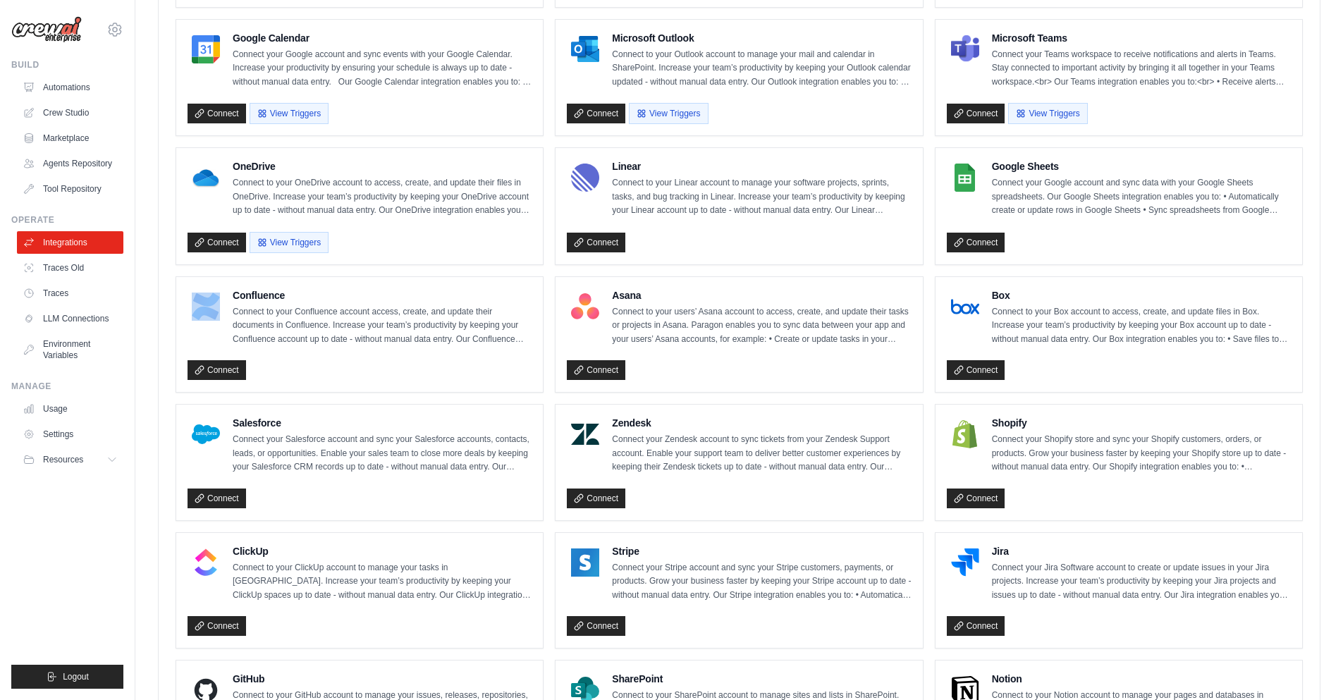
drag, startPoint x: 227, startPoint y: 304, endPoint x: 195, endPoint y: 324, distance: 38.3
click at [195, 324] on div "Confluence Connect to your Confluence account access, create, and update their …" at bounding box center [360, 317] width 344 height 59
click at [384, 374] on div "Connect" at bounding box center [360, 368] width 344 height 26
drag, startPoint x: 601, startPoint y: 319, endPoint x: 569, endPoint y: 317, distance: 32.5
click at [569, 317] on div at bounding box center [585, 306] width 37 height 37
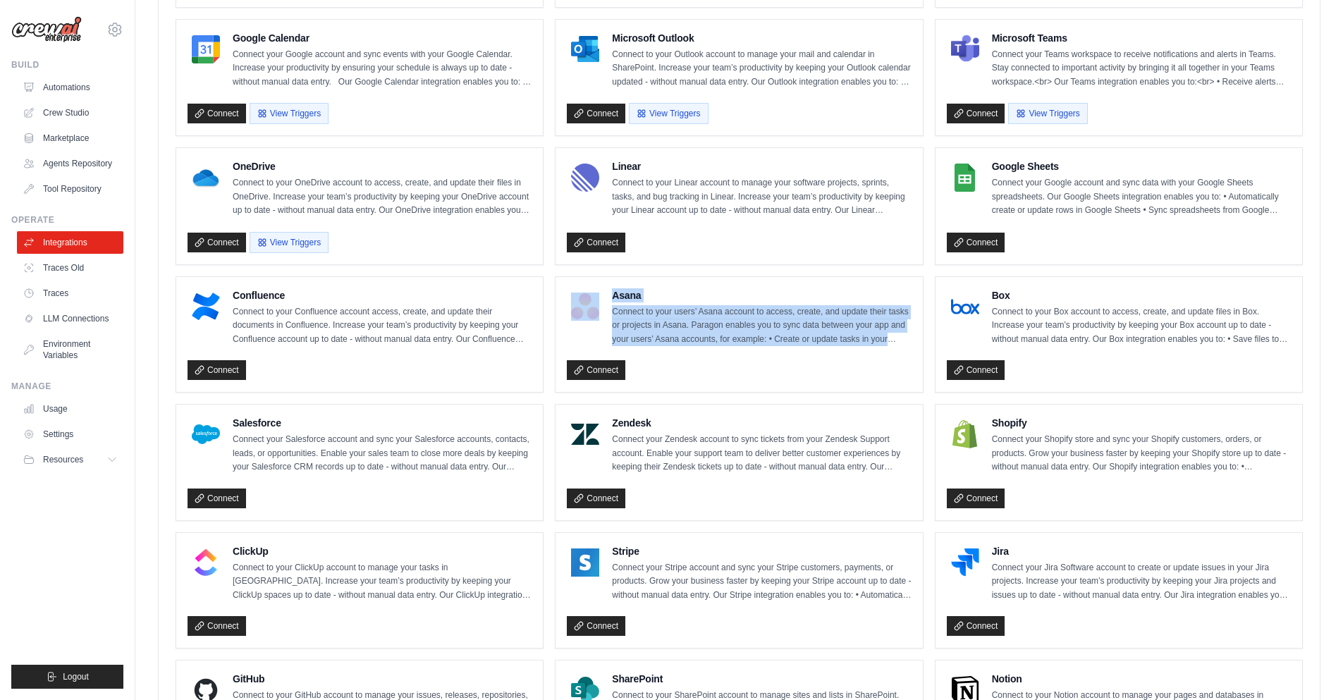
click at [550, 350] on ul "Gmail Connect to your Gmail account to manage your emails and drafts in Gmail. …" at bounding box center [739, 397] width 1127 height 1015
click at [589, 343] on div "Asana Connect to your users’ Asana account to access, create, and update their …" at bounding box center [739, 317] width 344 height 59
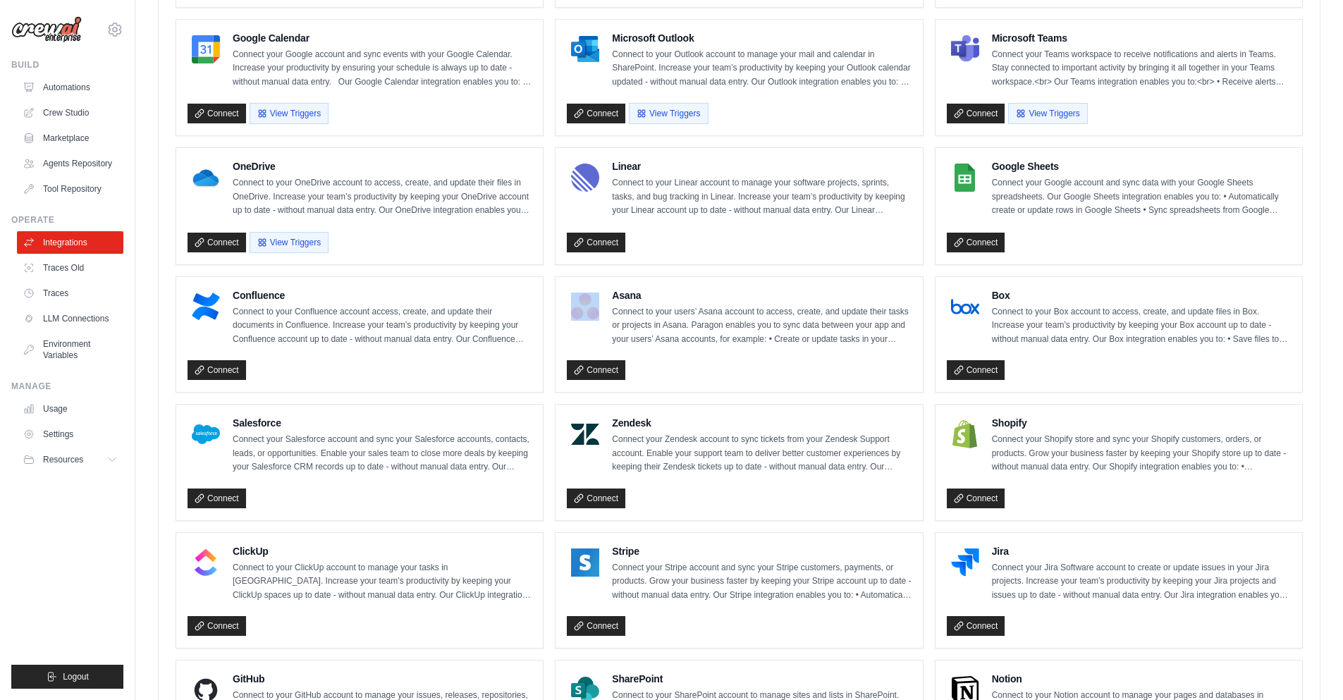
drag, startPoint x: 591, startPoint y: 341, endPoint x: 591, endPoint y: 317, distance: 24.7
click at [591, 317] on div "Asana Connect to your users’ Asana account to access, create, and update their …" at bounding box center [739, 317] width 344 height 59
click at [983, 468] on div "Shopify Connect your Shopify store and sync your Shopify customers, orders, or …" at bounding box center [1119, 445] width 344 height 59
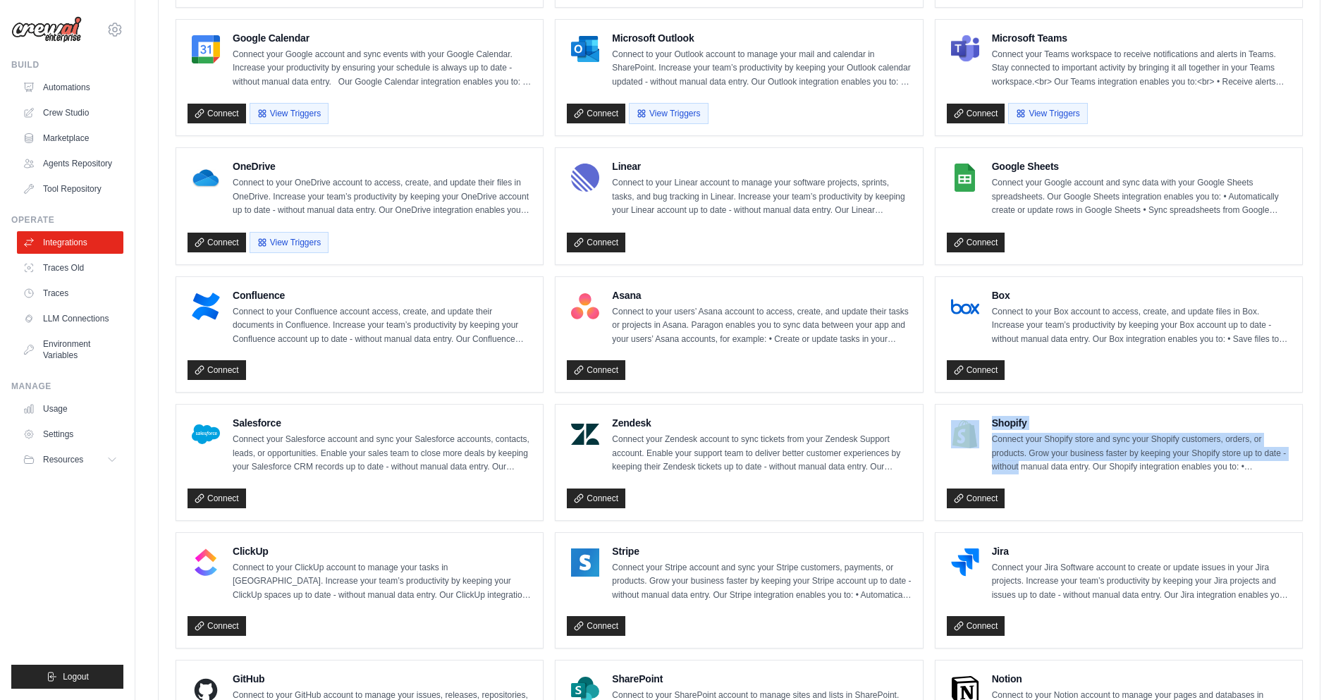
drag, startPoint x: 983, startPoint y: 468, endPoint x: 965, endPoint y: 443, distance: 30.3
click at [965, 443] on div "Shopify Connect your Shopify store and sync your Shopify customers, orders, or …" at bounding box center [1119, 445] width 344 height 59
click at [986, 452] on div "Shopify Connect your Shopify store and sync your Shopify customers, orders, or …" at bounding box center [1119, 445] width 344 height 59
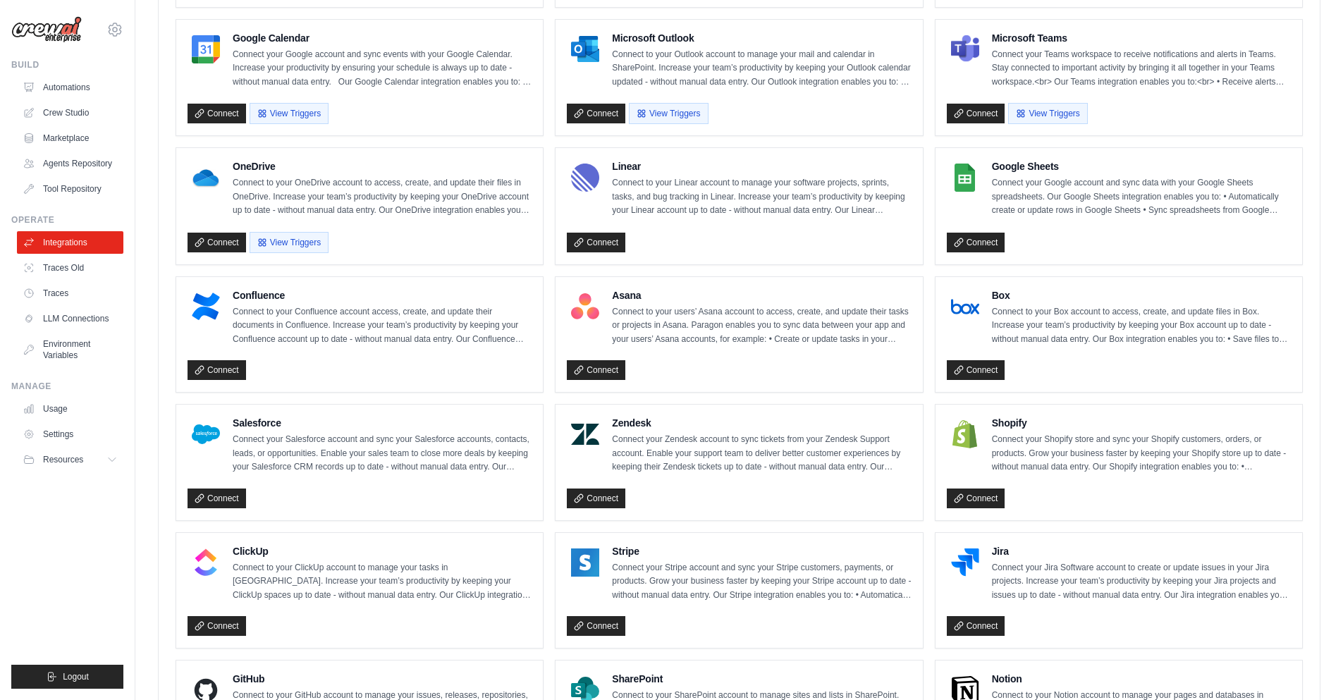
click at [1033, 569] on p "Connect your Jira Software account to create or update issues in your Jira proj…" at bounding box center [1141, 582] width 299 height 42
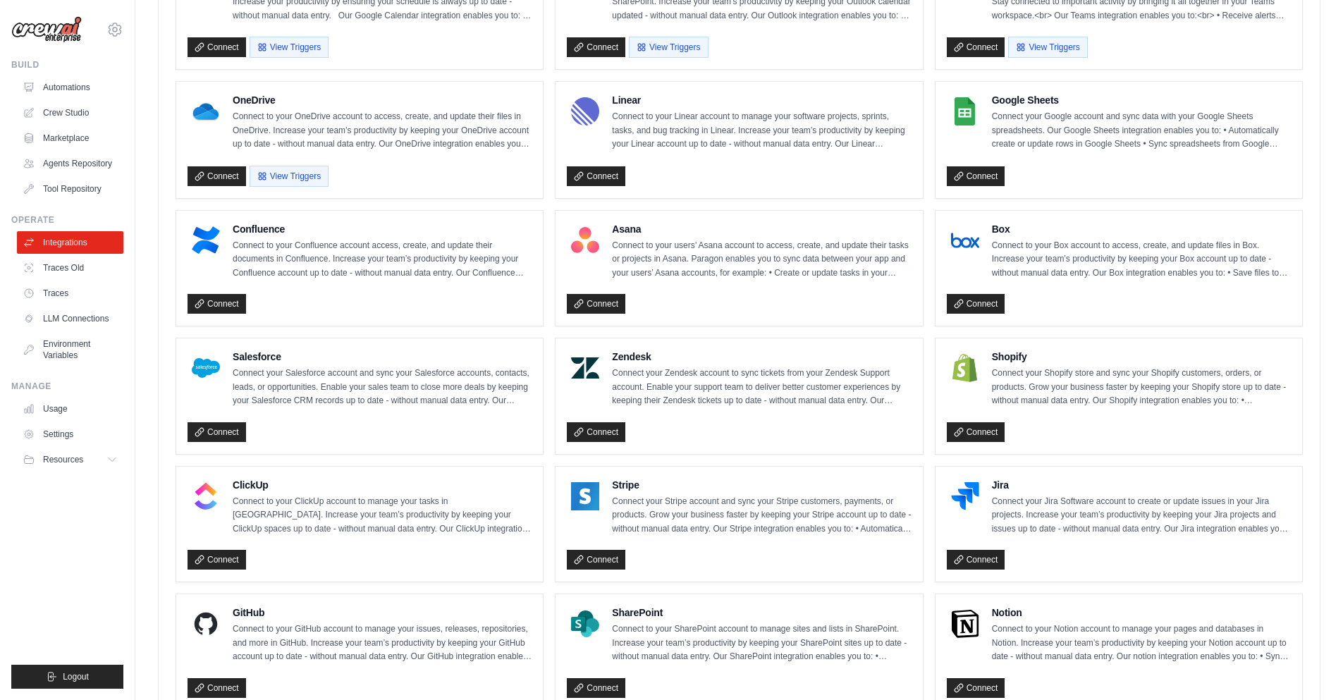
scroll to position [706, 0]
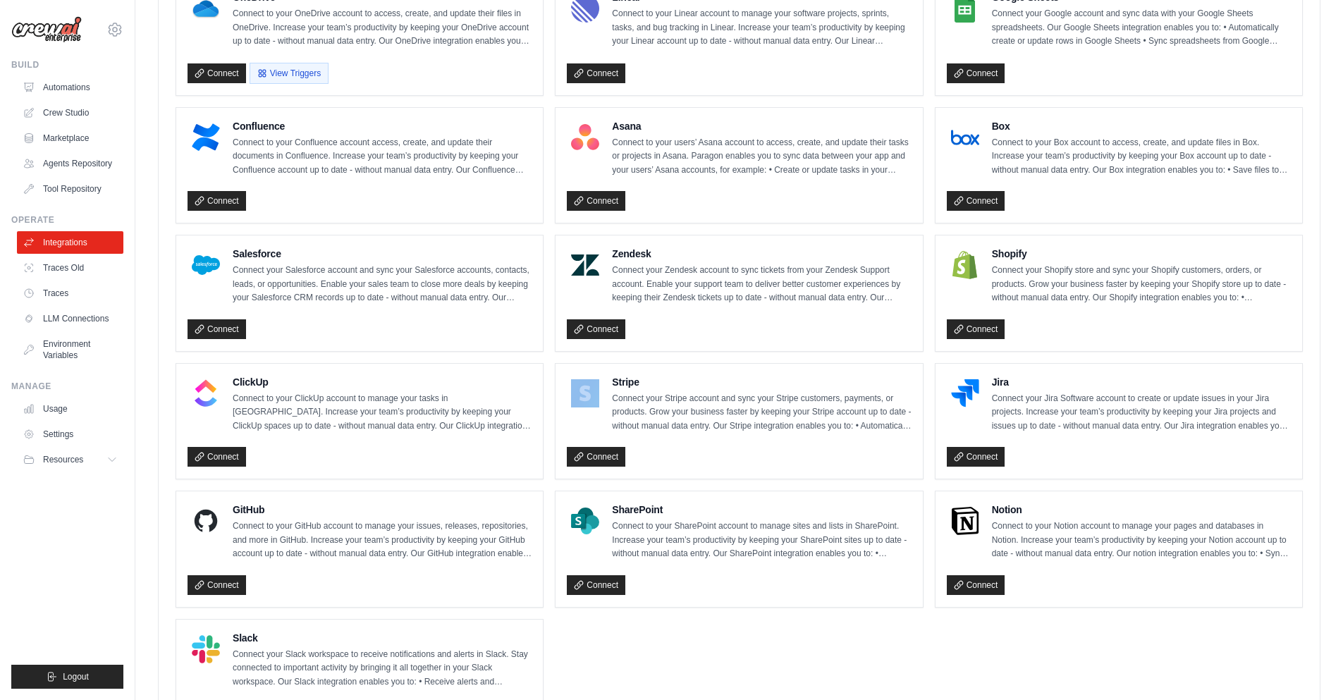
drag, startPoint x: 604, startPoint y: 403, endPoint x: 571, endPoint y: 430, distance: 43.1
click at [571, 430] on div "Stripe Connect your Stripe account and sync your Stripe customers, payments, or…" at bounding box center [739, 404] width 344 height 59
click at [634, 658] on ul "Gmail Connect to your Gmail account to manage your emails and drafts in Gmail. …" at bounding box center [739, 228] width 1127 height 1015
drag, startPoint x: 223, startPoint y: 391, endPoint x: 202, endPoint y: 415, distance: 31.4
click at [202, 415] on div "ClickUp Connect to your ClickUp account to manage your tasks in ClickUp. Increa…" at bounding box center [360, 404] width 344 height 59
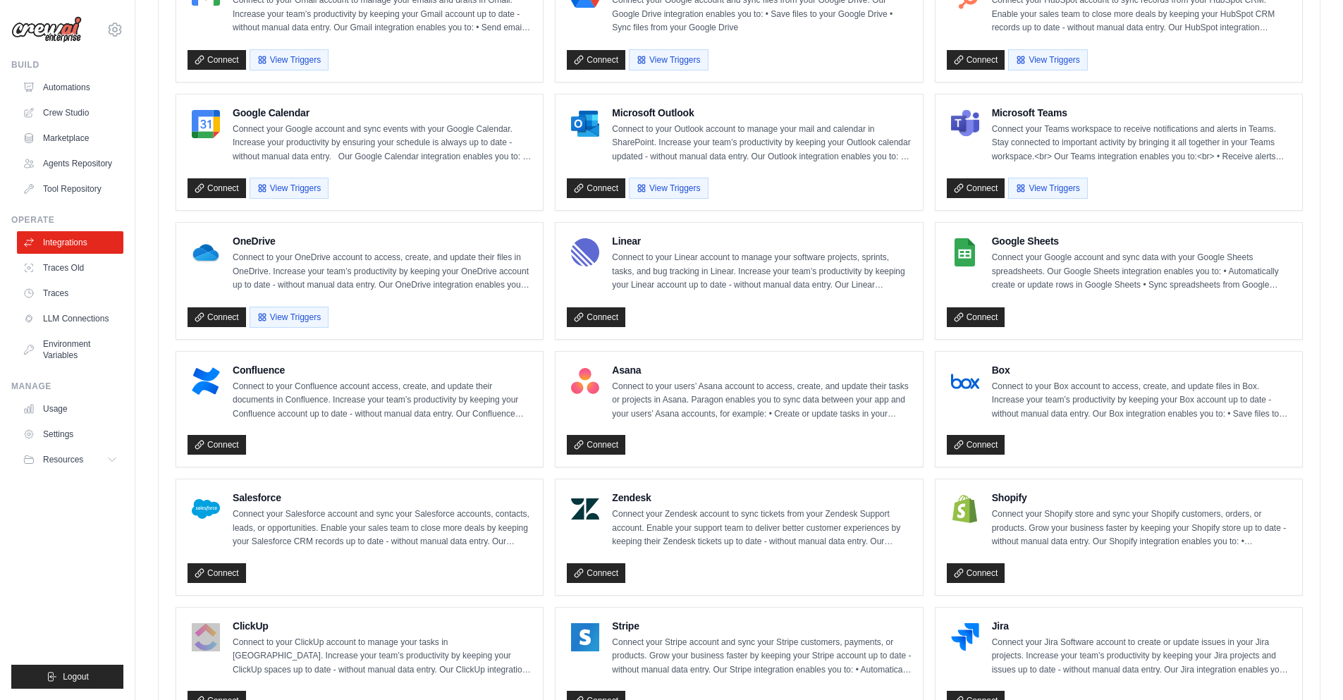
scroll to position [283, 0]
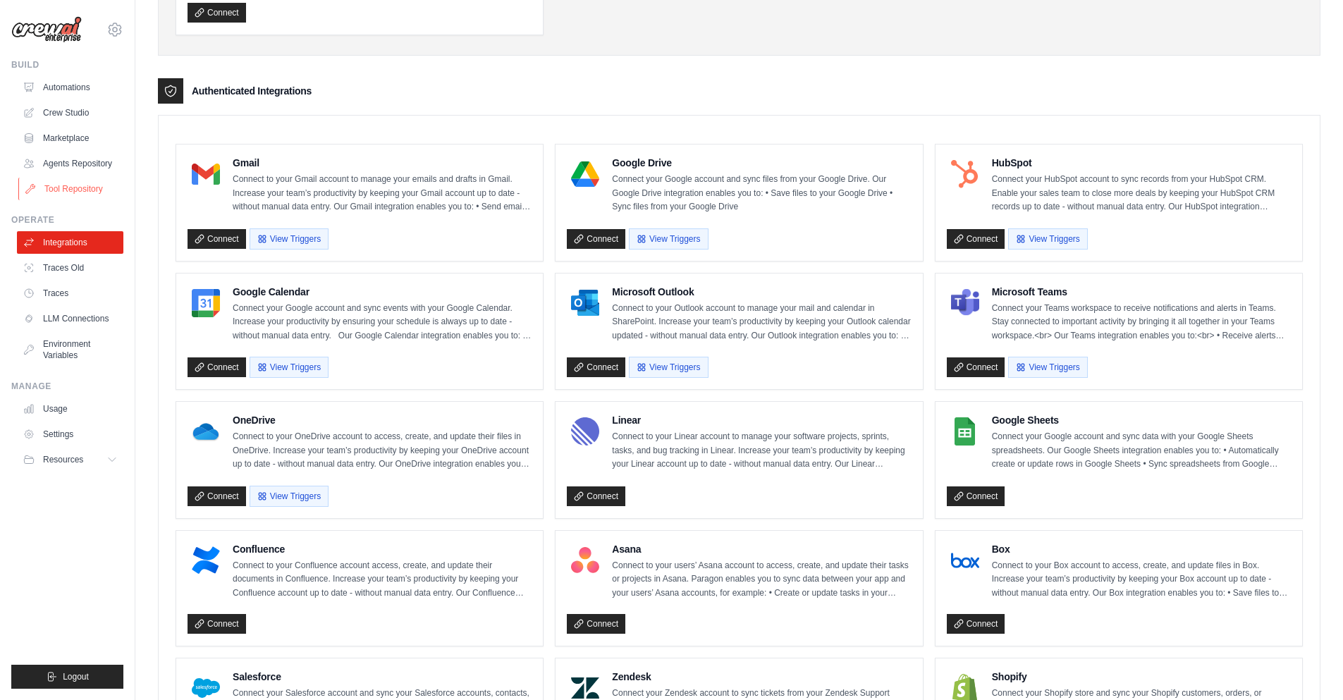
click at [90, 184] on link "Tool Repository" at bounding box center [71, 189] width 106 height 23
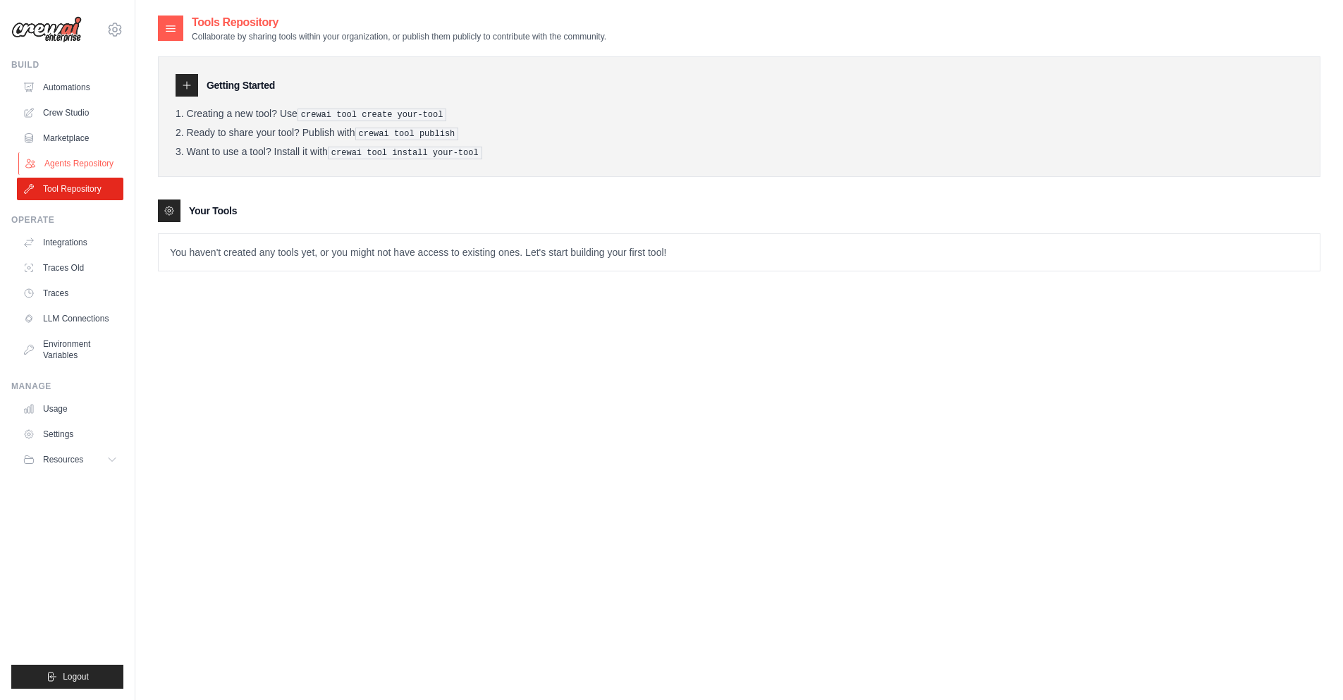
click at [75, 158] on link "Agents Repository" at bounding box center [71, 163] width 106 height 23
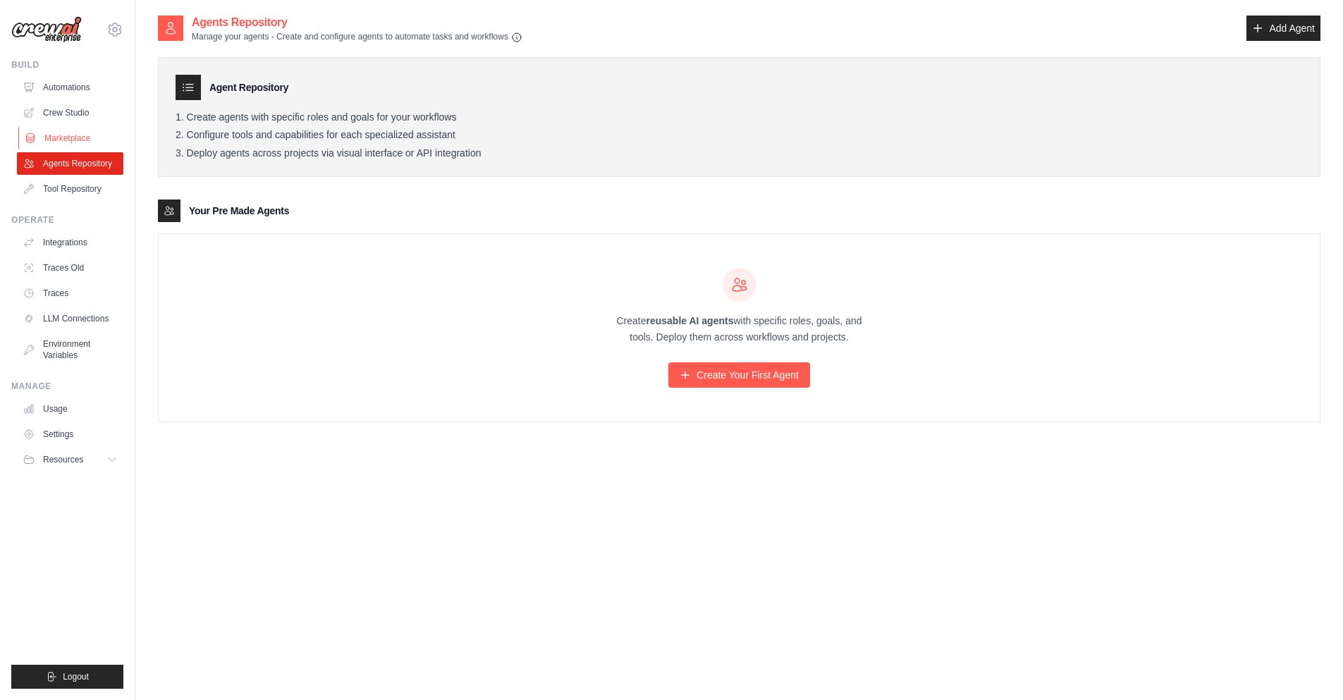
click at [73, 131] on link "Marketplace" at bounding box center [71, 138] width 106 height 23
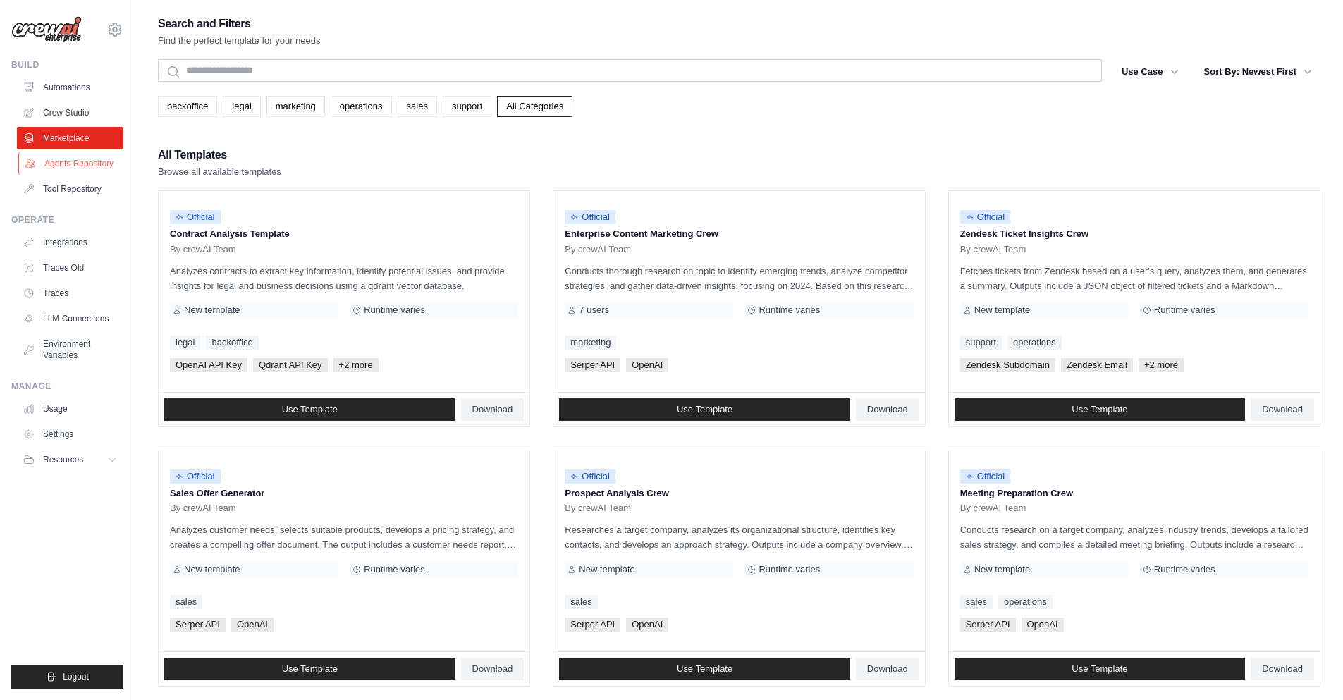
click at [54, 156] on link "Agents Repository" at bounding box center [71, 163] width 106 height 23
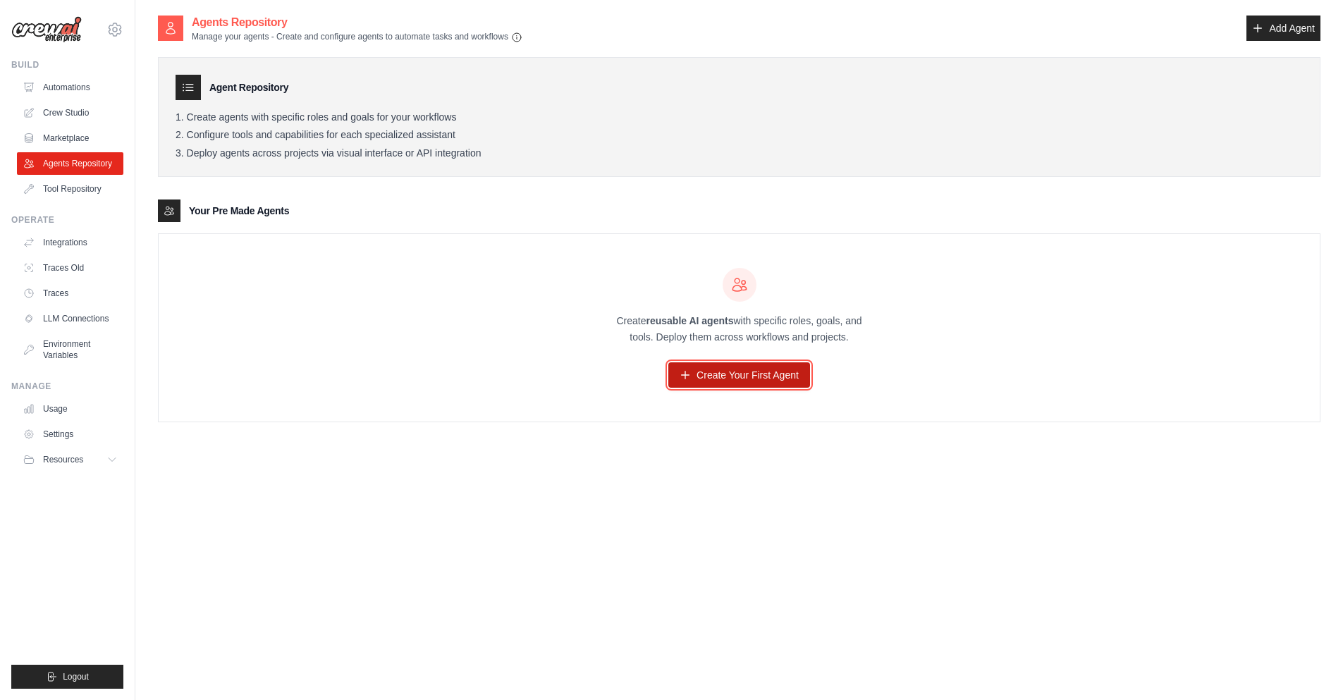
click at [736, 382] on link "Create Your First Agent" at bounding box center [739, 374] width 142 height 25
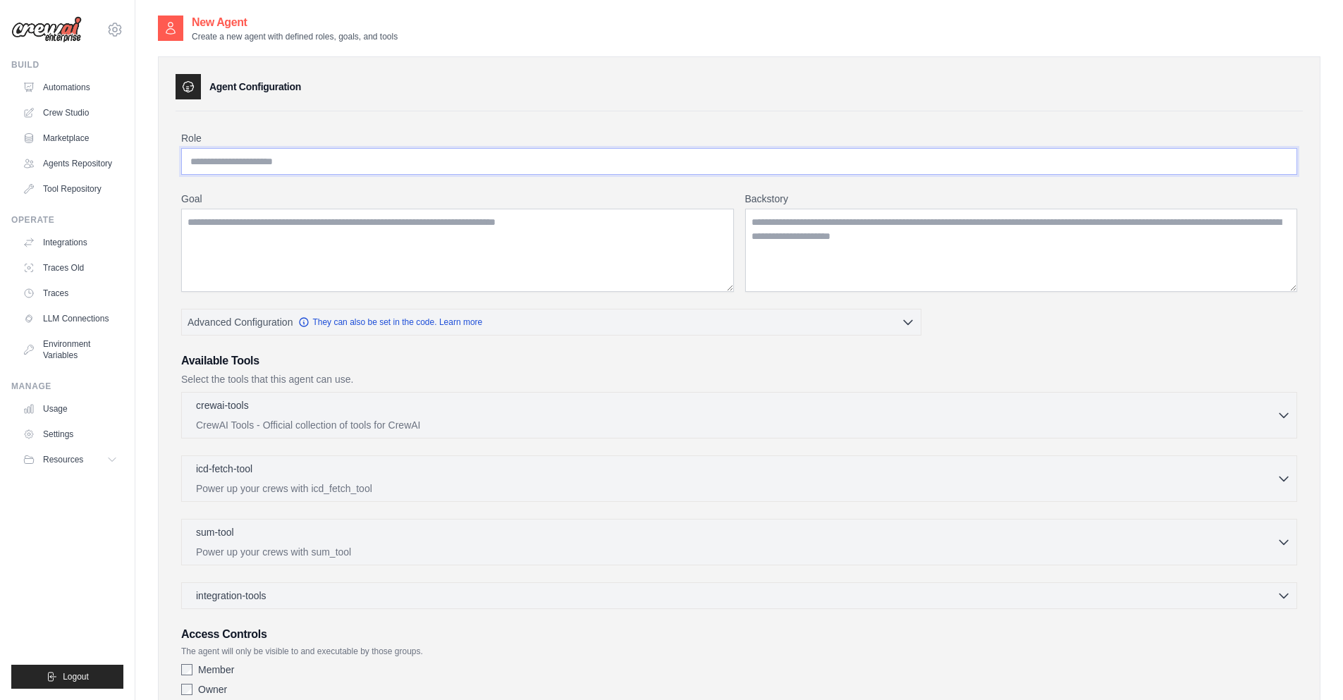
click at [397, 159] on input "Role" at bounding box center [739, 161] width 1116 height 27
click at [75, 403] on link "Usage" at bounding box center [71, 409] width 106 height 23
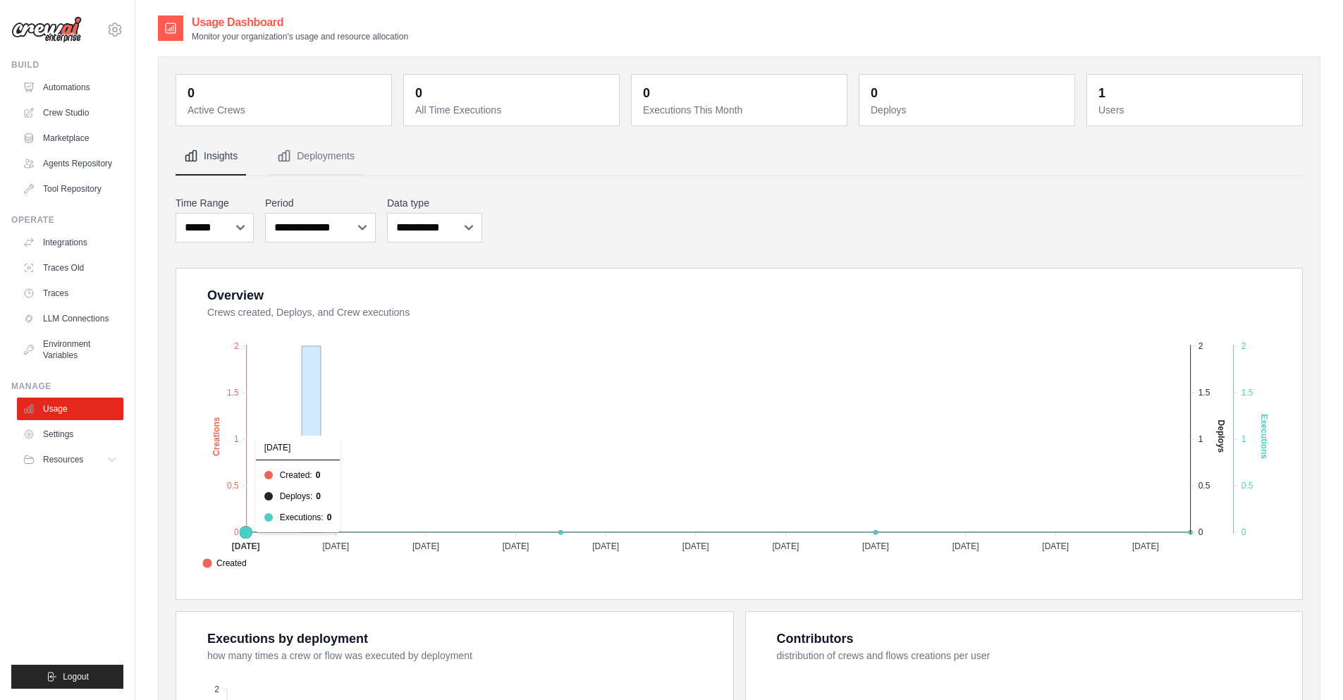
drag, startPoint x: 302, startPoint y: 486, endPoint x: 321, endPoint y: 405, distance: 83.8
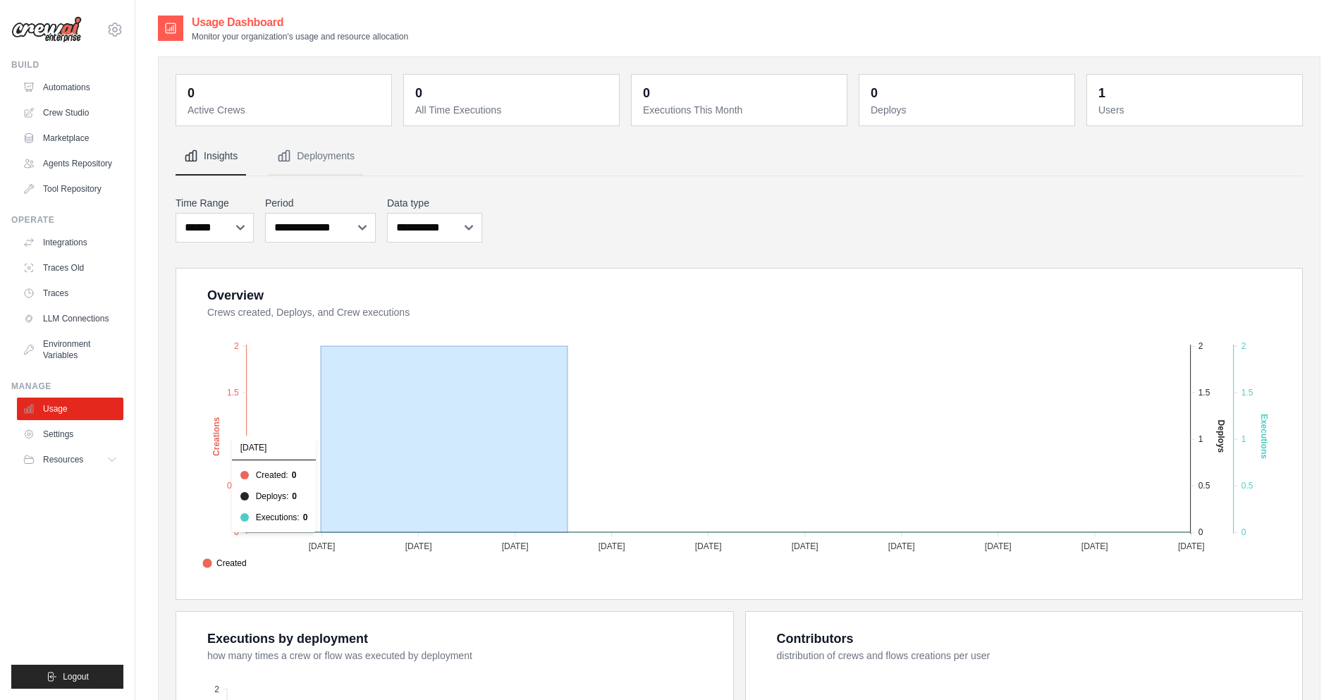
drag, startPoint x: 321, startPoint y: 406, endPoint x: 567, endPoint y: 458, distance: 250.7
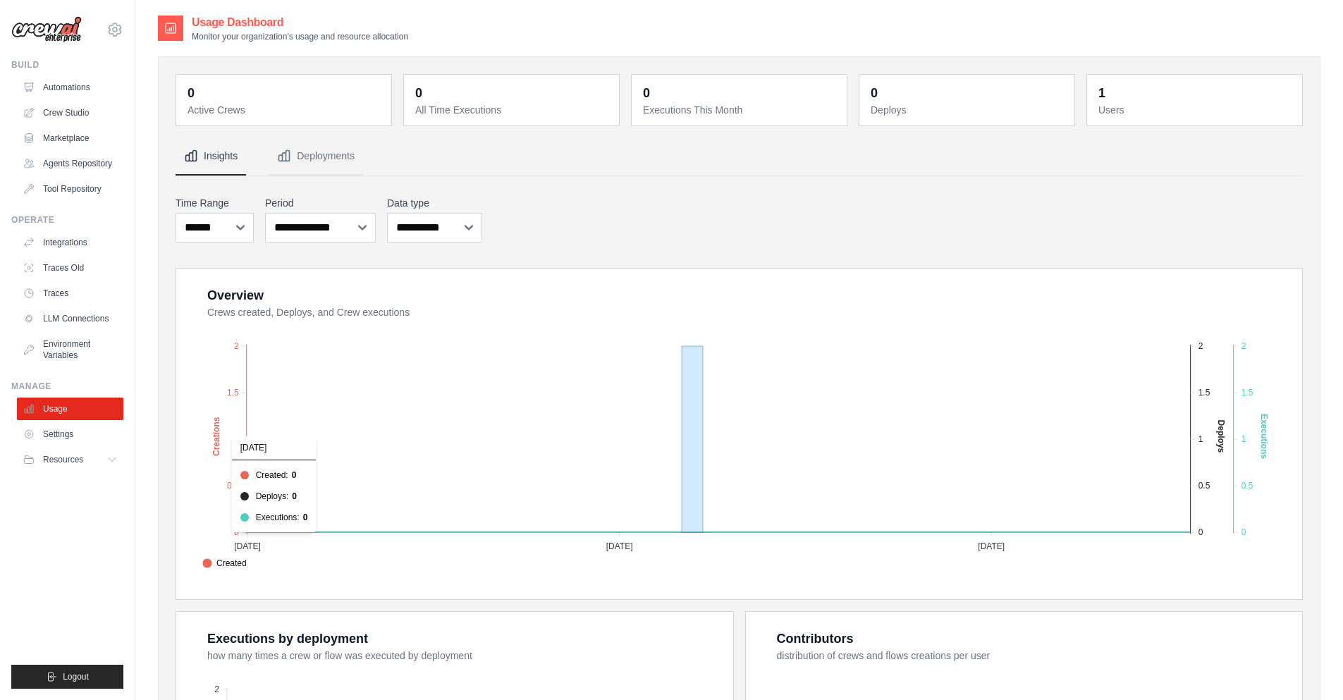
drag, startPoint x: 682, startPoint y: 505, endPoint x: 703, endPoint y: 482, distance: 30.4
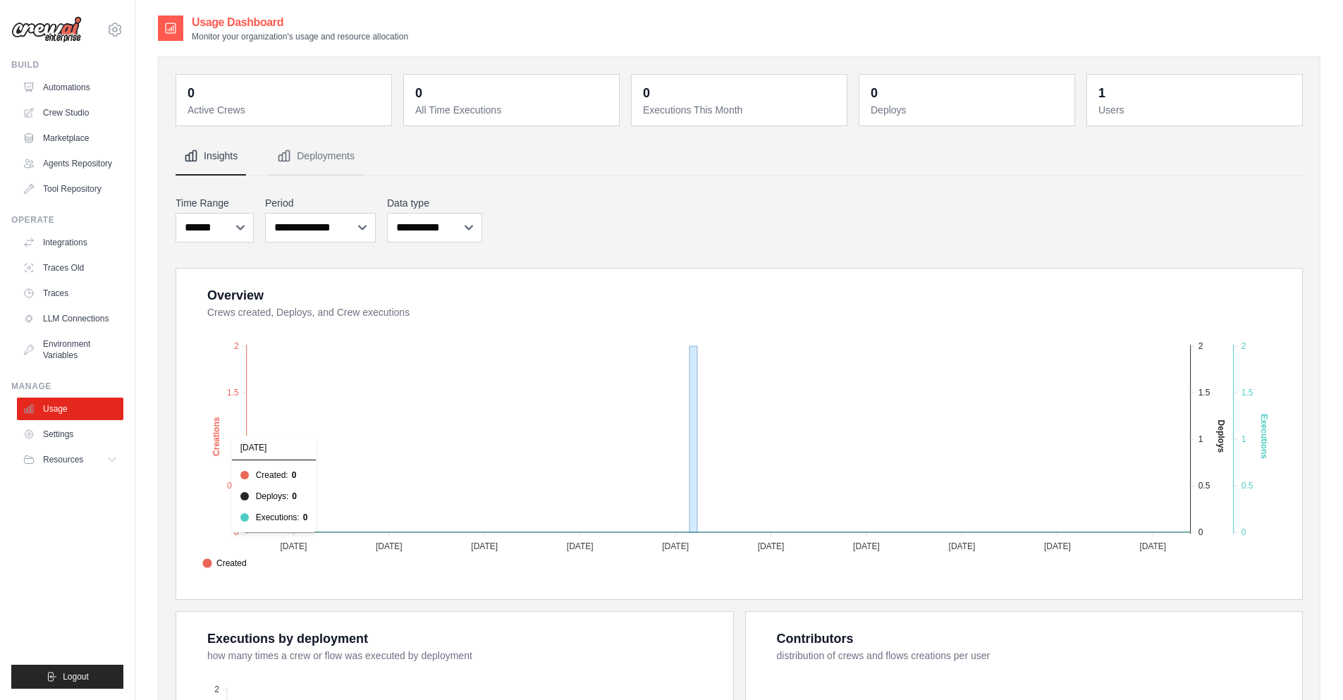
drag, startPoint x: 698, startPoint y: 491, endPoint x: 689, endPoint y: 489, distance: 9.4
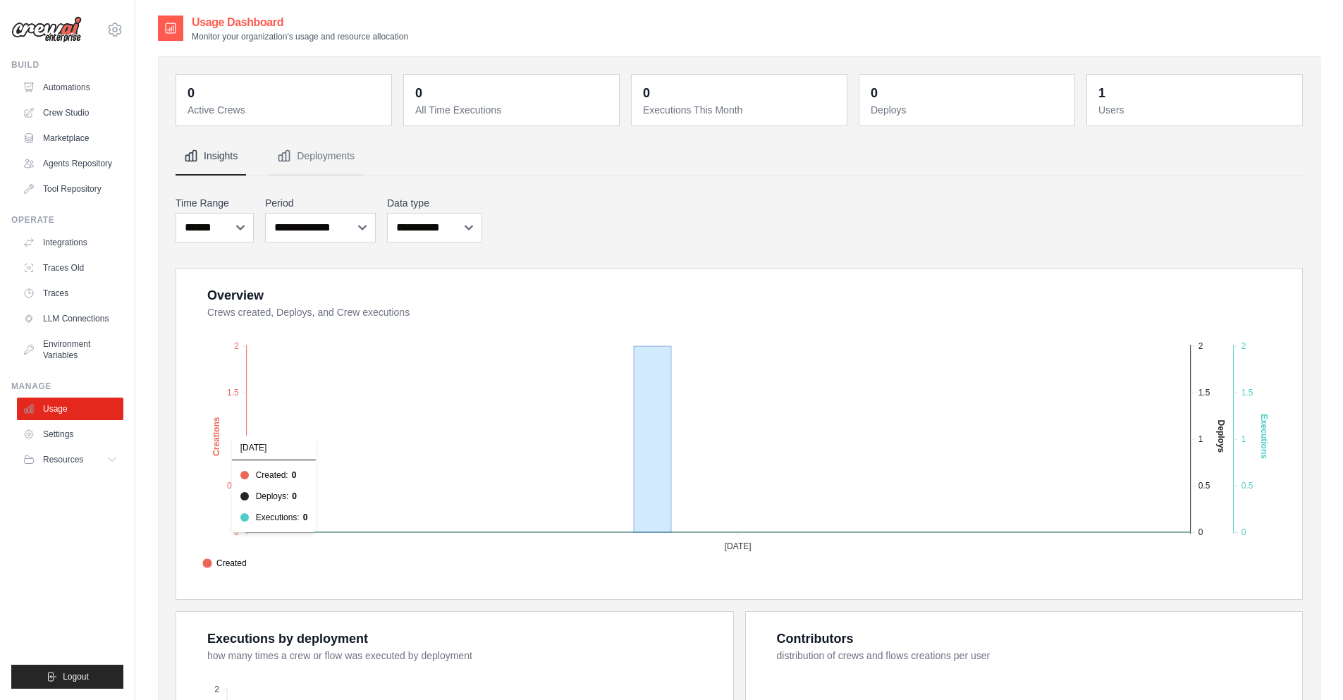
drag, startPoint x: 634, startPoint y: 529, endPoint x: 672, endPoint y: 481, distance: 61.3
drag, startPoint x: 664, startPoint y: 380, endPoint x: 664, endPoint y: 400, distance: 20.4
click at [664, 400] on foreignobject "Created Deploys Executions" at bounding box center [740, 448] width 1089 height 247
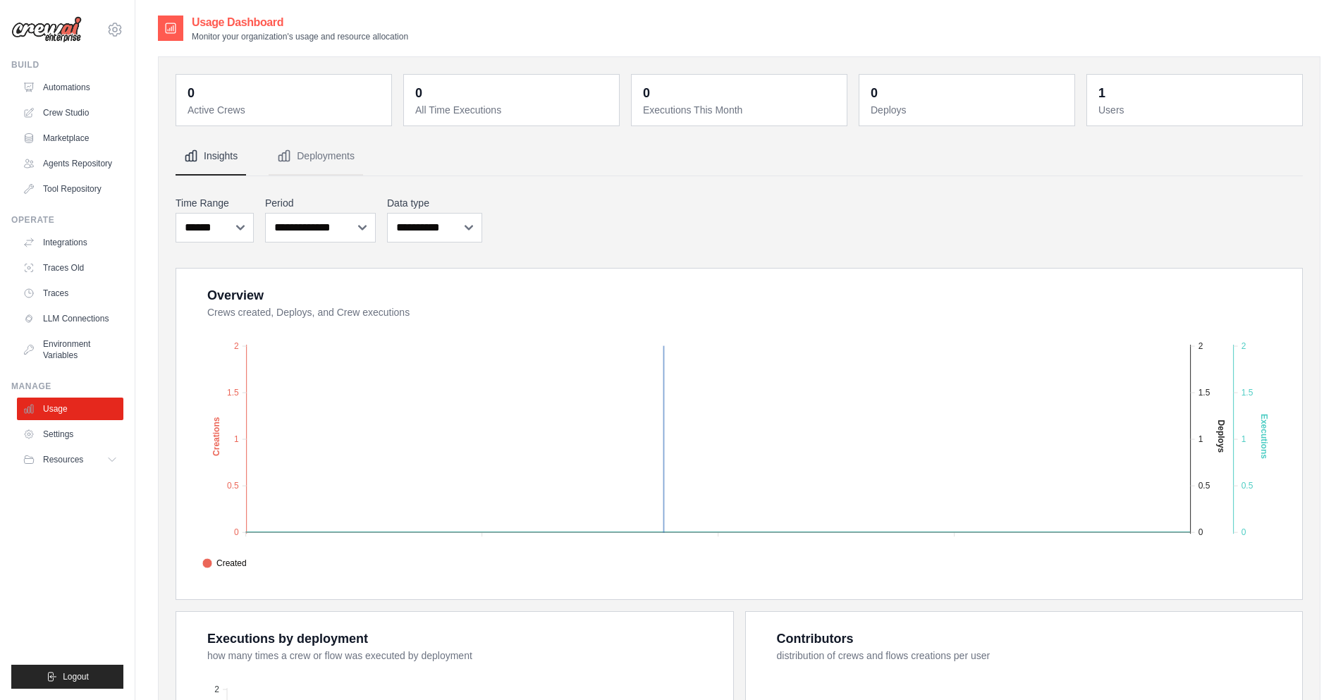
click at [668, 346] on foreignobject "Created Deploys Executions" at bounding box center [740, 448] width 1089 height 247
click at [710, 331] on foreignobject "Created Deploys Executions" at bounding box center [740, 448] width 1089 height 247
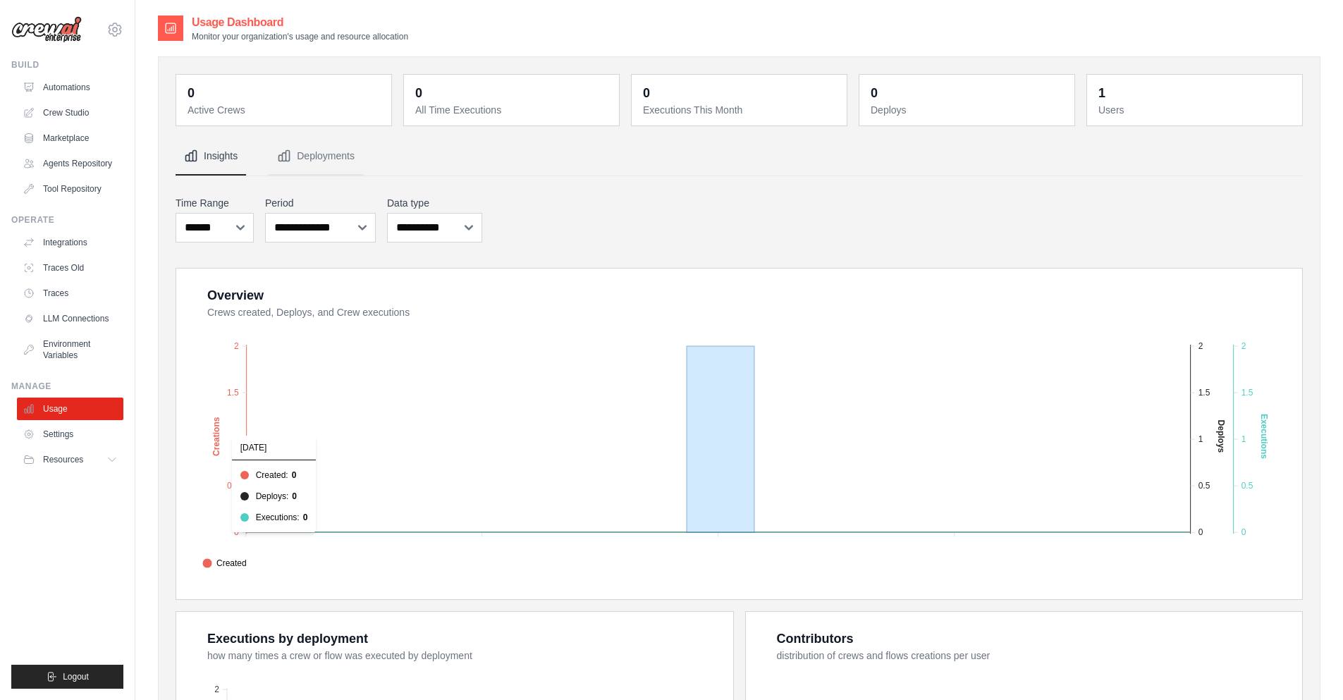
drag, startPoint x: 687, startPoint y: 342, endPoint x: 754, endPoint y: 383, distance: 78.5
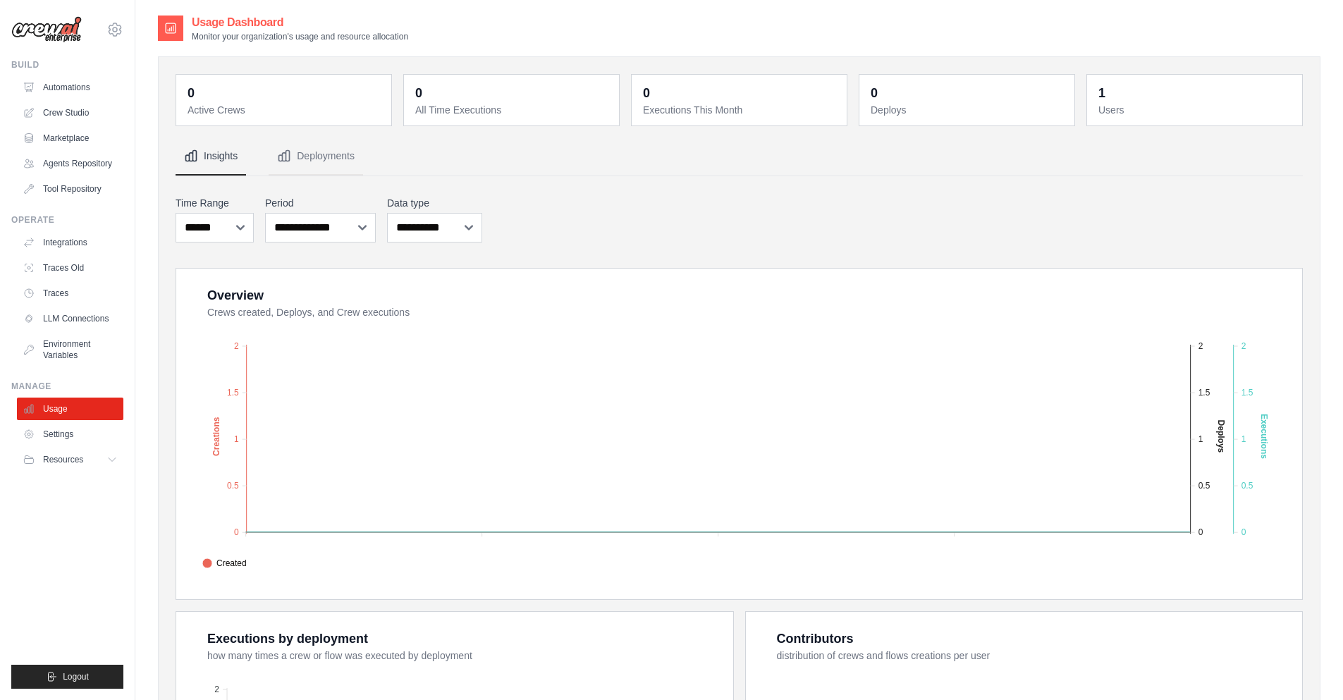
drag, startPoint x: 717, startPoint y: 481, endPoint x: 536, endPoint y: 618, distance: 227.0
drag, startPoint x: 692, startPoint y: 536, endPoint x: 641, endPoint y: 585, distance: 71.3
drag, startPoint x: 678, startPoint y: 563, endPoint x: 840, endPoint y: 359, distance: 259.9
click at [840, 359] on foreignobject "Created Deploys Executions" at bounding box center [740, 448] width 1089 height 247
drag, startPoint x: 840, startPoint y: 359, endPoint x: 506, endPoint y: 463, distance: 349.4
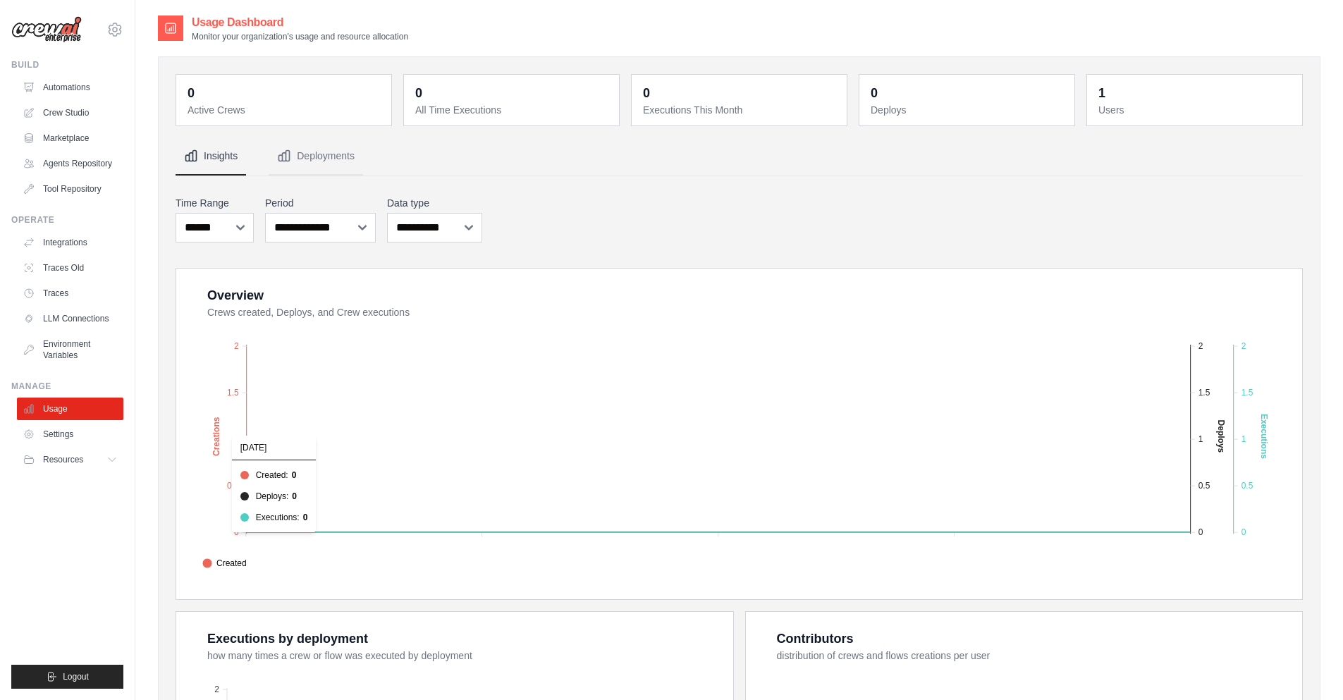
click at [526, 398] on foreignobject "Created Deploys Executions" at bounding box center [740, 448] width 1089 height 247
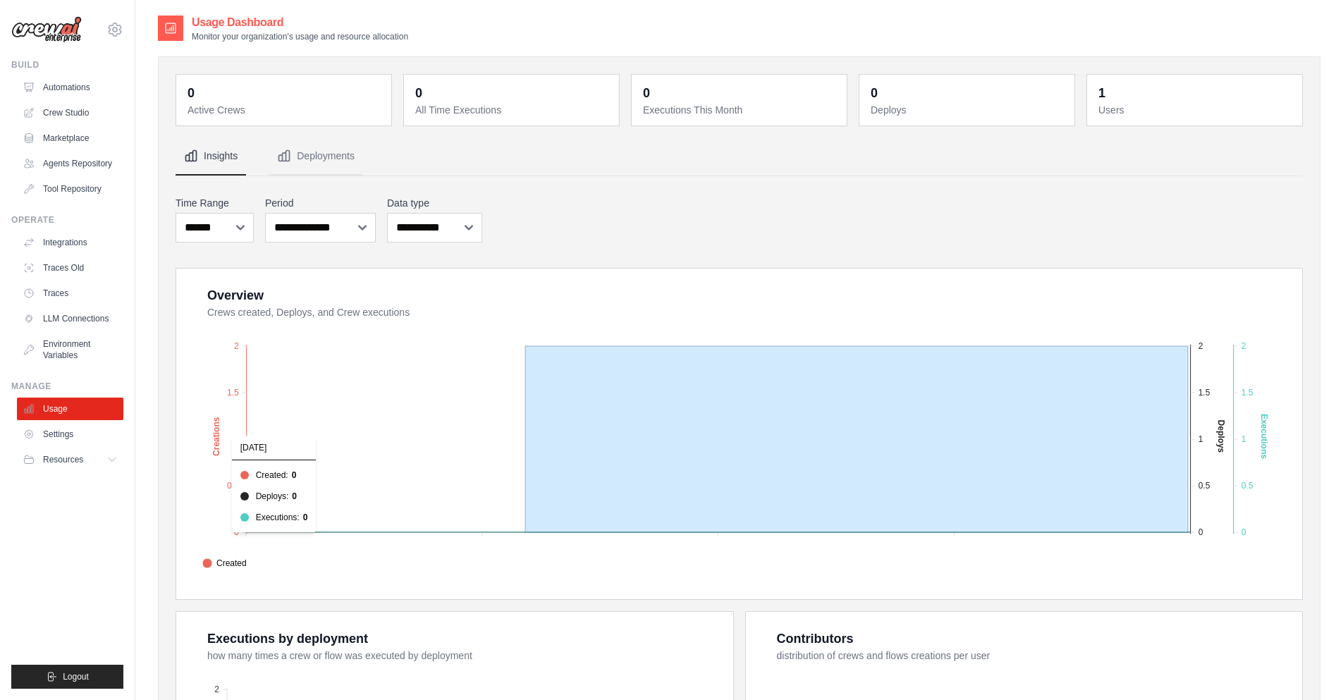
drag, startPoint x: 526, startPoint y: 398, endPoint x: 1188, endPoint y: 373, distance: 662.4
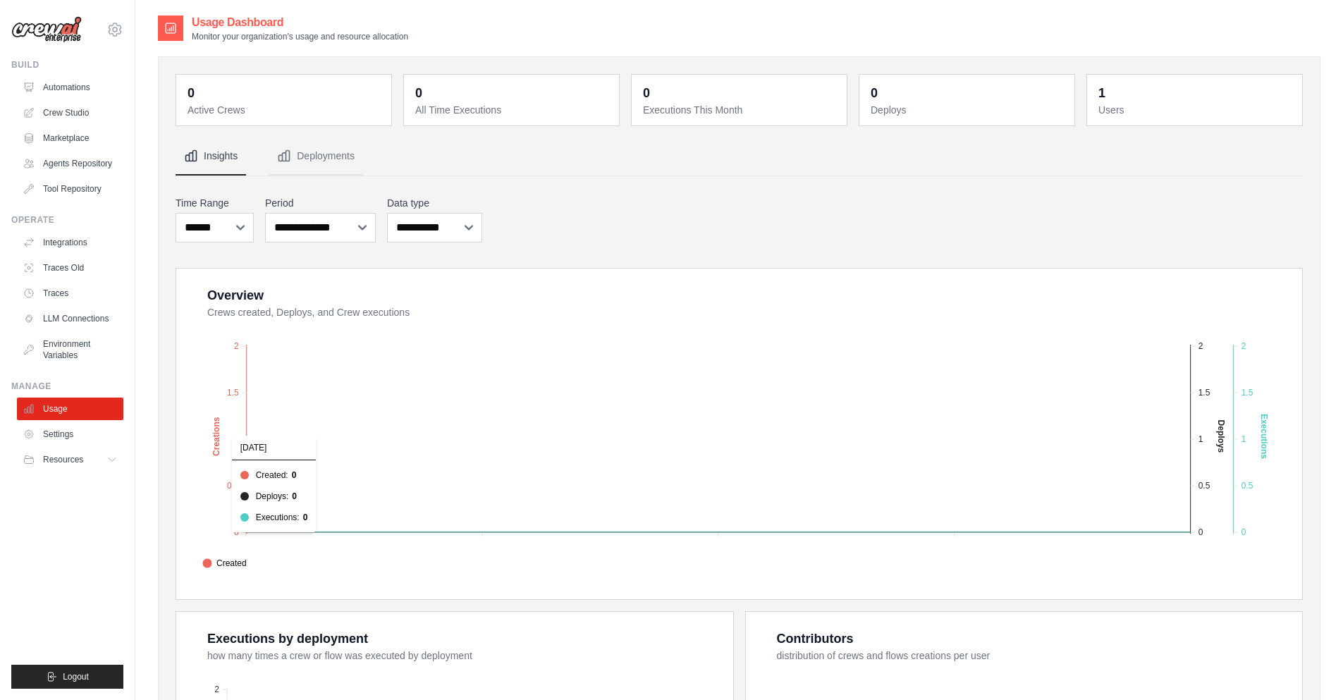
click at [1187, 373] on foreignobject "Created Deploys Executions" at bounding box center [740, 448] width 1089 height 247
drag, startPoint x: 1191, startPoint y: 340, endPoint x: 330, endPoint y: 486, distance: 873.8
drag, startPoint x: 250, startPoint y: 348, endPoint x: 1165, endPoint y: 529, distance: 932.8
click at [1166, 529] on foreignobject "Created Deploys Executions" at bounding box center [740, 448] width 1089 height 247
drag, startPoint x: 1179, startPoint y: 524, endPoint x: 1157, endPoint y: 503, distance: 29.9
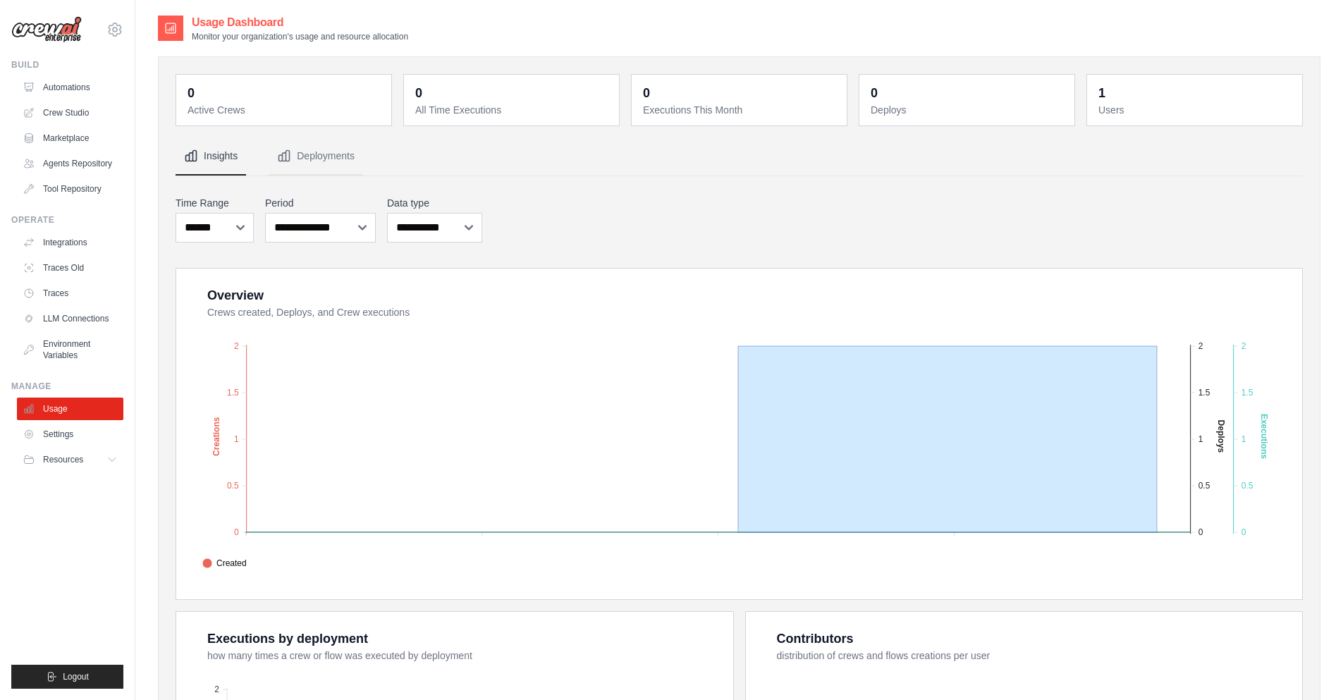
drag, startPoint x: 1158, startPoint y: 503, endPoint x: 746, endPoint y: 488, distance: 412.0
click at [536, 624] on div "Overview Crews created, Deploys, and Crew executions Created Deploys Executions…" at bounding box center [739, 618] width 1127 height 700
click at [921, 394] on foreignobject "Created Deploys Executions" at bounding box center [740, 448] width 1089 height 247
click at [690, 450] on foreignobject "Created Deploys Executions" at bounding box center [740, 448] width 1089 height 247
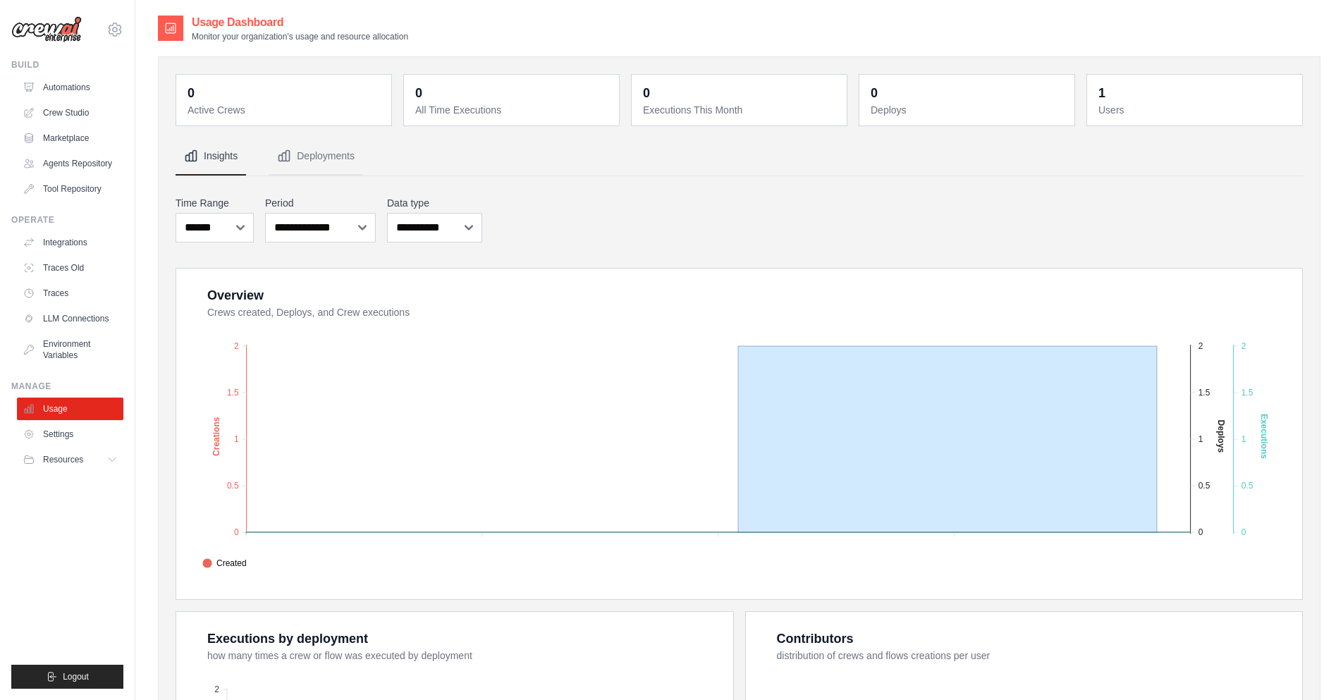
click at [489, 345] on foreignobject "Created Deploys Executions" at bounding box center [740, 448] width 1089 height 247
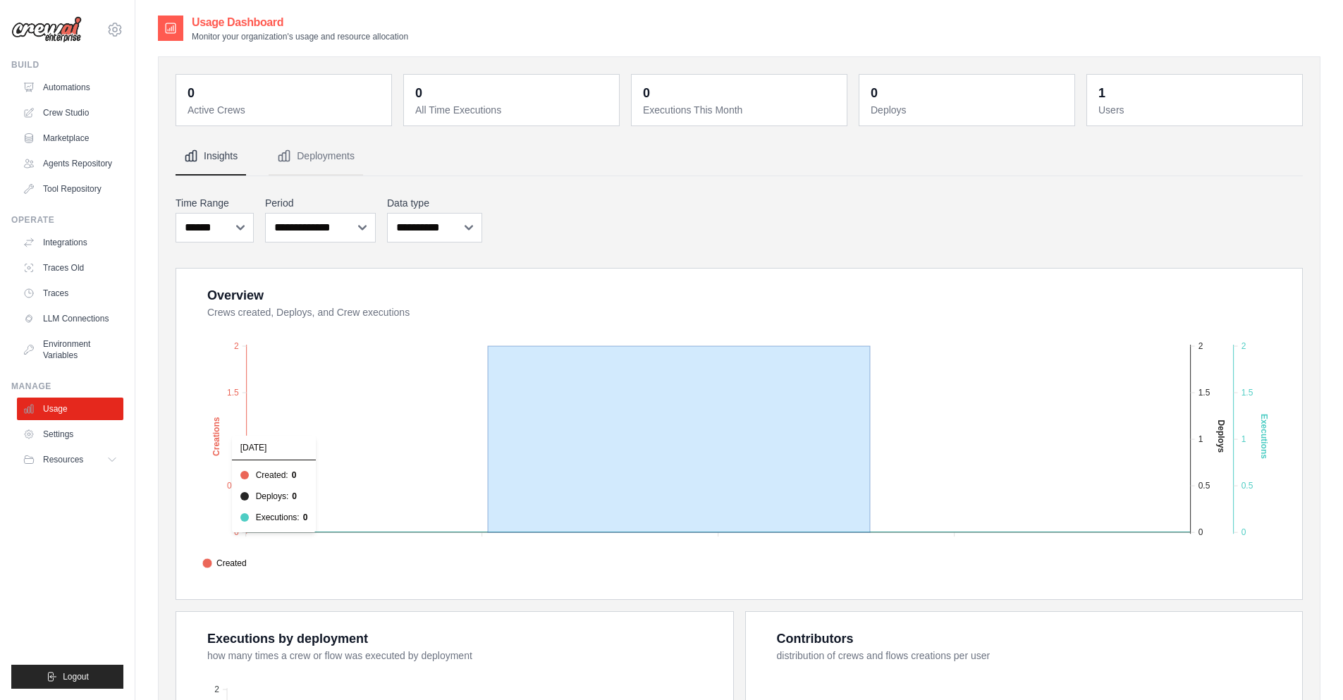
drag, startPoint x: 489, startPoint y: 345, endPoint x: 870, endPoint y: 503, distance: 413.0
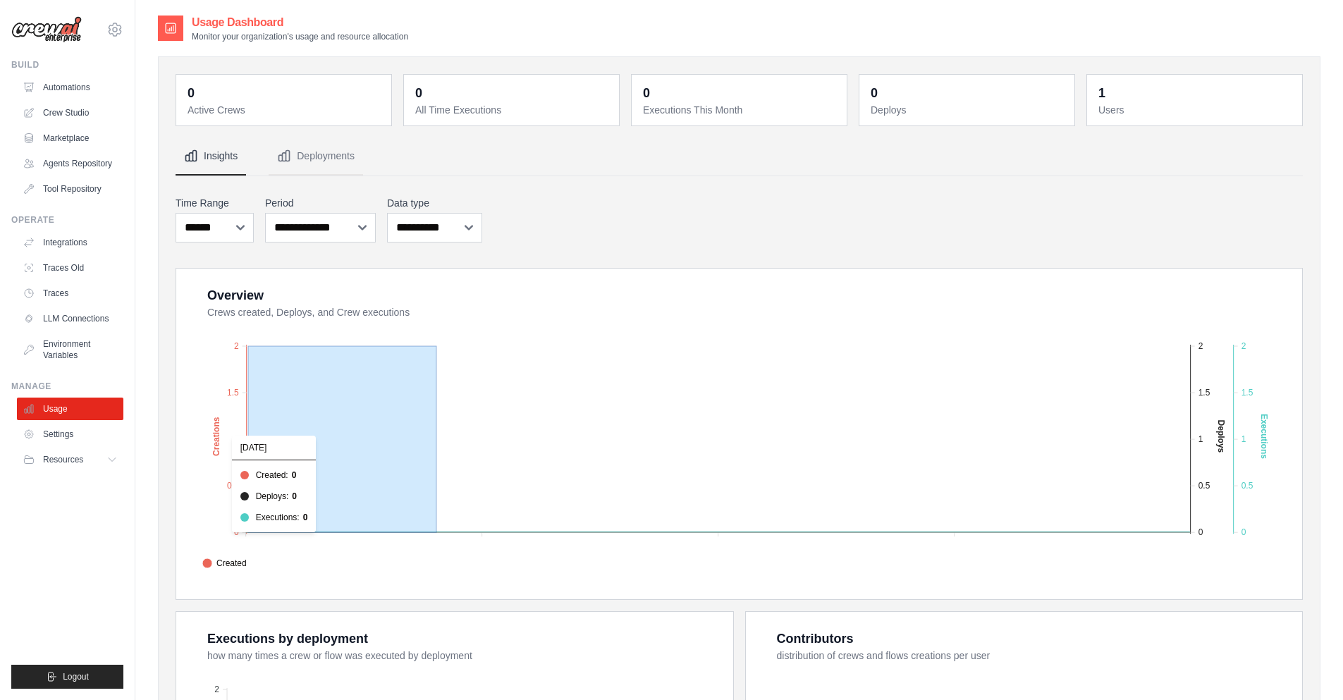
drag, startPoint x: 249, startPoint y: 345, endPoint x: 450, endPoint y: 485, distance: 245.0
click at [450, 485] on foreignobject "Created Deploys Executions" at bounding box center [740, 448] width 1089 height 247
click at [448, 485] on foreignobject "Created Deploys Executions" at bounding box center [740, 448] width 1089 height 247
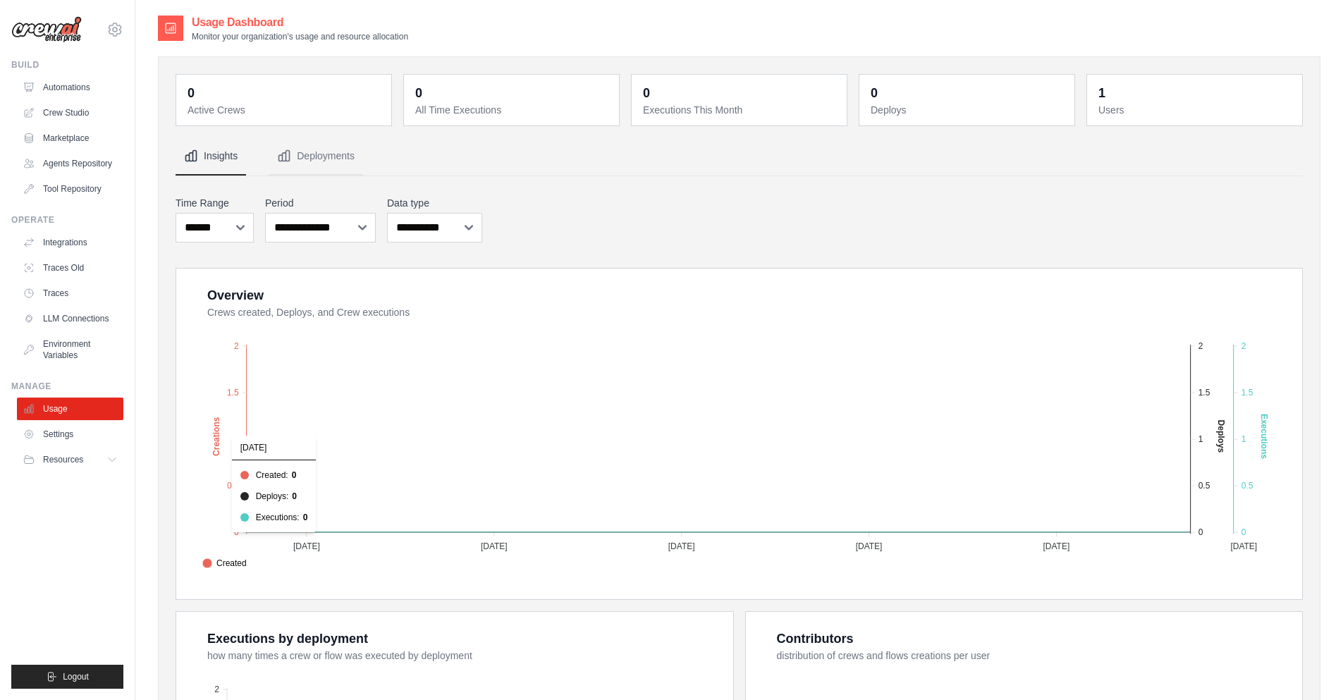
click at [581, 443] on foreignobject "Created Deploys Executions" at bounding box center [740, 448] width 1089 height 247
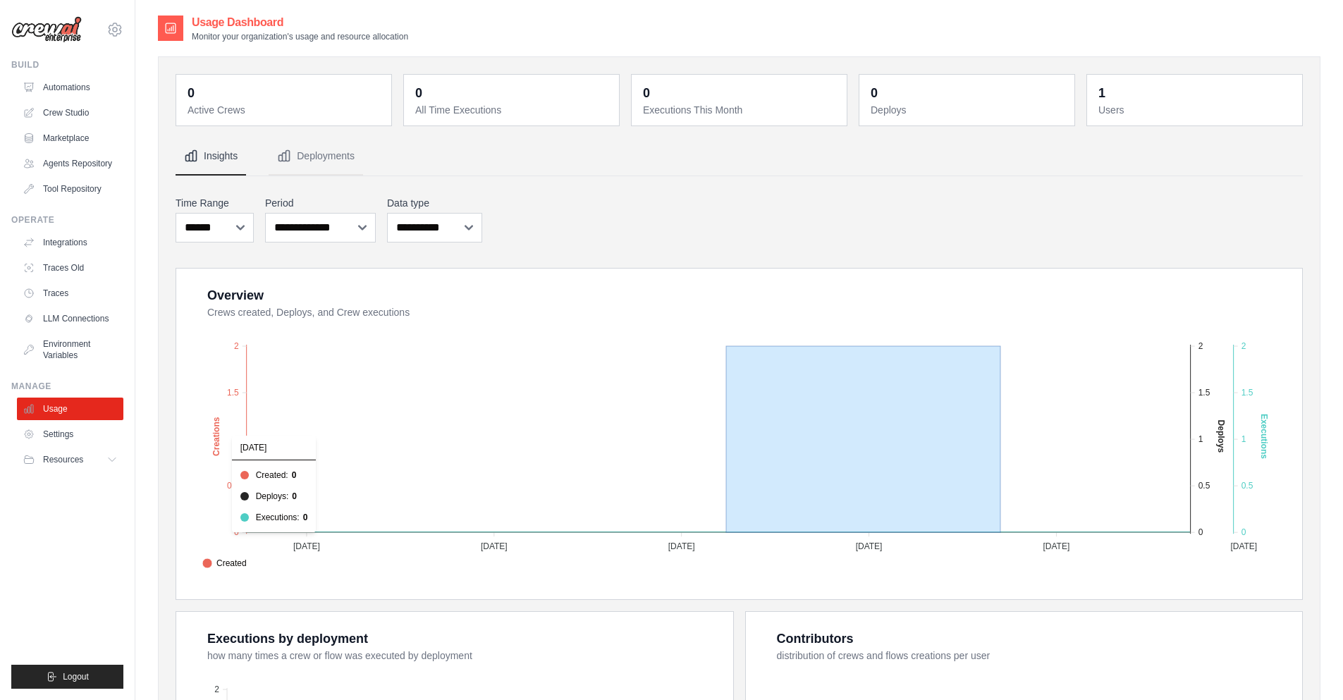
drag, startPoint x: 727, startPoint y: 352, endPoint x: 986, endPoint y: 398, distance: 262.7
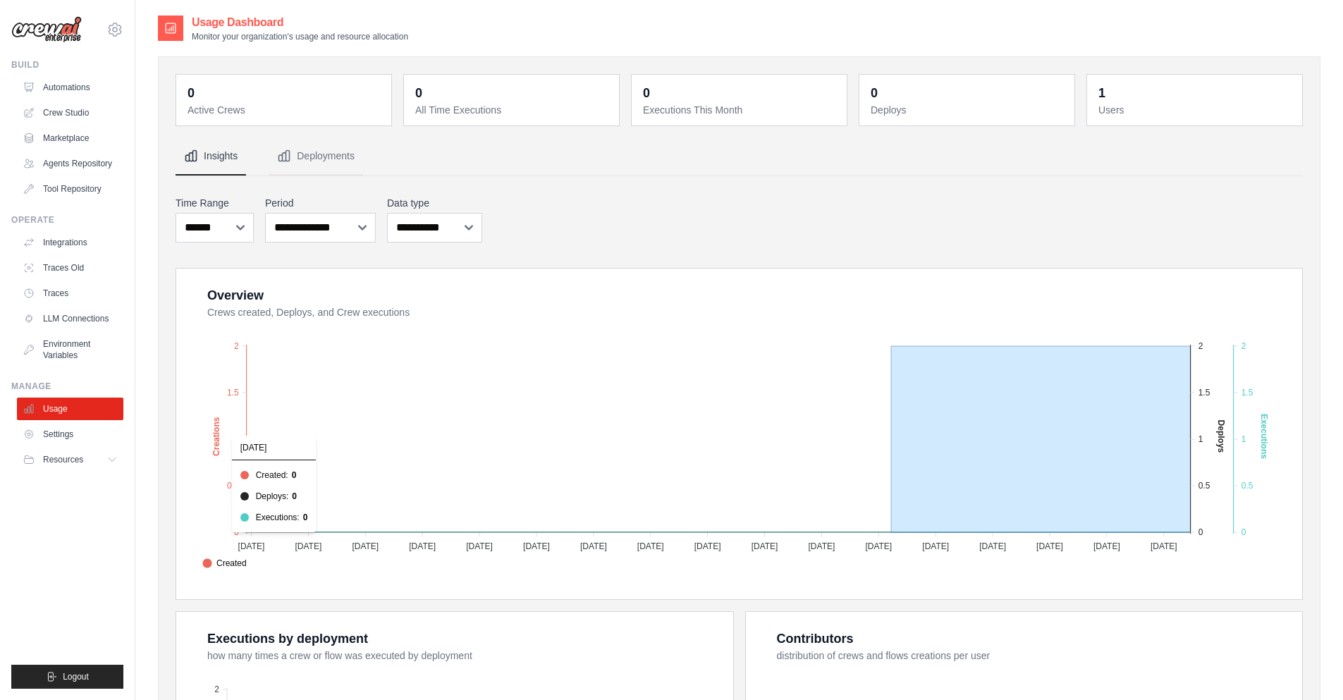
drag, startPoint x: 892, startPoint y: 372, endPoint x: 1208, endPoint y: 390, distance: 317.0
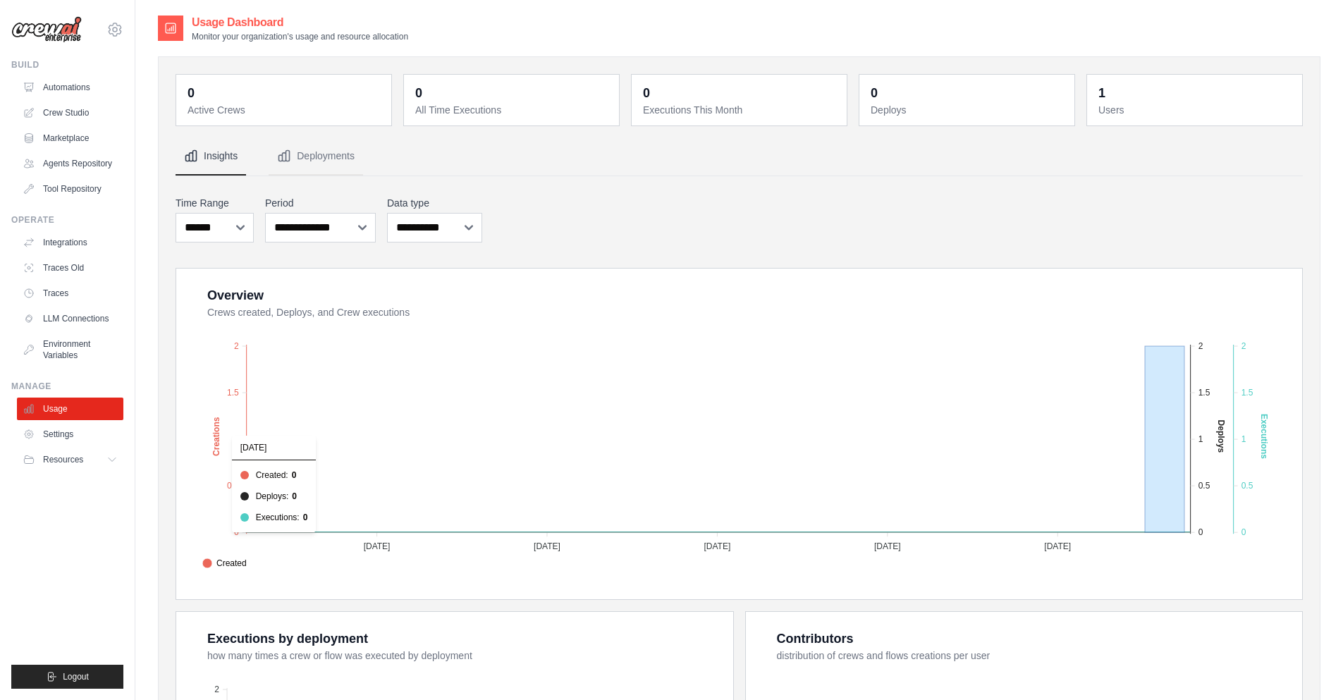
drag, startPoint x: 1185, startPoint y: 344, endPoint x: 1145, endPoint y: 365, distance: 45.4
drag, startPoint x: 1189, startPoint y: 346, endPoint x: 1143, endPoint y: 354, distance: 45.8
drag, startPoint x: 1187, startPoint y: 343, endPoint x: 1146, endPoint y: 356, distance: 42.8
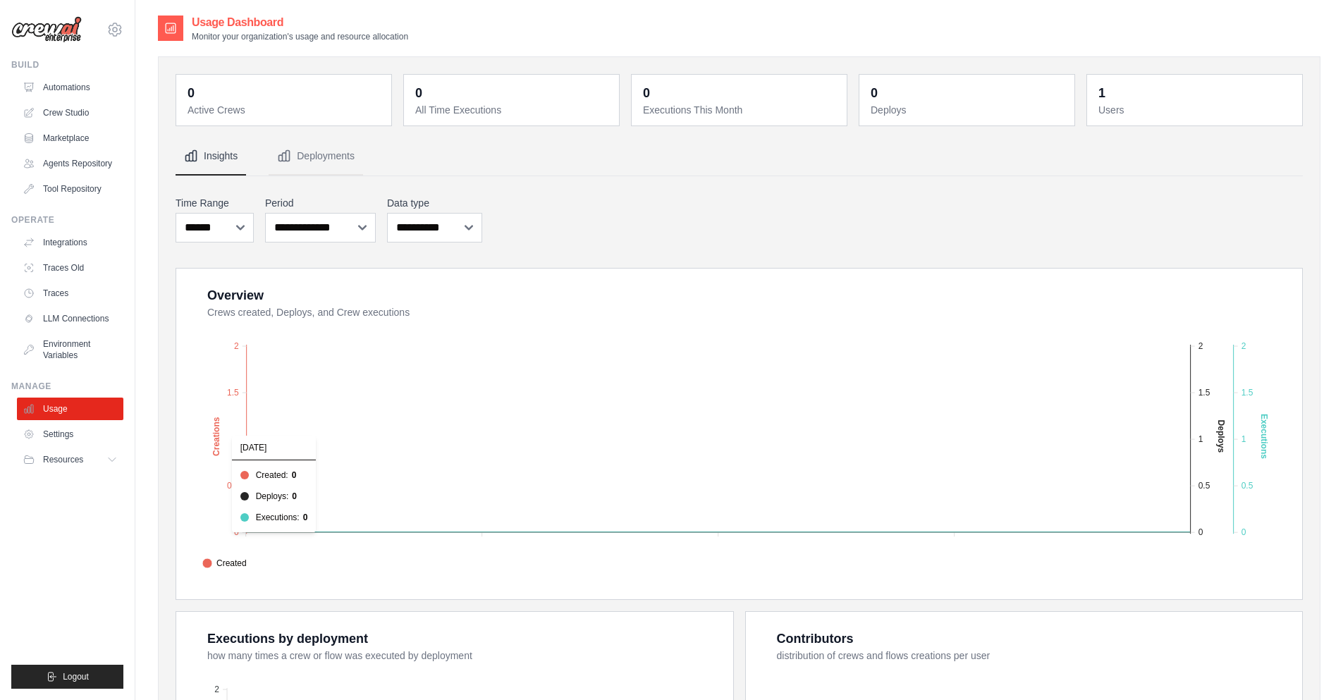
drag, startPoint x: 1188, startPoint y: 350, endPoint x: 257, endPoint y: 379, distance: 931.7
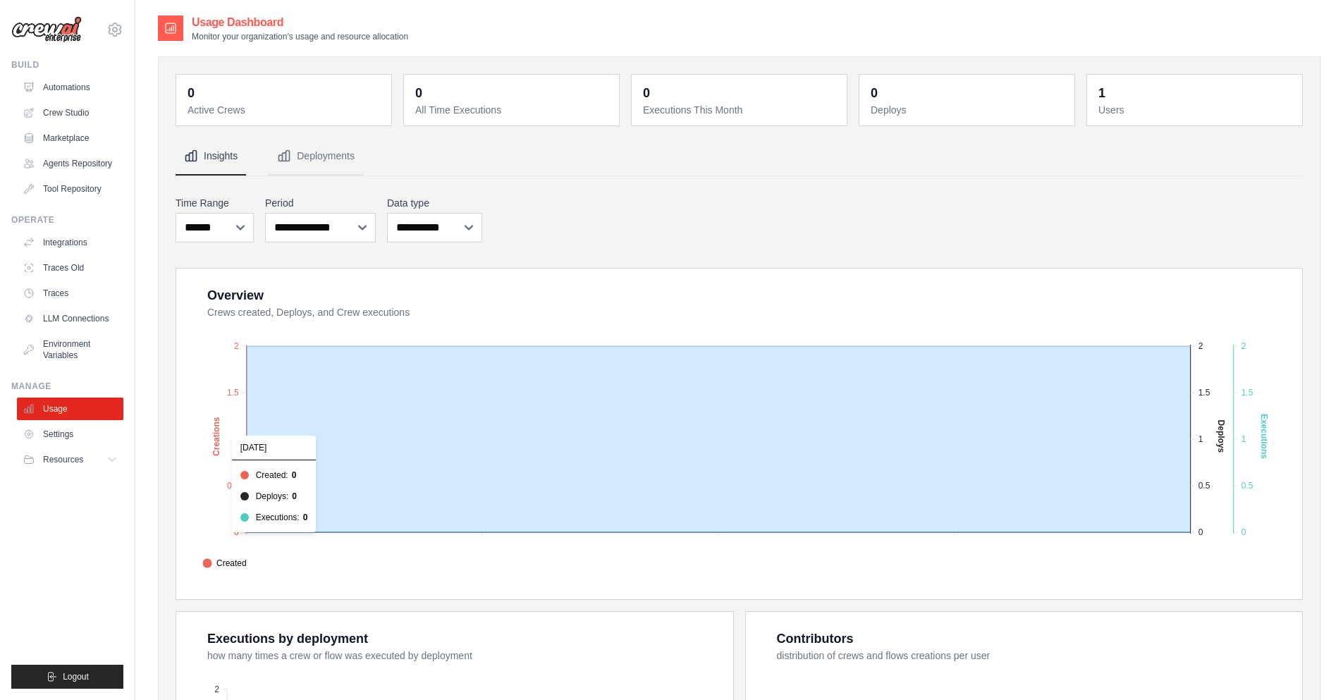
drag, startPoint x: 247, startPoint y: 345, endPoint x: 1231, endPoint y: 378, distance: 983.9
drag, startPoint x: 1190, startPoint y: 343, endPoint x: 236, endPoint y: 553, distance: 976.8
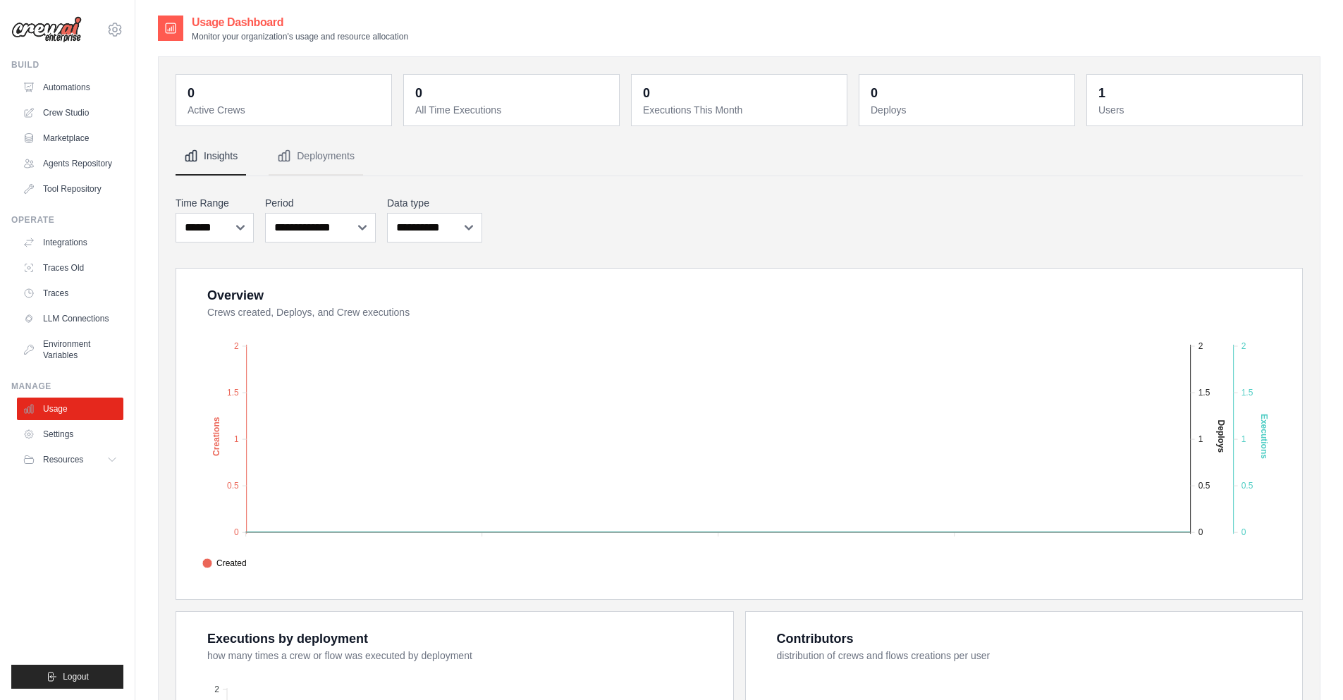
drag, startPoint x: 338, startPoint y: 501, endPoint x: 612, endPoint y: 324, distance: 326.1
drag, startPoint x: 526, startPoint y: 446, endPoint x: 552, endPoint y: 419, distance: 37.4
drag, startPoint x: 552, startPoint y: 419, endPoint x: 580, endPoint y: 522, distance: 107.4
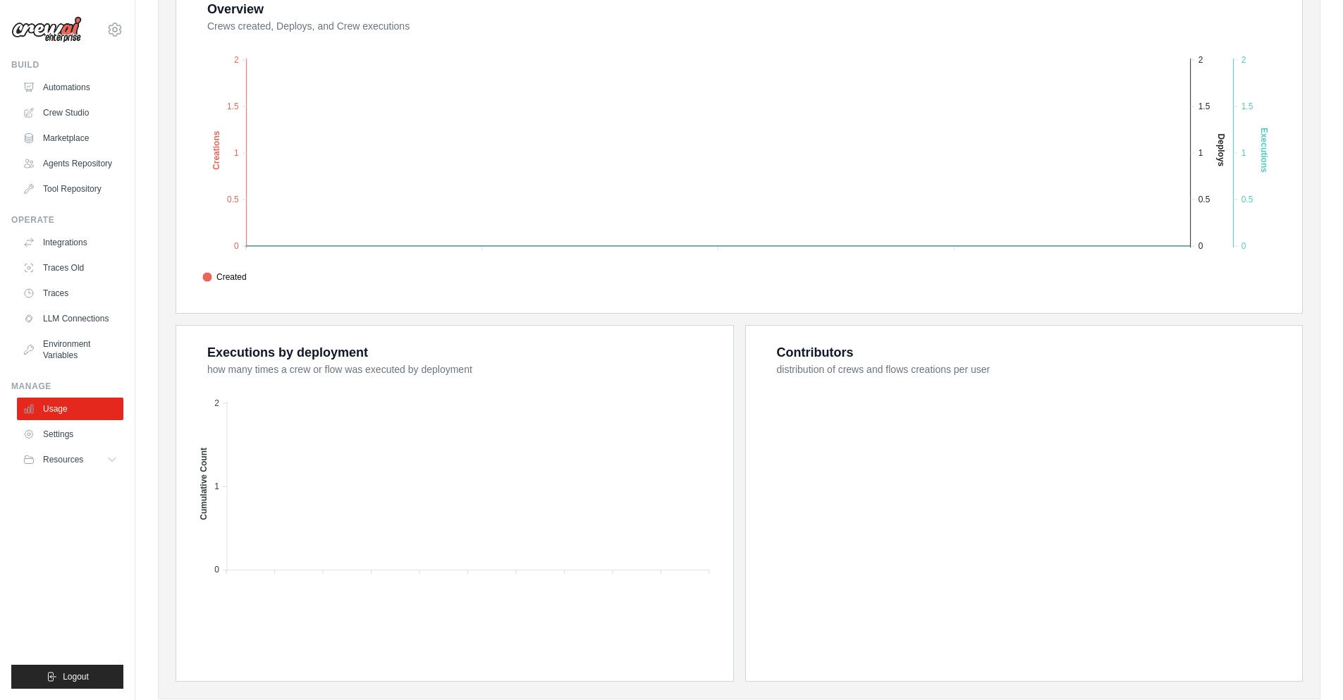
scroll to position [322, 0]
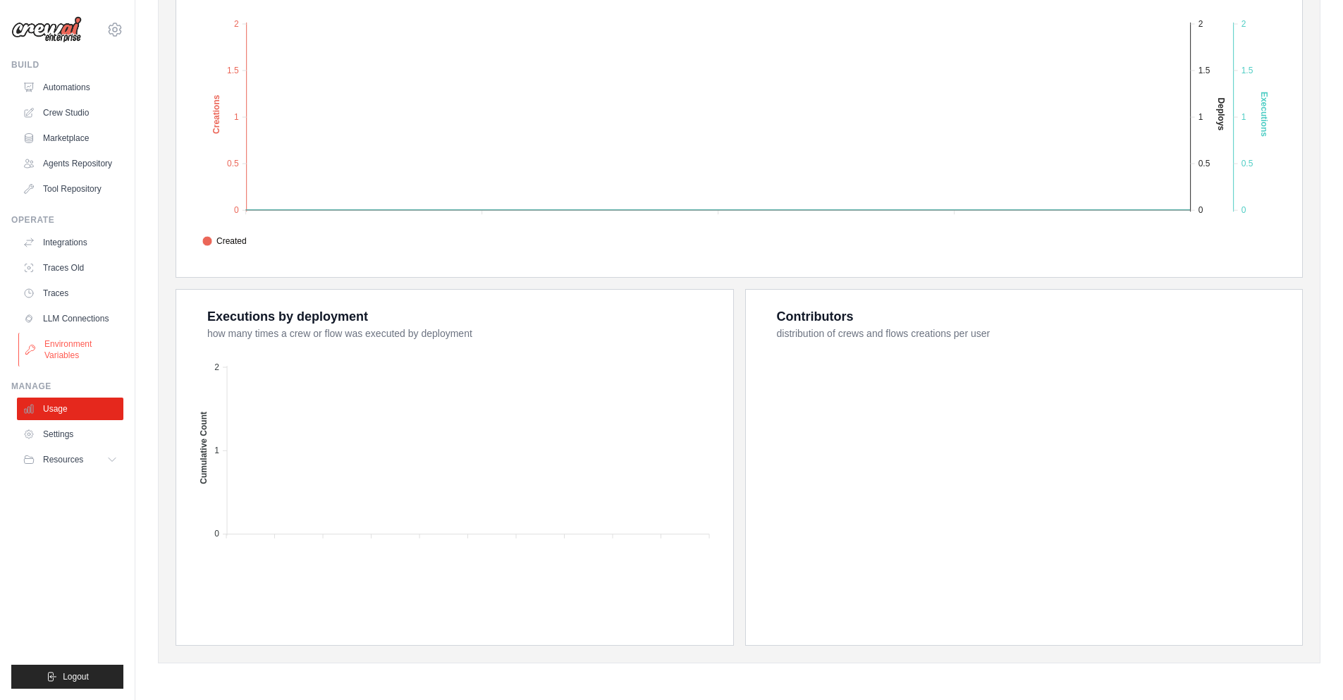
click at [102, 344] on link "Environment Variables" at bounding box center [71, 350] width 106 height 34
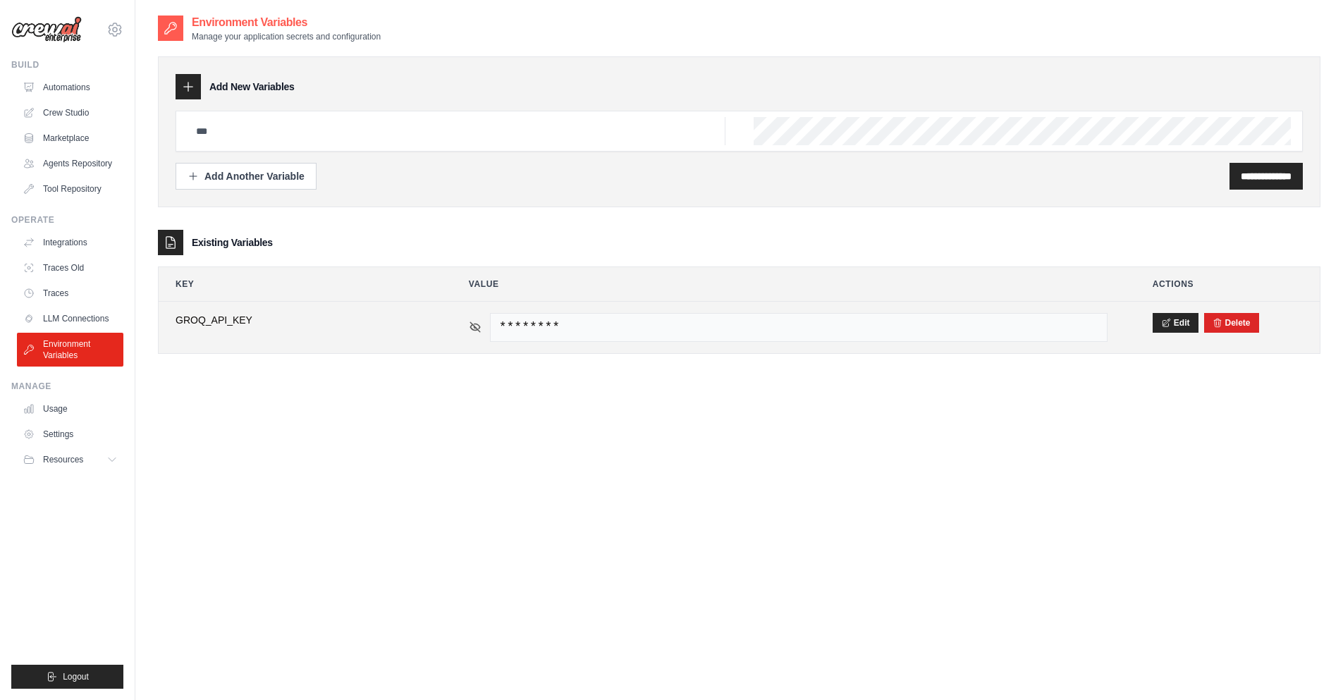
click at [477, 329] on icon at bounding box center [475, 327] width 13 height 13
click at [1013, 333] on span "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" at bounding box center [799, 327] width 618 height 29
click at [1029, 317] on span "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" at bounding box center [799, 327] width 618 height 29
click at [1003, 330] on span "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" at bounding box center [799, 327] width 618 height 29
click at [1003, 331] on span "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" at bounding box center [799, 327] width 618 height 29
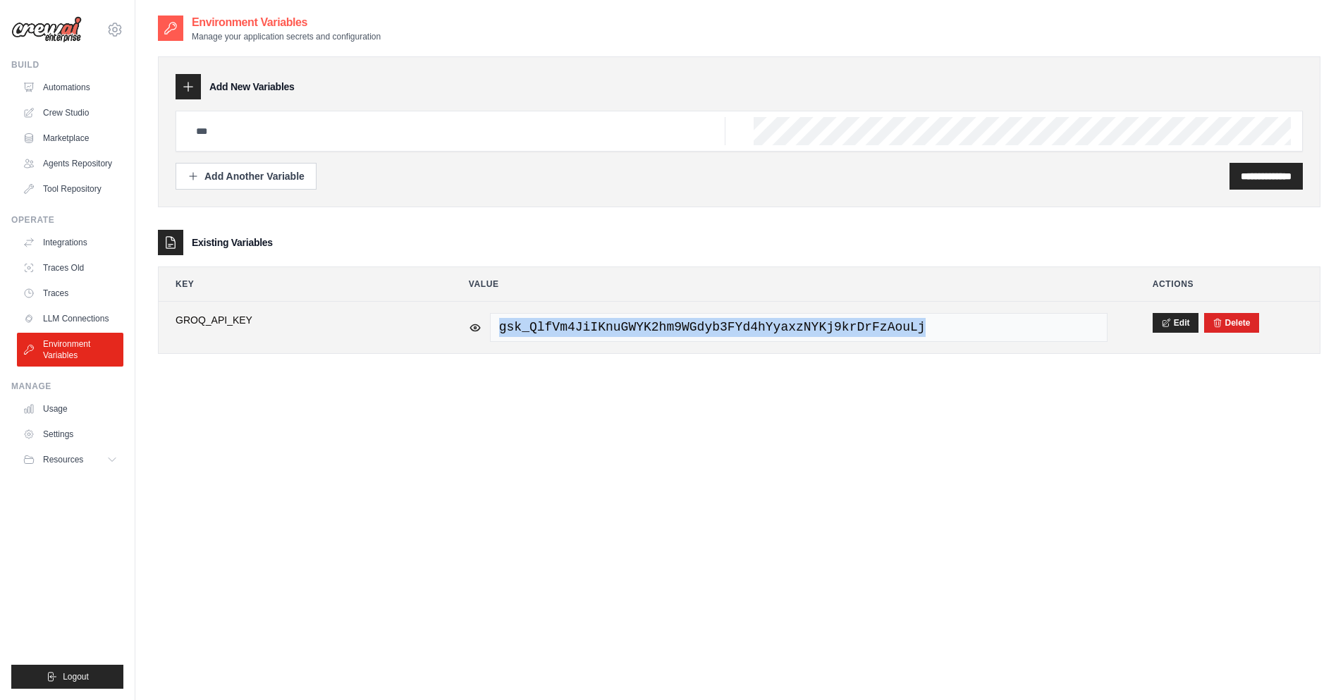
click at [1003, 331] on span "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" at bounding box center [799, 327] width 618 height 29
click at [1038, 335] on span "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" at bounding box center [799, 327] width 618 height 29
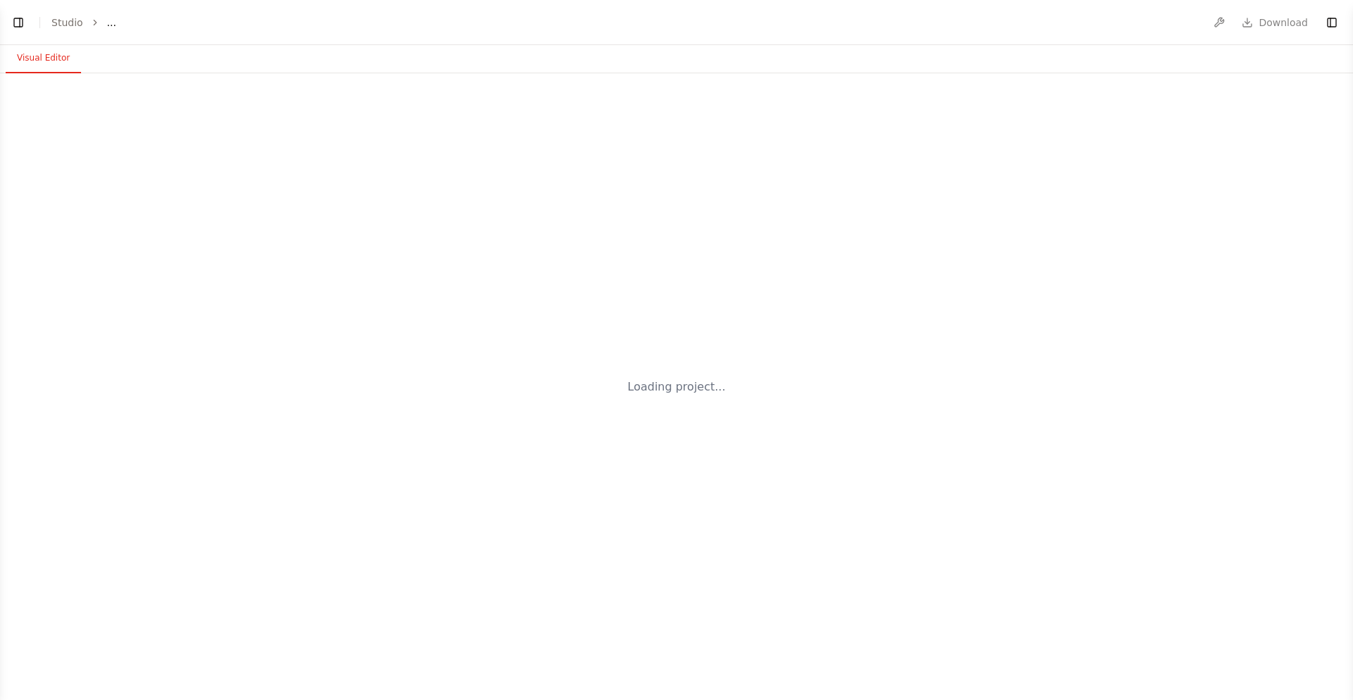
select select "****"
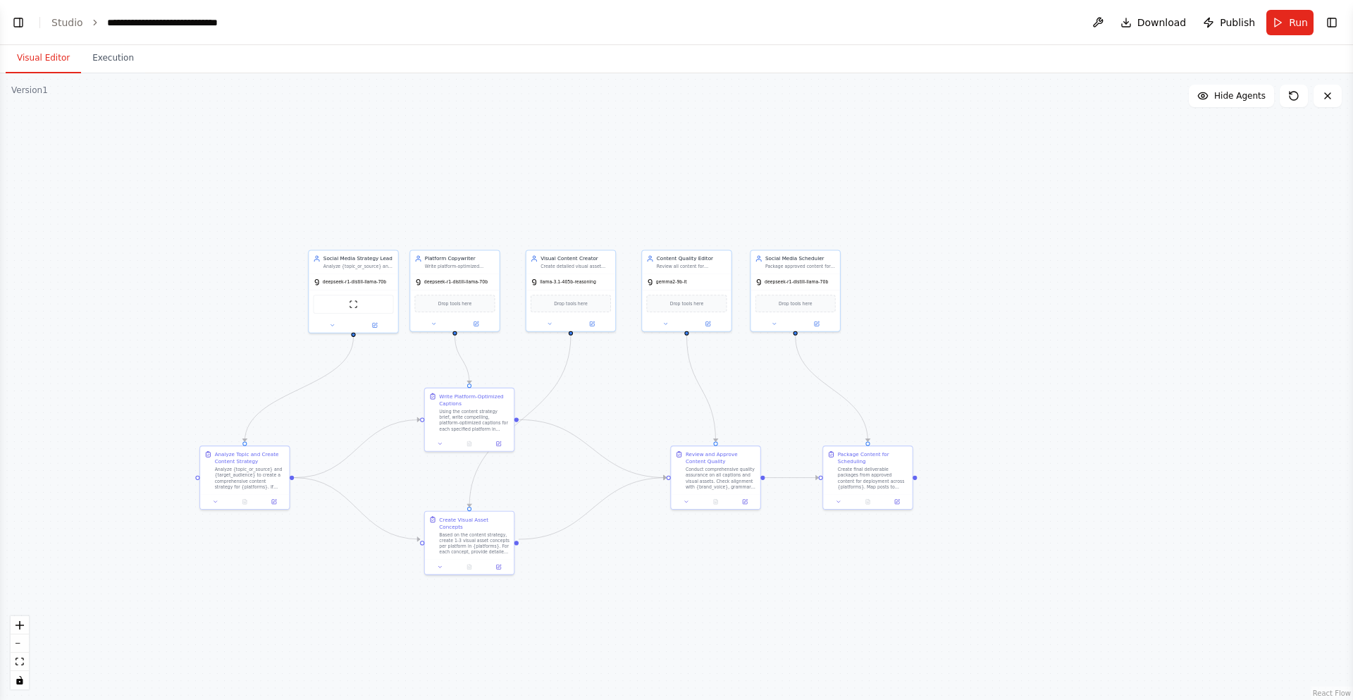
drag, startPoint x: 665, startPoint y: 410, endPoint x: 751, endPoint y: 335, distance: 113.4
click at [751, 335] on div ".deletable-edge-delete-btn { width: 20px; height: 20px; border: 0px solid #ffff…" at bounding box center [676, 386] width 1353 height 627
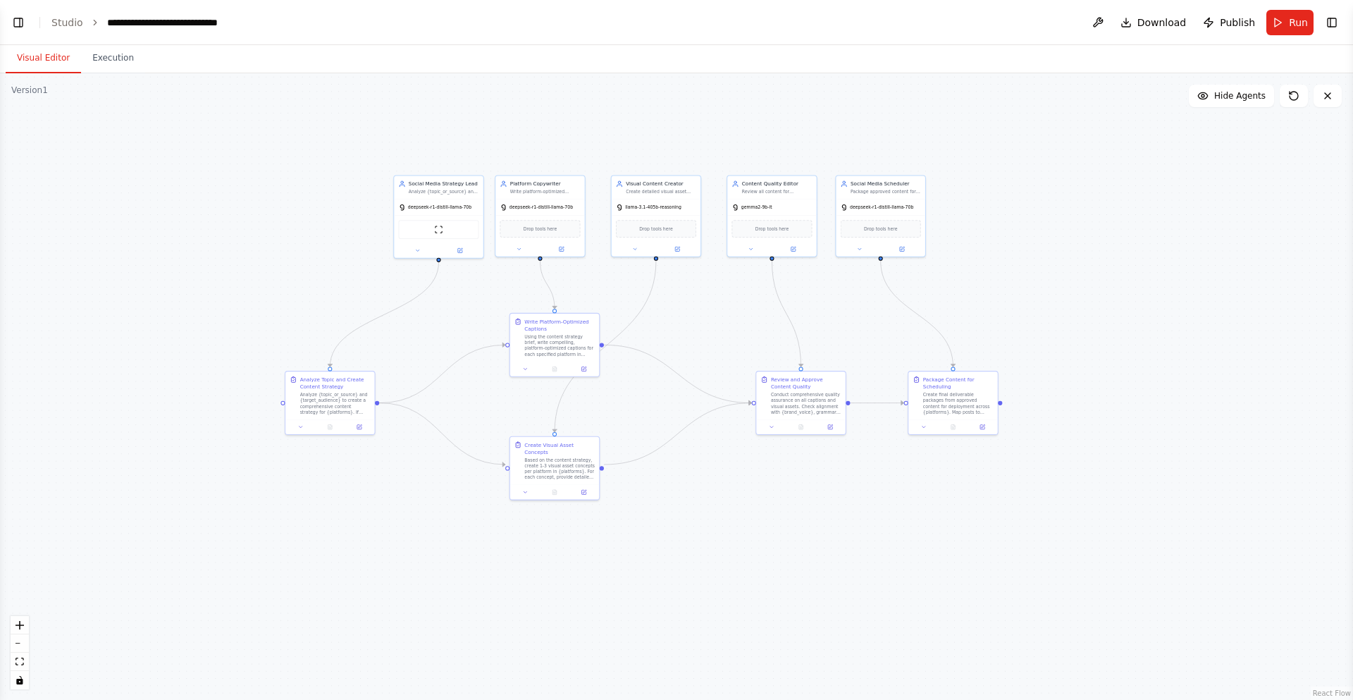
scroll to position [2035, 0]
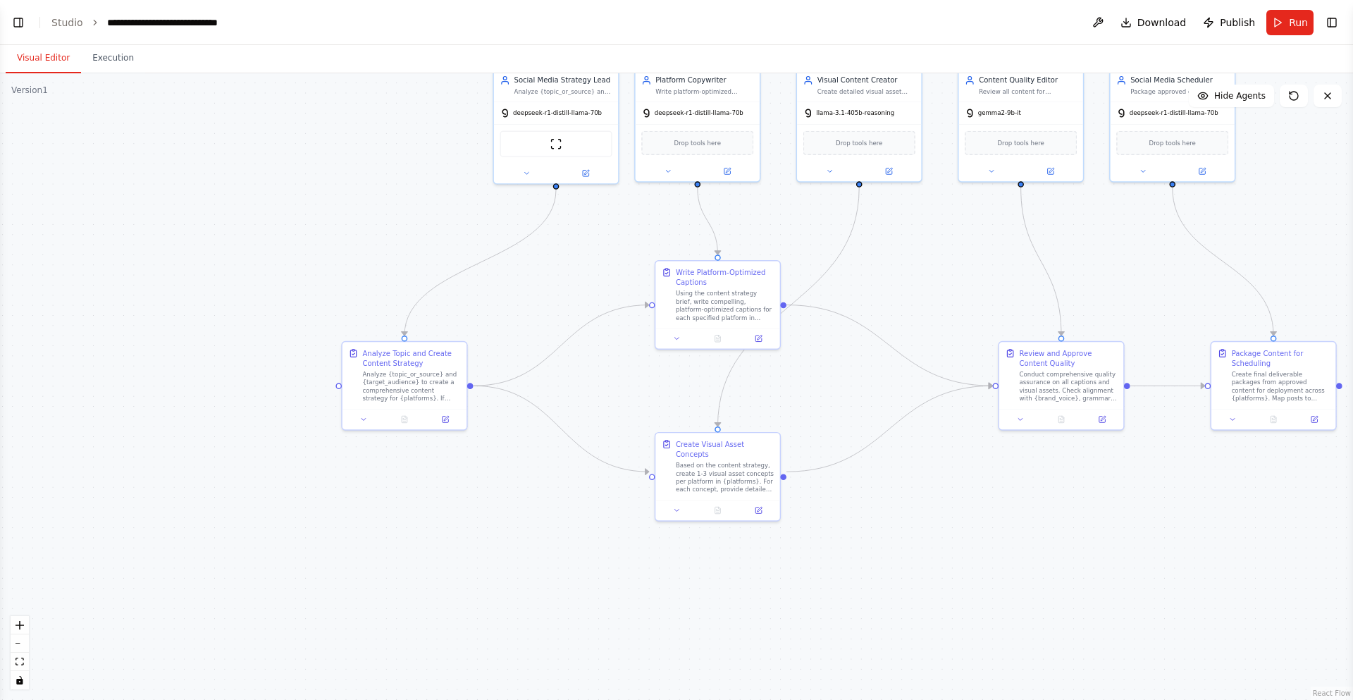
drag, startPoint x: 711, startPoint y: 318, endPoint x: 951, endPoint y: 271, distance: 244.8
click at [951, 271] on div ".deletable-edge-delete-btn { width: 20px; height: 20px; border: 0px solid #ffff…" at bounding box center [676, 386] width 1353 height 627
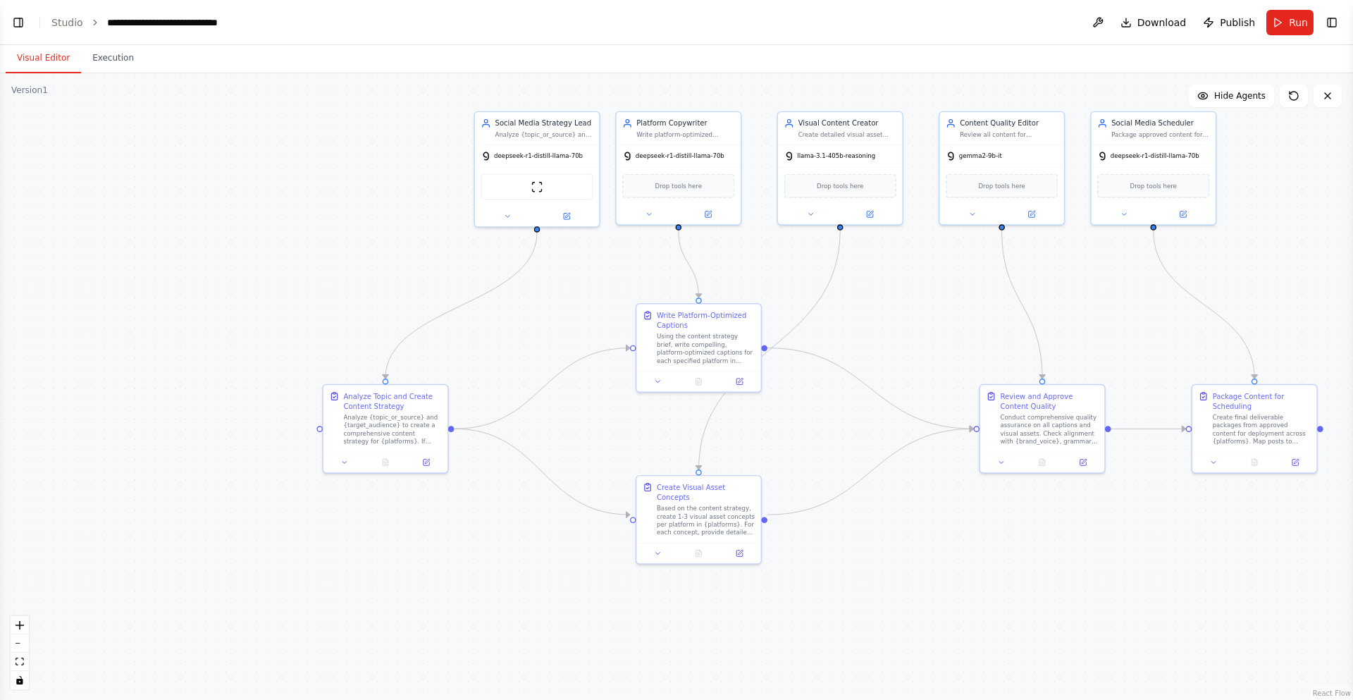
drag, startPoint x: 944, startPoint y: 255, endPoint x: 924, endPoint y: 298, distance: 47.3
click at [924, 298] on div ".deletable-edge-delete-btn { width: 20px; height: 20px; border: 0px solid #ffff…" at bounding box center [676, 386] width 1353 height 627
drag, startPoint x: 714, startPoint y: 350, endPoint x: 711, endPoint y: 357, distance: 8.5
click at [711, 357] on div "Using the content strategy brief, write compelling, platform-optimized captions…" at bounding box center [706, 356] width 98 height 32
